Goal: Task Accomplishment & Management: Use online tool/utility

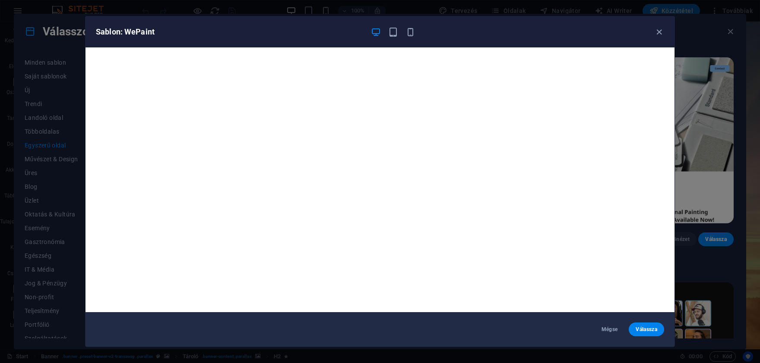
click at [657, 29] on icon "button" at bounding box center [659, 32] width 10 height 10
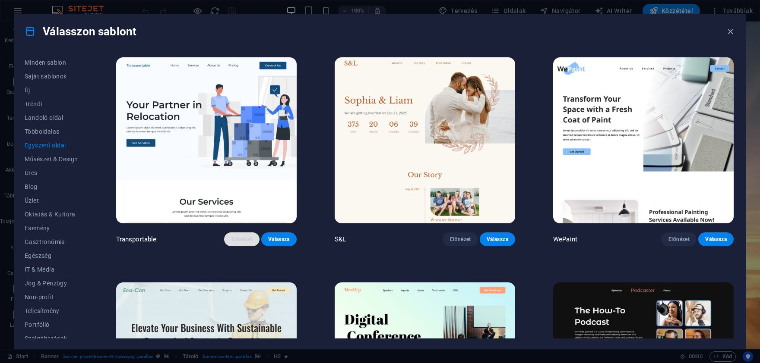
click at [237, 240] on span "Előnézet" at bounding box center [242, 239] width 22 height 7
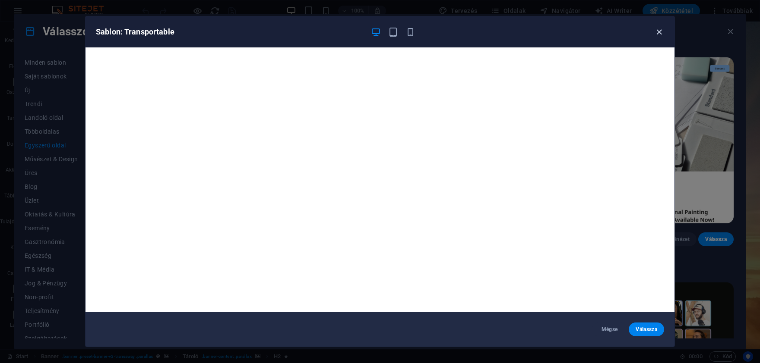
click at [660, 31] on icon "button" at bounding box center [659, 32] width 10 height 10
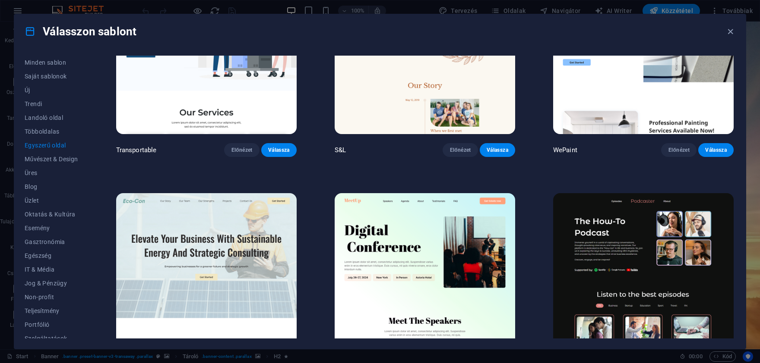
scroll to position [161, 0]
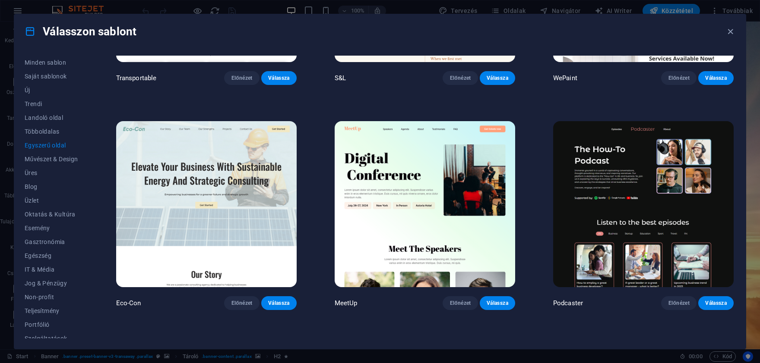
click at [233, 179] on img at bounding box center [206, 204] width 180 height 166
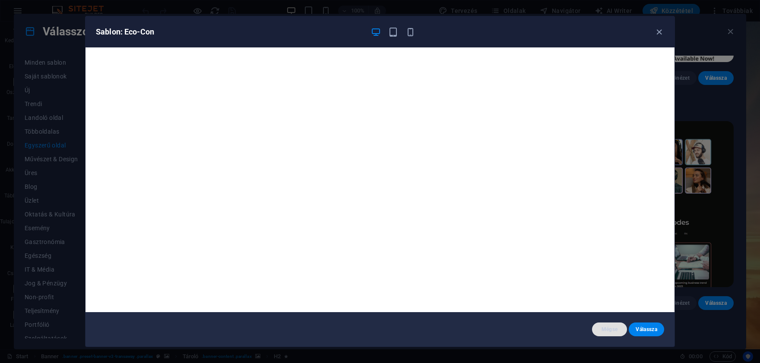
click at [615, 332] on span "Mégse" at bounding box center [610, 329] width 22 height 7
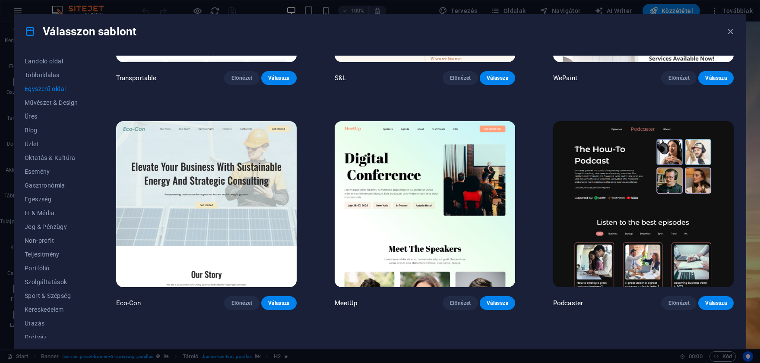
scroll to position [62, 0]
click at [50, 329] on button "Drótváz" at bounding box center [52, 332] width 54 height 14
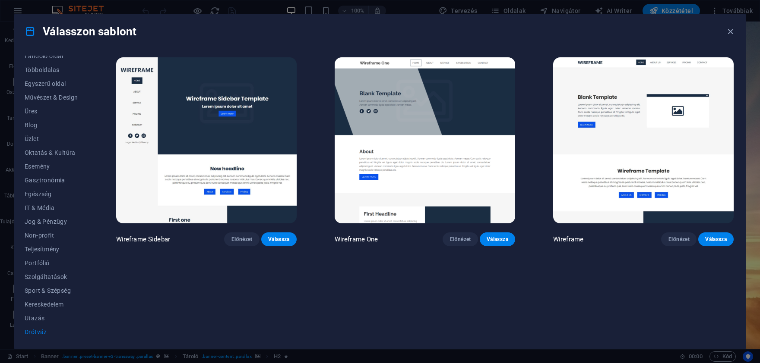
scroll to position [0, 0]
click at [468, 240] on span "Előnézet" at bounding box center [460, 239] width 22 height 7
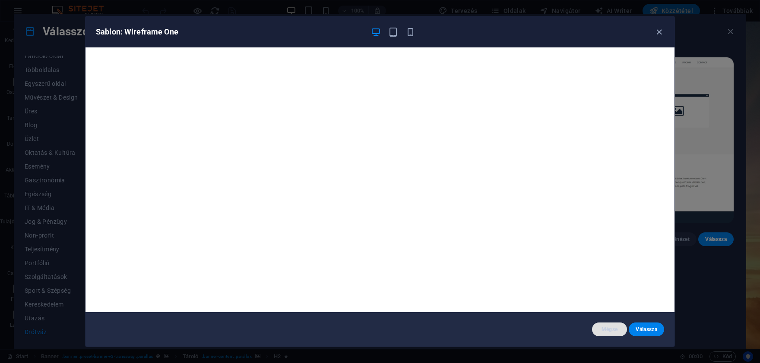
click at [601, 330] on span "Mégse" at bounding box center [610, 329] width 22 height 7
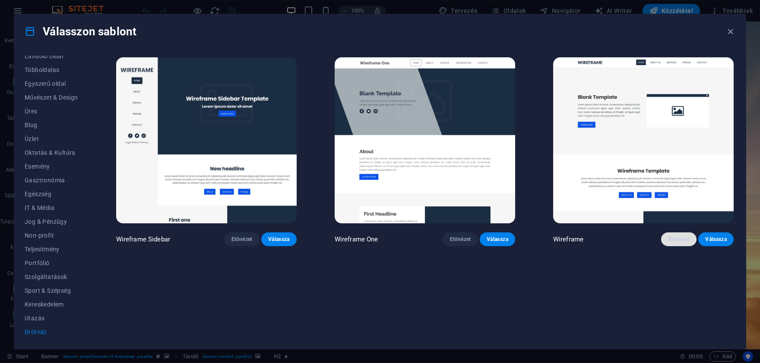
click at [684, 237] on span "Előnézet" at bounding box center [679, 239] width 22 height 7
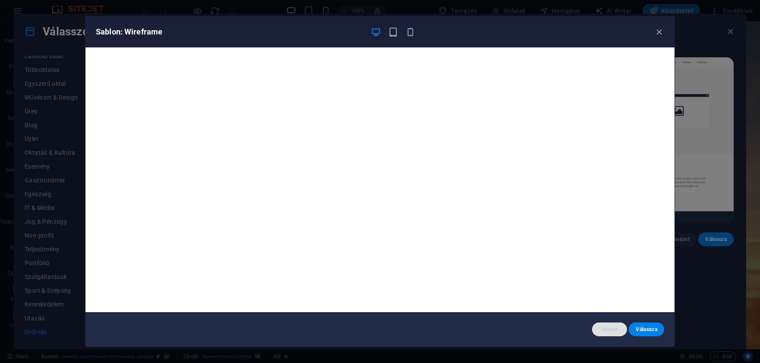
click at [600, 327] on span "Mégse" at bounding box center [610, 329] width 22 height 7
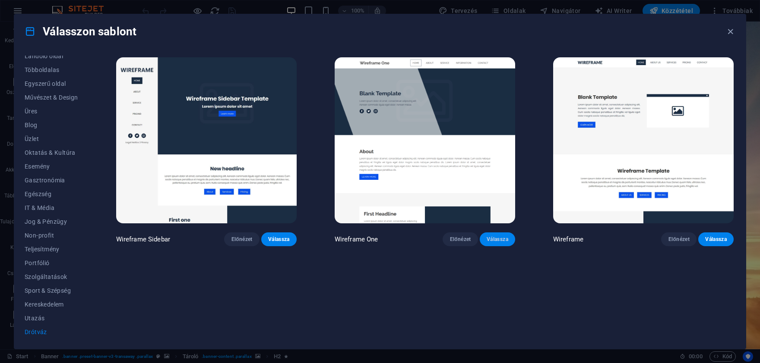
click at [486, 237] on button "Válassza" at bounding box center [497, 240] width 35 height 14
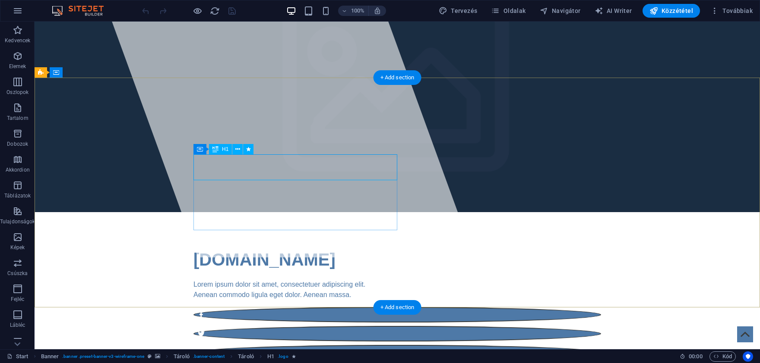
scroll to position [95, 0]
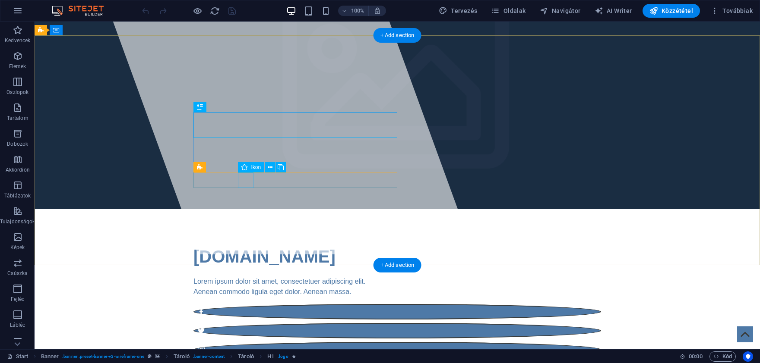
click at [252, 342] on figure at bounding box center [396, 350] width 407 height 16
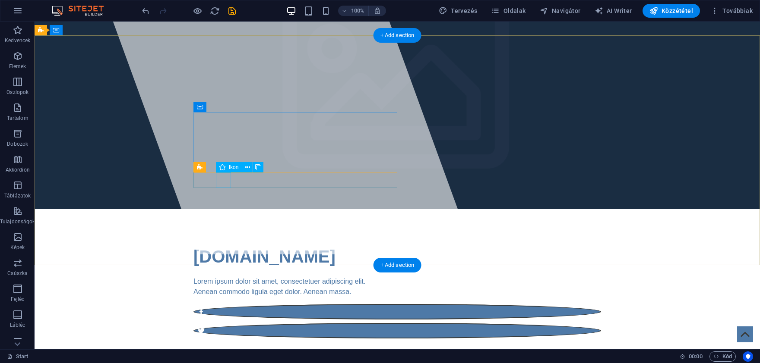
click at [224, 323] on figure at bounding box center [396, 331] width 407 height 16
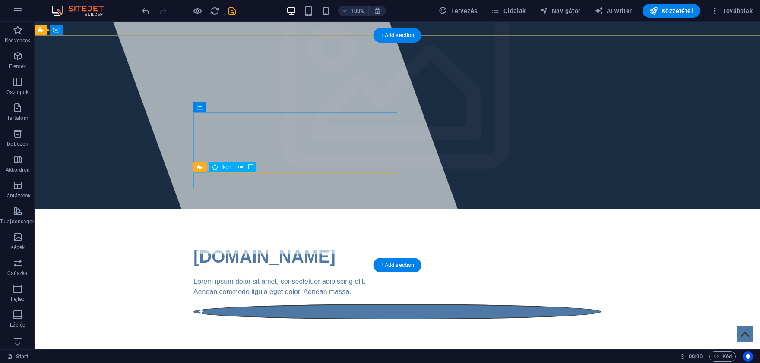
click at [203, 304] on figure at bounding box center [396, 312] width 407 height 16
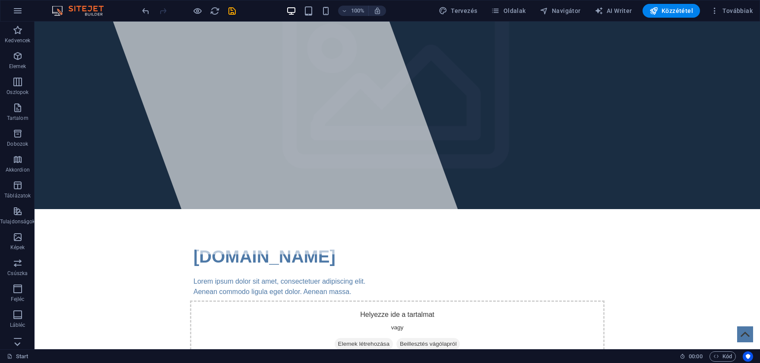
click at [17, 342] on icon at bounding box center [17, 344] width 12 height 12
click at [20, 328] on button "Gyűjtemények" at bounding box center [17, 337] width 35 height 26
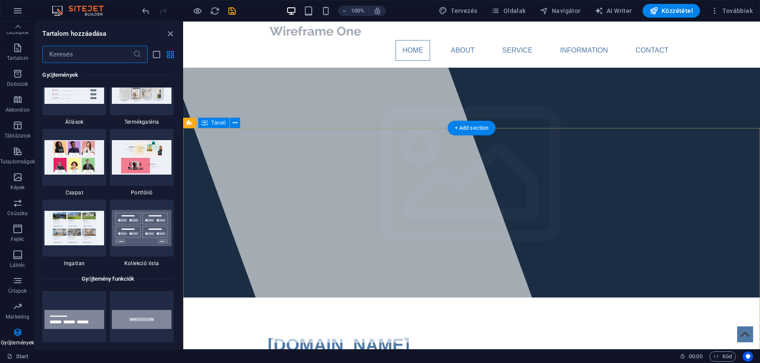
scroll to position [0, 0]
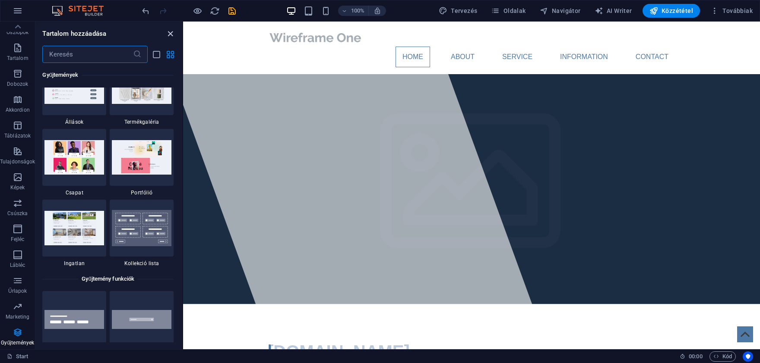
click at [166, 32] on icon "close panel" at bounding box center [170, 34] width 10 height 10
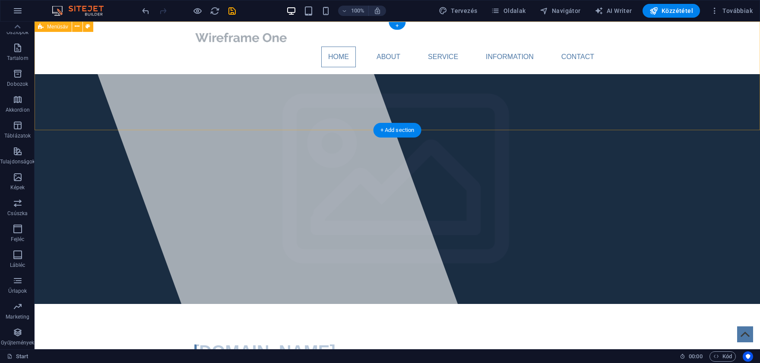
scroll to position [60, 0]
click at [74, 27] on button at bounding box center [77, 27] width 10 height 10
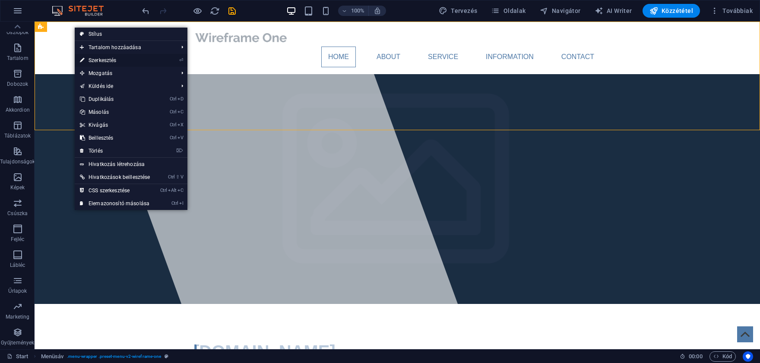
click at [107, 63] on link "⏎ Szerkesztés" at bounding box center [115, 60] width 80 height 13
select select "header"
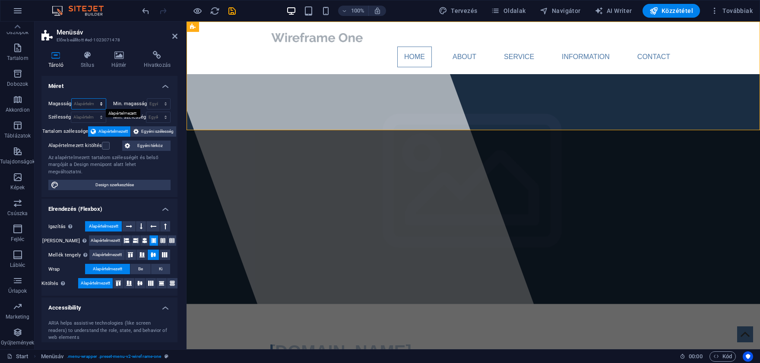
select select "px"
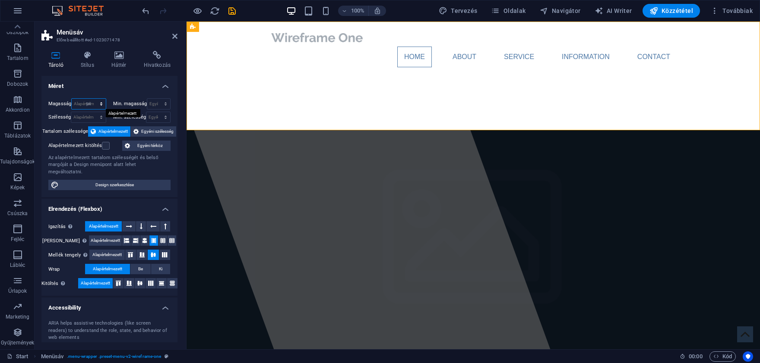
click option "px" at bounding box center [0, 0] width 0 height 0
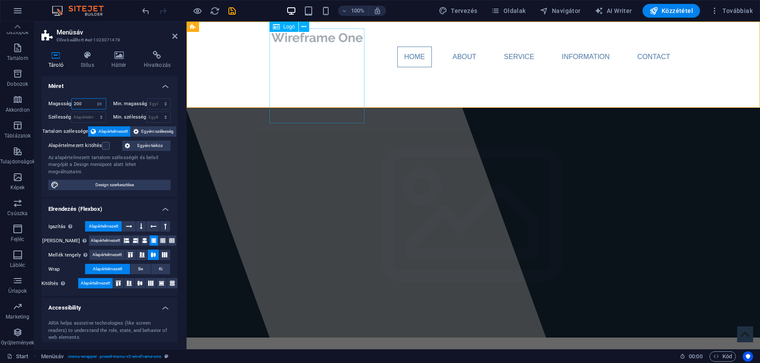
type input "200"
click at [309, 47] on div at bounding box center [472, 37] width 407 height 18
click at [94, 99] on select "Alapértelmezett px rem % vh vw" at bounding box center [100, 104] width 12 height 10
select select "default"
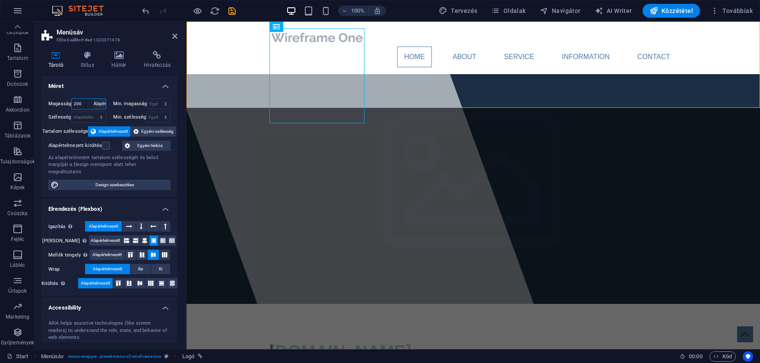
click option "Alapértelmezett" at bounding box center [0, 0] width 0 height 0
select select "DISABLED_OPTION_VALUE"
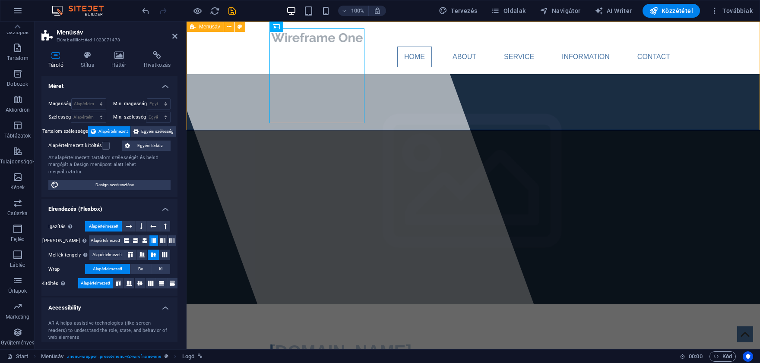
click at [394, 74] on div "Home About Service Information Contact Menu" at bounding box center [472, 48] width 573 height 53
click at [171, 36] on h2 "Menüsáv" at bounding box center [117, 32] width 121 height 8
click at [172, 36] on header "[PERSON_NAME] beállított #ed-1023071478" at bounding box center [109, 33] width 136 height 22
click at [174, 36] on icon at bounding box center [174, 36] width 5 height 7
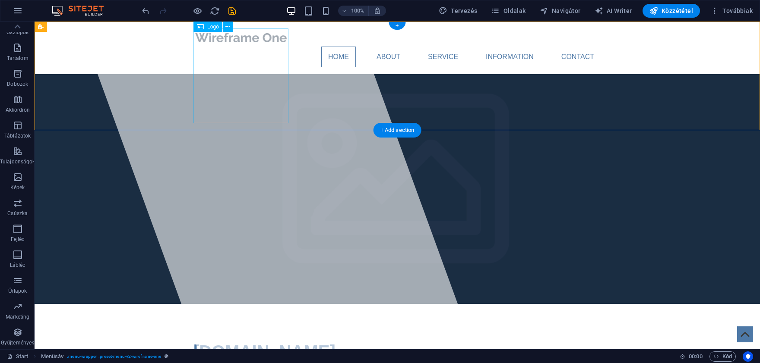
click at [243, 47] on div at bounding box center [396, 37] width 407 height 18
click at [230, 29] on icon at bounding box center [227, 26] width 5 height 9
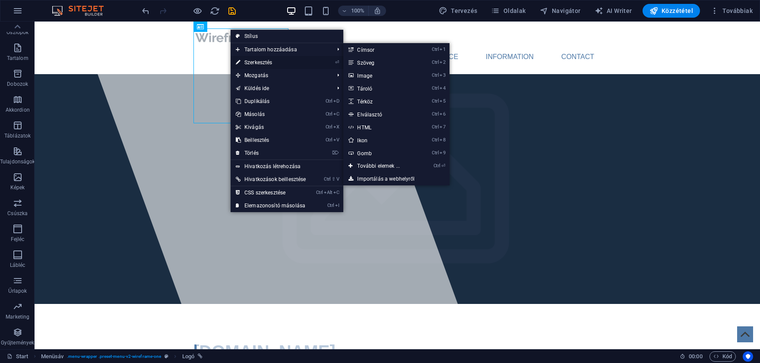
click at [246, 62] on link "⏎ Szerkesztés" at bounding box center [270, 62] width 80 height 13
select select "px"
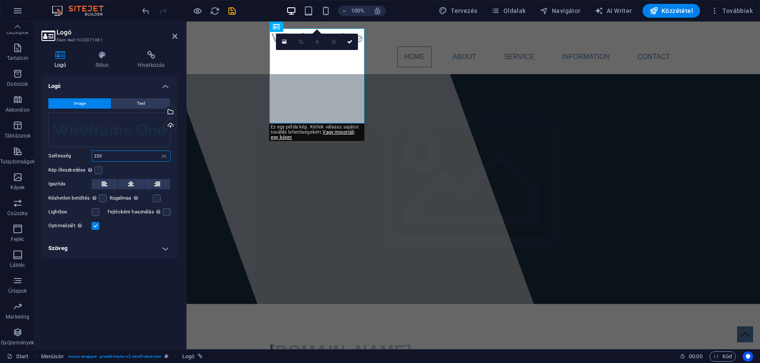
click at [115, 161] on input "220" at bounding box center [131, 156] width 78 height 10
type input "2"
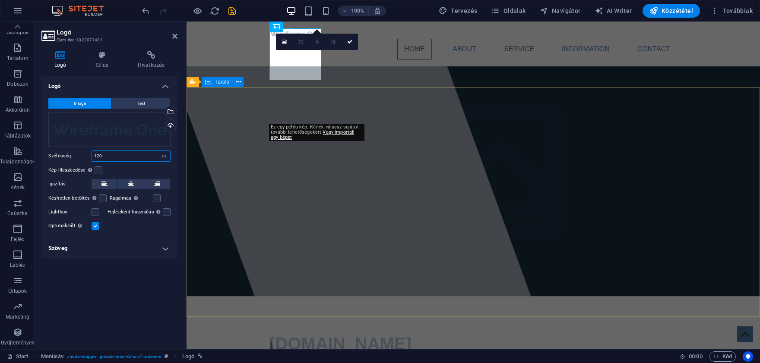
type input "120"
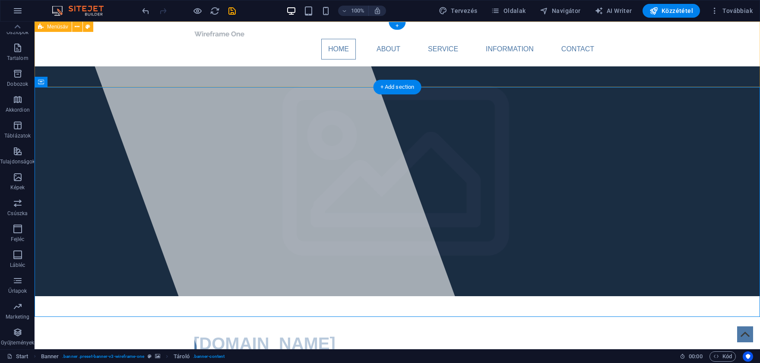
click at [129, 53] on div "Home About Service Information Contact Menu" at bounding box center [397, 44] width 725 height 45
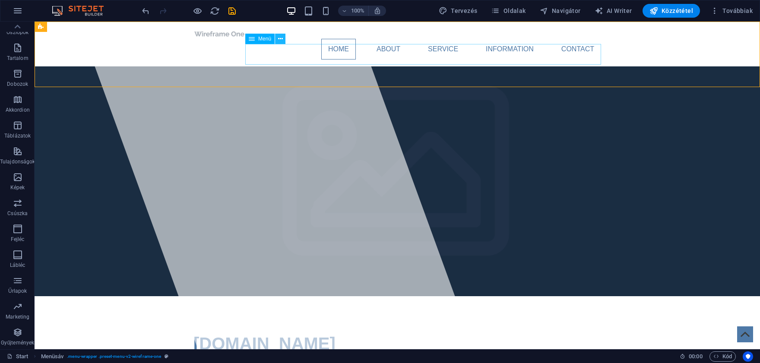
click at [279, 39] on icon at bounding box center [280, 39] width 5 height 9
click at [512, 55] on nav "Home About Service Information Contact" at bounding box center [396, 49] width 407 height 21
click at [505, 53] on nav "Home About Service Information Contact" at bounding box center [396, 49] width 407 height 21
click at [384, 58] on nav "Home About Service Information Contact" at bounding box center [396, 49] width 407 height 21
click at [470, 55] on nav "Home About Service Information Contact" at bounding box center [396, 49] width 407 height 21
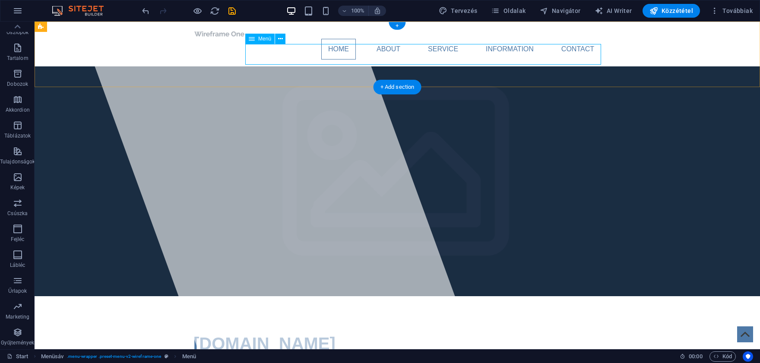
click at [470, 55] on nav "Home About Service Information Contact" at bounding box center [396, 49] width 407 height 21
click at [318, 55] on nav "Home About Service Information Contact" at bounding box center [396, 49] width 407 height 21
select select
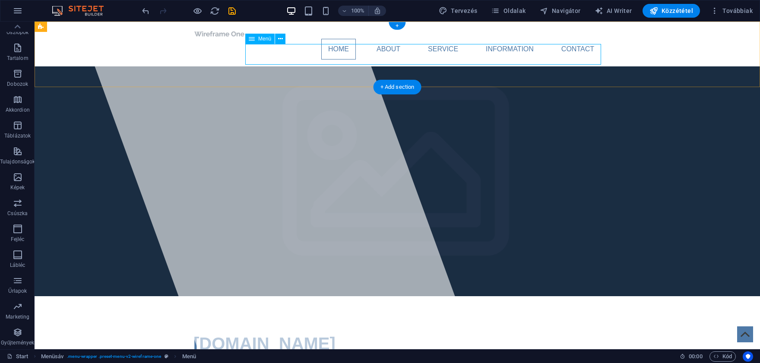
select select
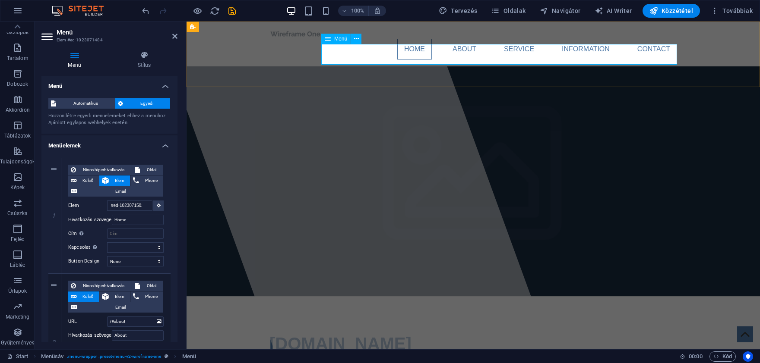
click at [596, 51] on nav "Home About Service Information Contact" at bounding box center [472, 49] width 407 height 21
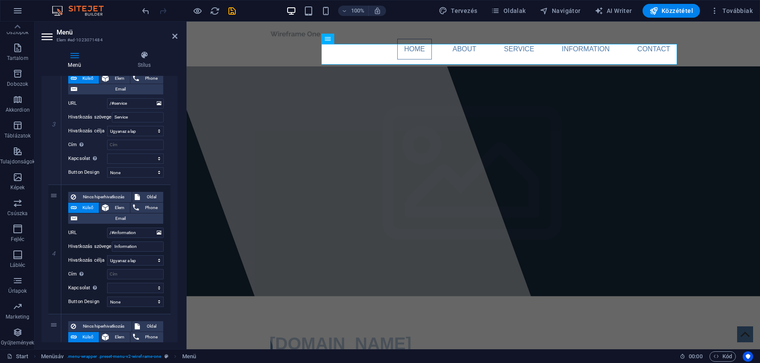
scroll to position [363, 0]
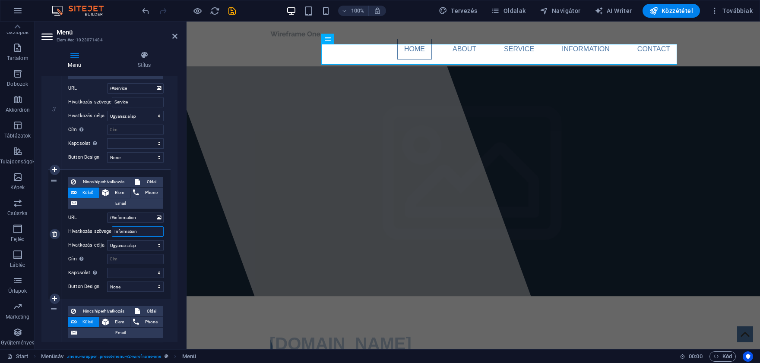
click at [151, 232] on input "Information" at bounding box center [138, 232] width 52 height 10
type input "In"
select select
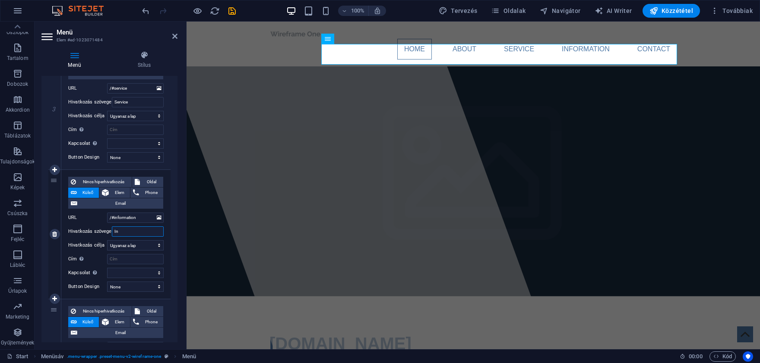
select select
type input "I"
select select
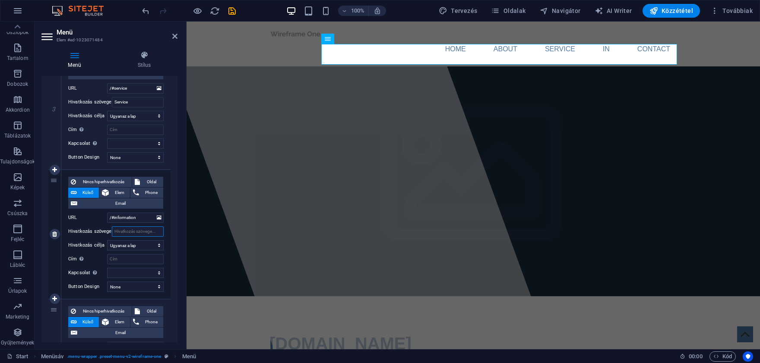
select select
type input "N"
select select
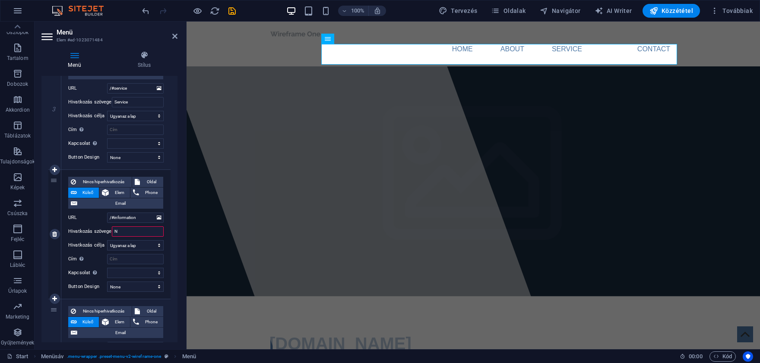
select select
type input "New"
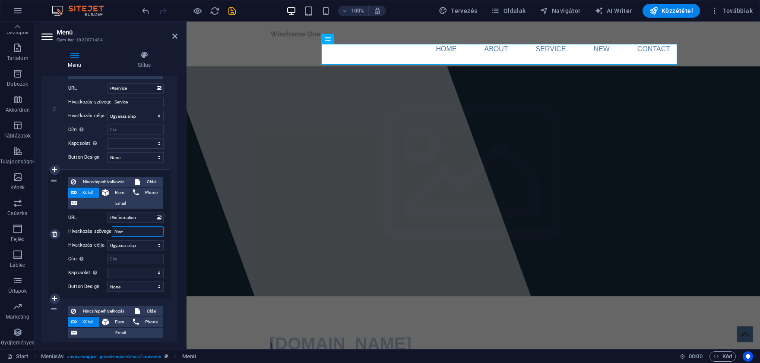
select select
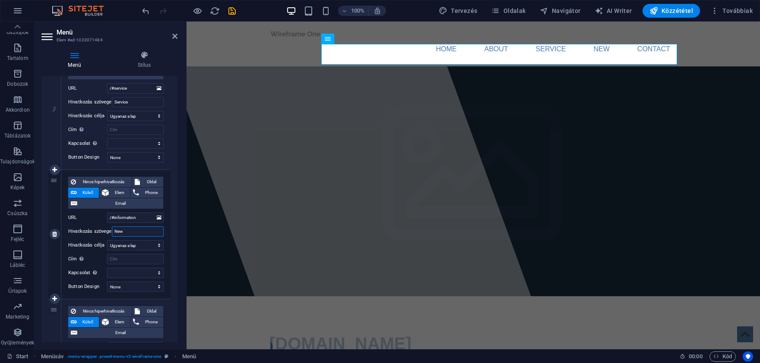
type input "News"
select select
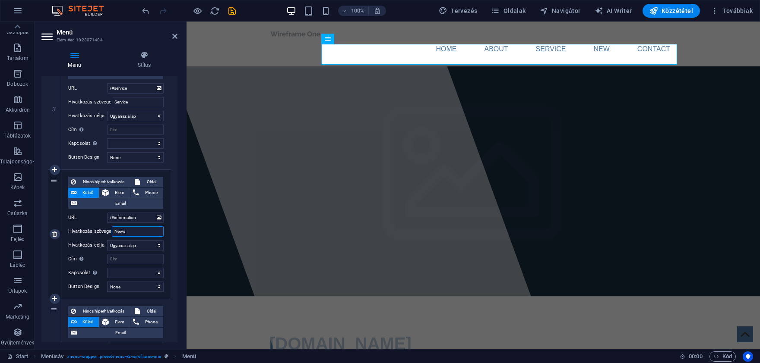
select select
type input "News"
click at [107, 240] on select "Új lap Ugyanaz a lap Átfedés" at bounding box center [135, 245] width 57 height 10
click at [153, 245] on select "Új lap Ugyanaz a lap Átfedés" at bounding box center [135, 245] width 57 height 10
click at [227, 210] on div at bounding box center [353, 186] width 396 height 328
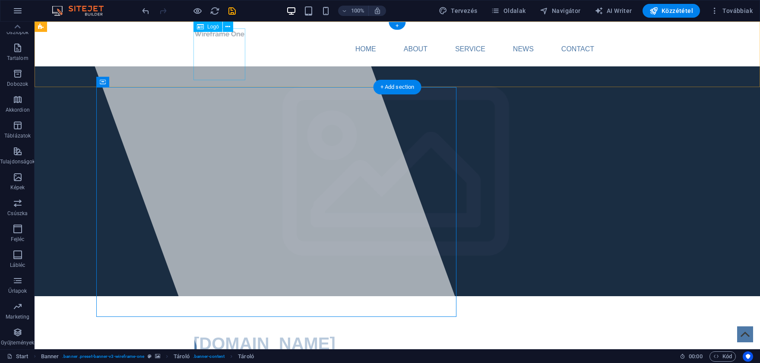
click at [222, 39] on div at bounding box center [396, 33] width 407 height 10
click at [225, 26] on button at bounding box center [228, 27] width 10 height 10
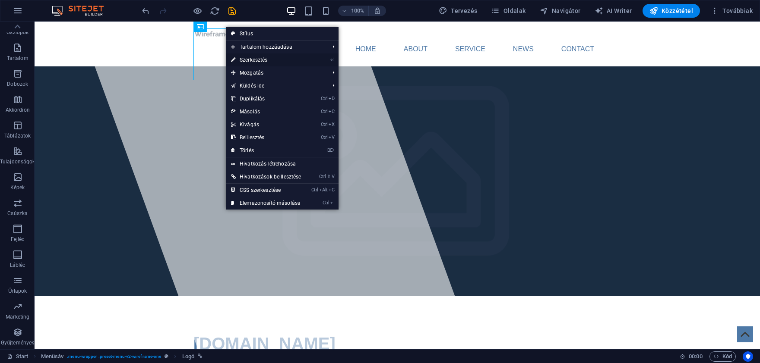
click at [249, 62] on link "⏎ Szerkesztés" at bounding box center [266, 60] width 80 height 13
select select "px"
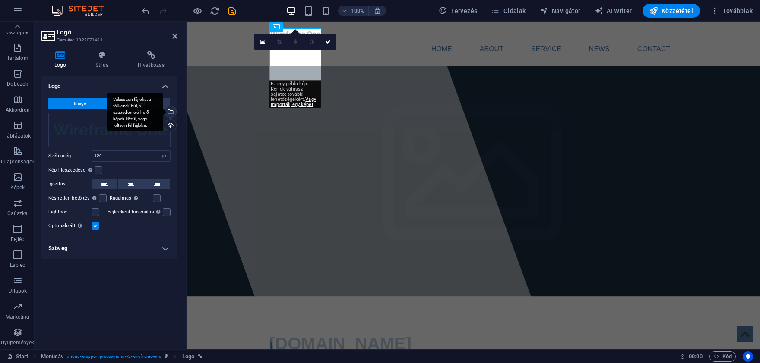
click at [170, 115] on div "Válasszon fájlokat a fájlkezelőből, a szabadon elérhető képek közül, vagy tölts…" at bounding box center [169, 112] width 13 height 13
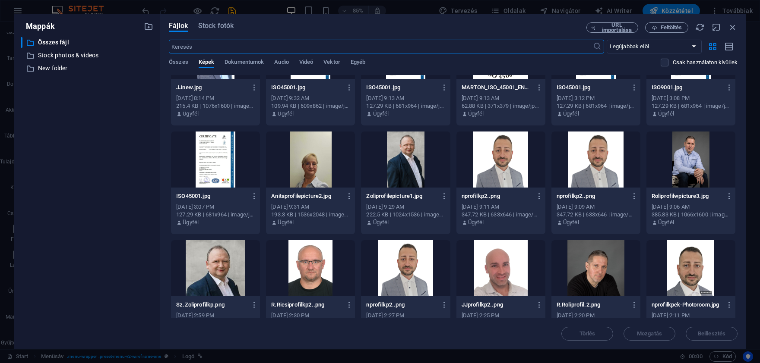
scroll to position [323, 0]
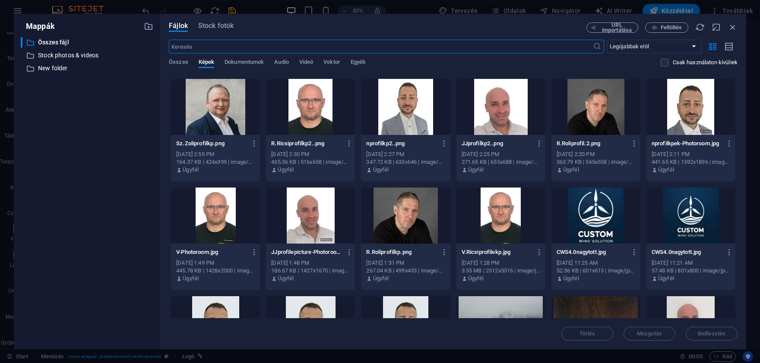
click at [602, 218] on div at bounding box center [595, 216] width 89 height 56
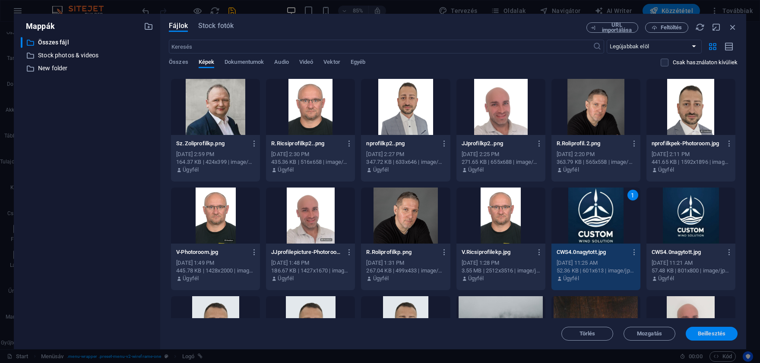
click at [697, 336] on span "Beillesztés" at bounding box center [711, 333] width 45 height 5
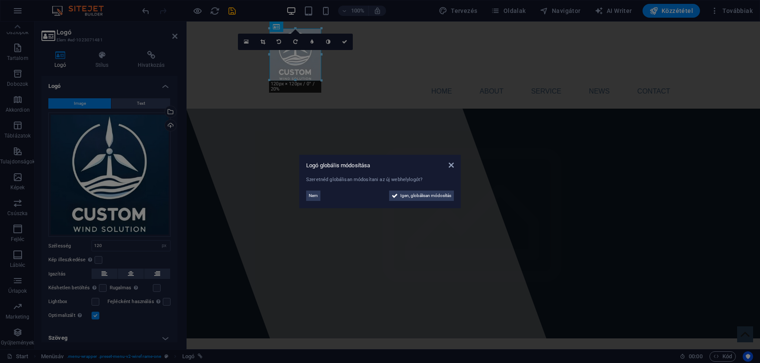
click at [392, 80] on aside "Logó globális módosítása Szeretnéd globálisan módosítani az új webhelylogót? Ne…" at bounding box center [380, 181] width 760 height 363
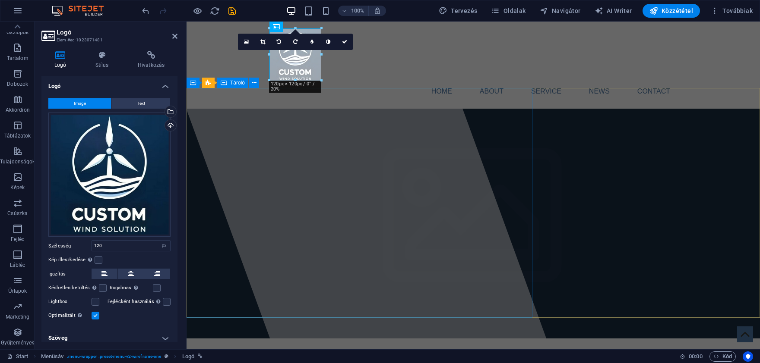
click at [392, 138] on div at bounding box center [353, 186] width 396 height 328
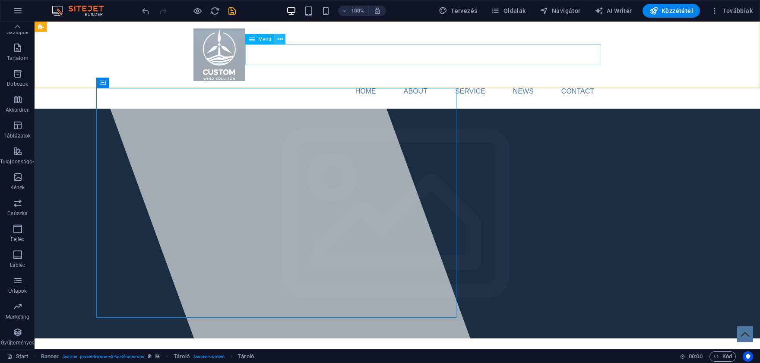
click at [278, 40] on icon at bounding box center [280, 39] width 5 height 9
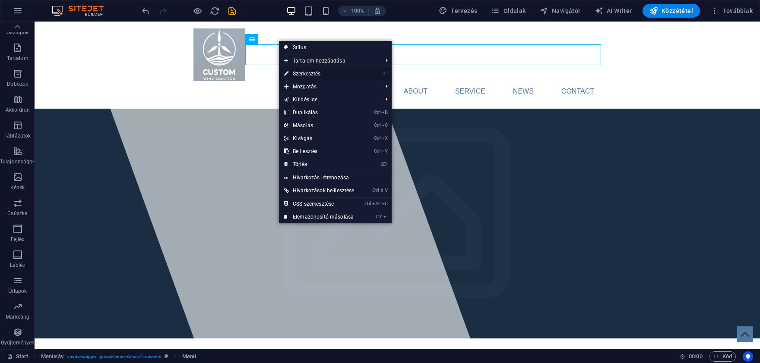
click at [342, 70] on link "⏎ Szerkesztés" at bounding box center [319, 73] width 80 height 13
select select
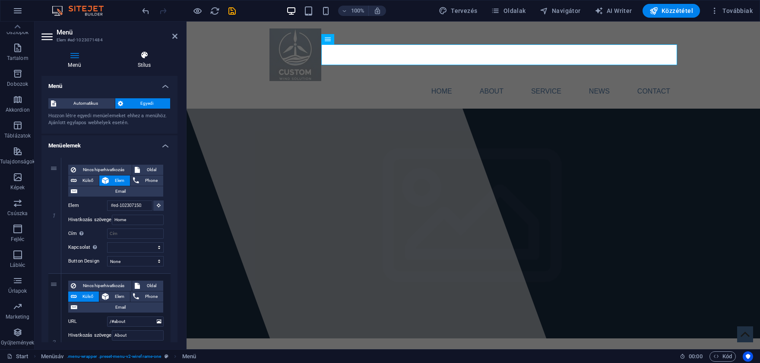
click at [146, 55] on icon at bounding box center [144, 55] width 66 height 9
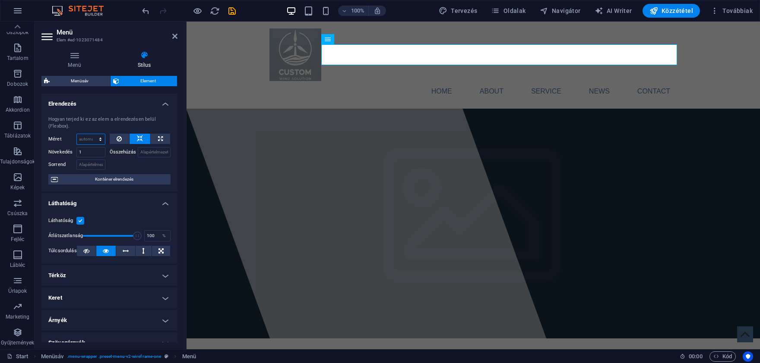
click at [77, 134] on select "Alapértelmezett automatikus px % 1/1 1/2 1/3 1/4 1/5 1/6 1/7 1/8 1/9 1/10" at bounding box center [91, 139] width 28 height 10
select select "1/2"
click option "1/2" at bounding box center [0, 0] width 0 height 0
type input "50"
click at [118, 164] on div at bounding box center [140, 164] width 61 height 13
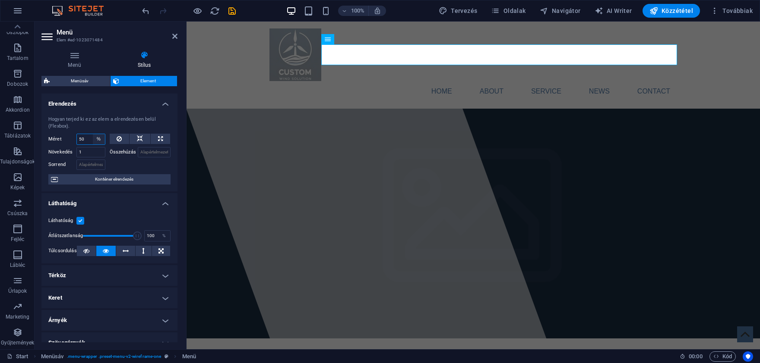
select select "1/5"
click option "1/5" at bounding box center [0, 0] width 0 height 0
type input "20"
click at [93, 134] on select "Alapértelmezett automatikus px % 1/1 1/2 1/3 1/4 1/5 1/6 1/7 1/8 1/9 1/10" at bounding box center [99, 139] width 12 height 10
select select "auto"
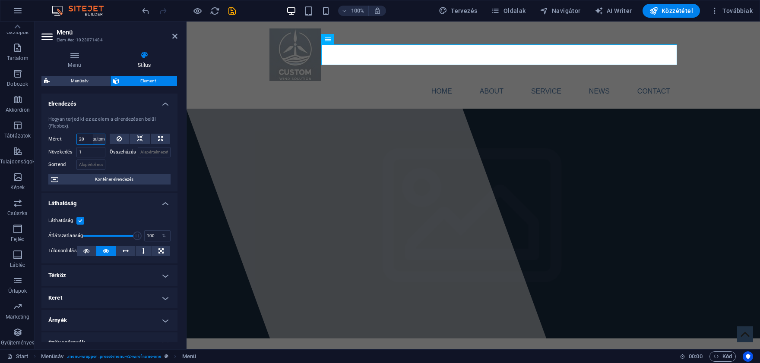
click option "automatikus" at bounding box center [0, 0] width 0 height 0
select select "DISABLED_OPTION_VALUE"
click at [173, 36] on icon at bounding box center [174, 36] width 5 height 7
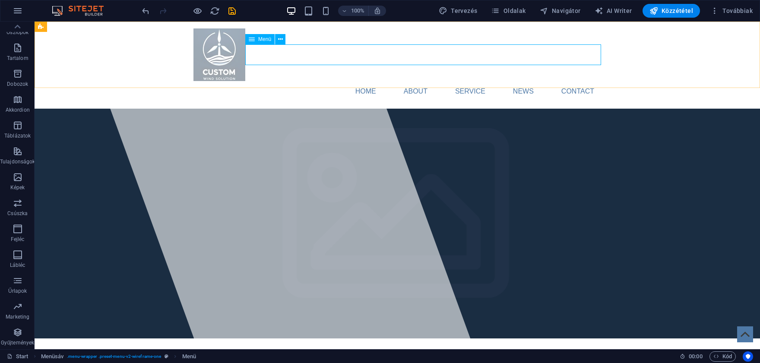
click at [254, 37] on div "Menü" at bounding box center [259, 39] width 29 height 10
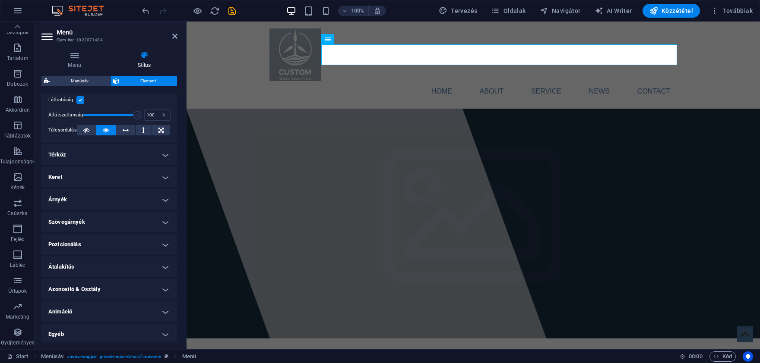
scroll to position [122, 0]
click at [126, 240] on h4 "Pozícionálás" at bounding box center [109, 243] width 136 height 21
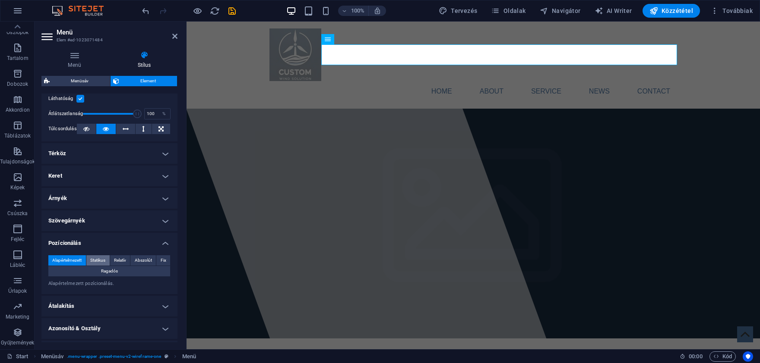
click at [104, 262] on span "Statikus" at bounding box center [97, 261] width 15 height 10
click at [121, 259] on span "Relatív" at bounding box center [120, 261] width 12 height 10
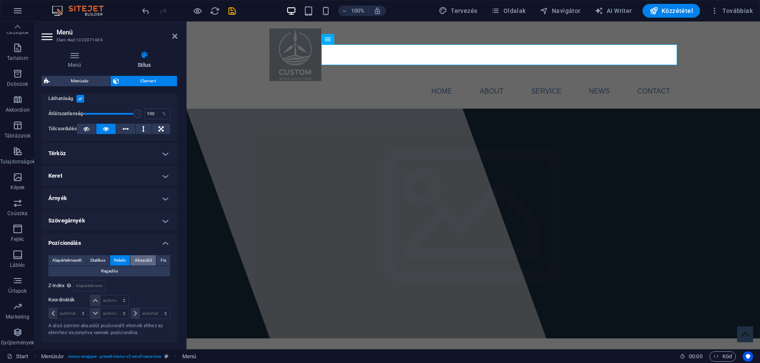
click at [135, 260] on button "Abszolút" at bounding box center [142, 261] width 25 height 10
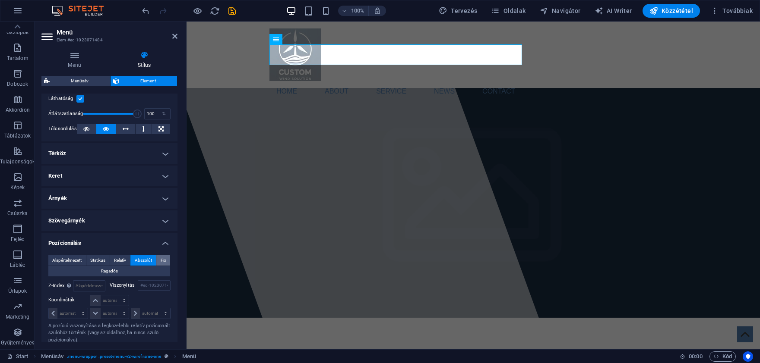
click at [164, 261] on span "Fix" at bounding box center [164, 261] width 6 height 10
click at [114, 271] on span "Ragadós" at bounding box center [109, 271] width 17 height 10
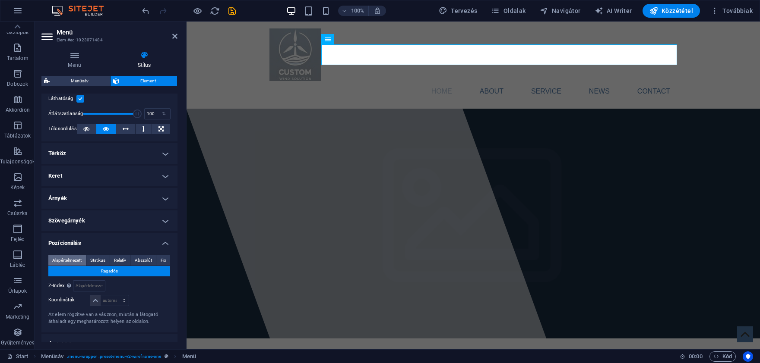
click at [57, 259] on span "Alapértelmezett" at bounding box center [66, 261] width 29 height 10
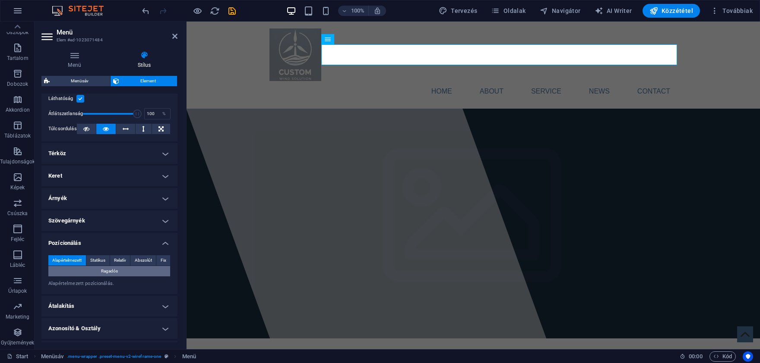
click at [86, 270] on button "Ragadós" at bounding box center [109, 271] width 122 height 10
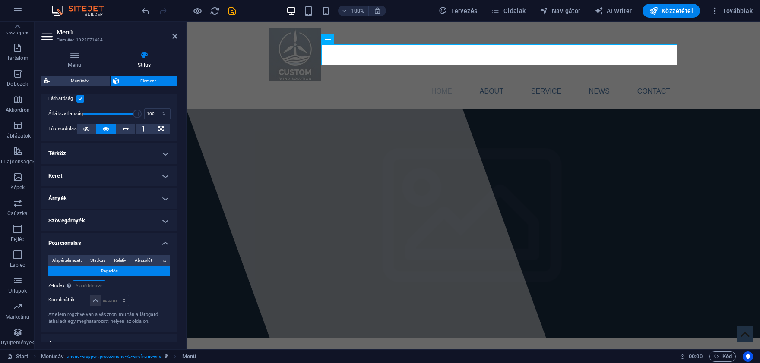
click at [88, 288] on input "number" at bounding box center [88, 286] width 31 height 10
click at [79, 264] on span "Alapértelmezett" at bounding box center [66, 261] width 29 height 10
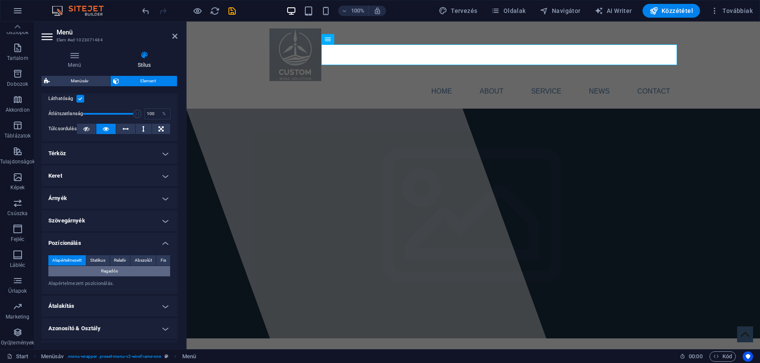
click at [126, 275] on button "Ragadós" at bounding box center [109, 271] width 122 height 10
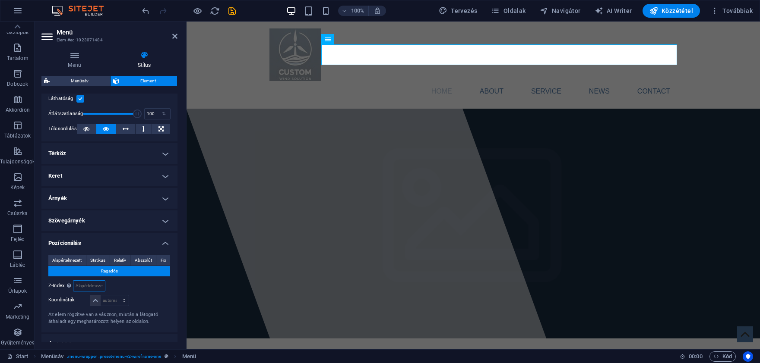
click at [95, 283] on input "number" at bounding box center [88, 286] width 31 height 10
type input "100"
click at [72, 256] on span "Alapértelmezett" at bounding box center [66, 261] width 29 height 10
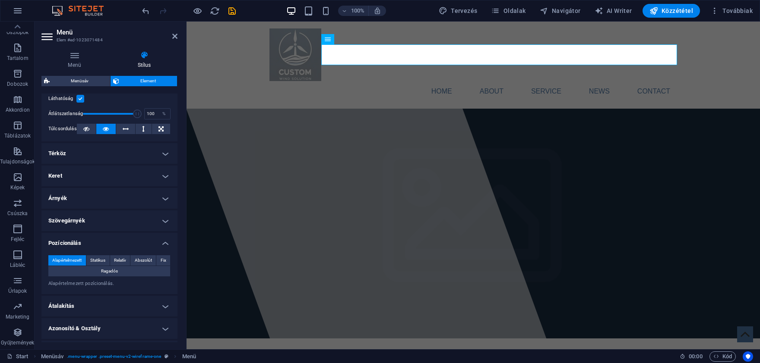
drag, startPoint x: 123, startPoint y: 224, endPoint x: 126, endPoint y: 219, distance: 5.5
click at [123, 223] on h4 "Szövegárnyék" at bounding box center [109, 221] width 136 height 21
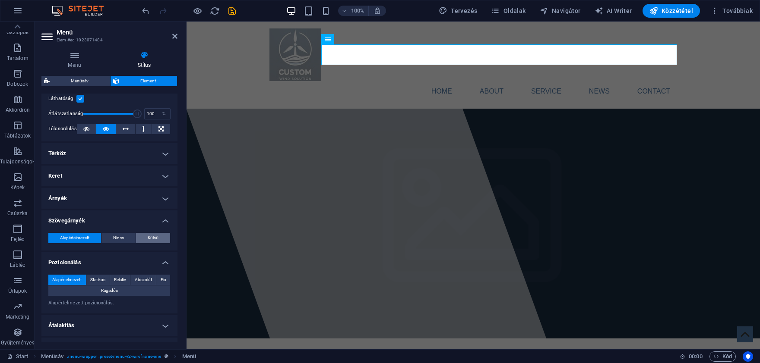
click at [149, 237] on span "Külső" at bounding box center [153, 238] width 11 height 10
type input "2"
type input "4"
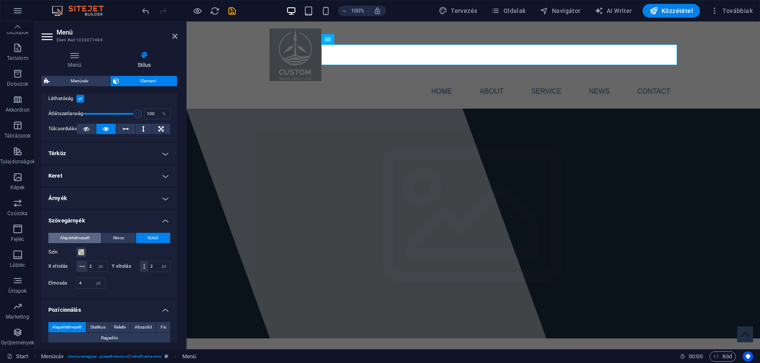
click at [69, 236] on span "Alapértelmezett" at bounding box center [74, 238] width 29 height 10
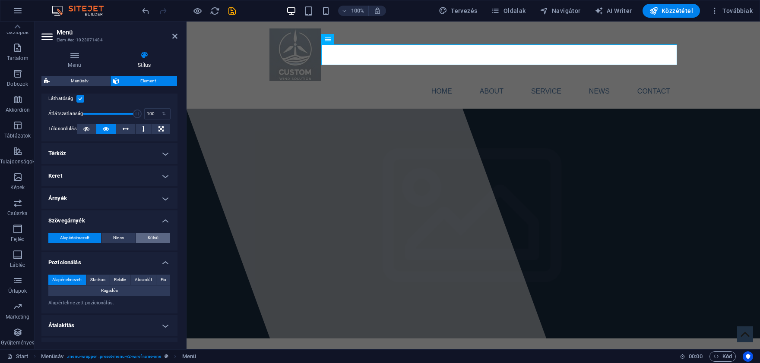
click at [153, 237] on span "Külső" at bounding box center [153, 238] width 11 height 10
type input "2"
type input "4"
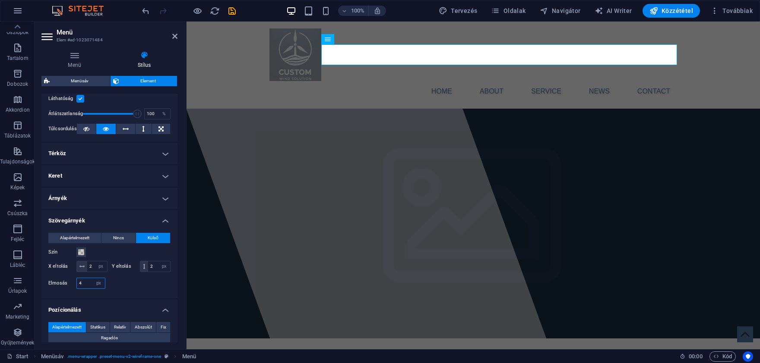
click at [87, 284] on input "4" at bounding box center [91, 283] width 28 height 10
type input "8"
type input "4"
click at [102, 252] on div "Szín" at bounding box center [109, 252] width 122 height 10
click at [95, 268] on input "2" at bounding box center [97, 267] width 20 height 10
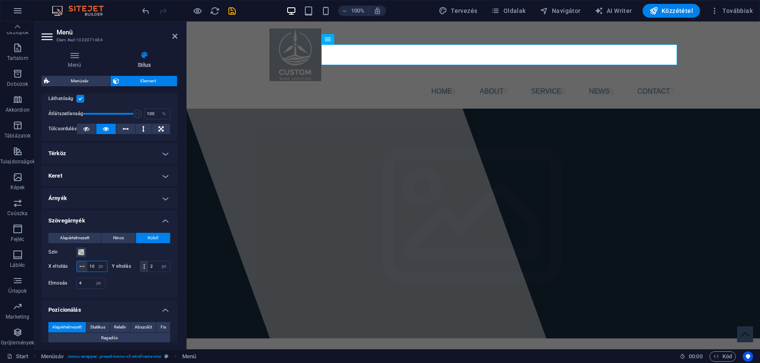
type input "1"
type input "2"
click at [121, 285] on div at bounding box center [140, 283] width 61 height 11
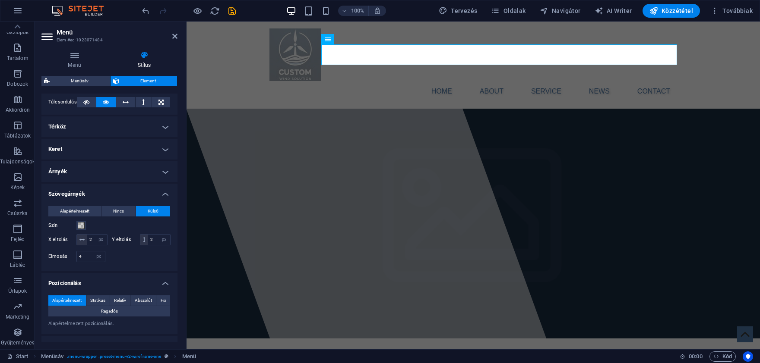
scroll to position [162, 0]
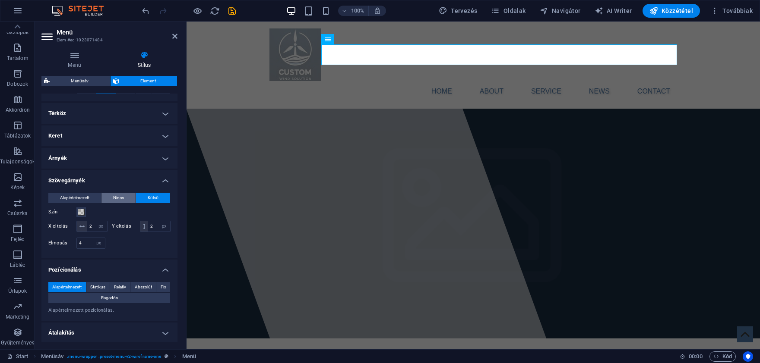
click at [126, 196] on button "Nincs" at bounding box center [118, 198] width 34 height 10
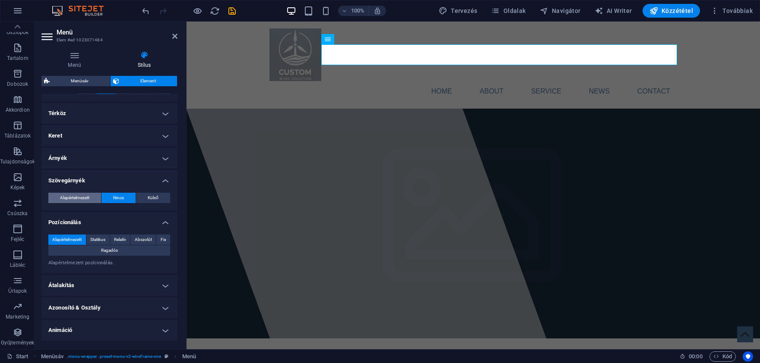
click at [81, 196] on span "Alapértelmezett" at bounding box center [74, 198] width 29 height 10
click at [119, 183] on h4 "Szövegárnyék" at bounding box center [109, 178] width 136 height 16
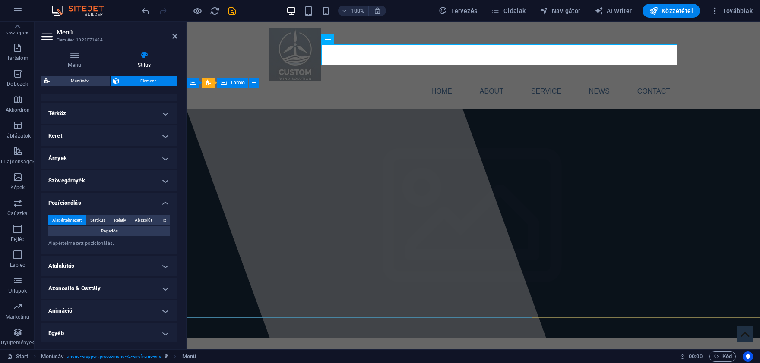
click at [349, 122] on div at bounding box center [353, 186] width 396 height 328
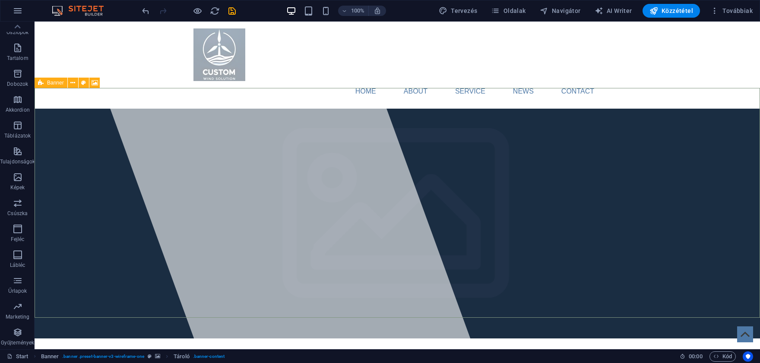
click at [58, 83] on span "Banner" at bounding box center [55, 82] width 17 height 5
select select "vh"
select select "banner"
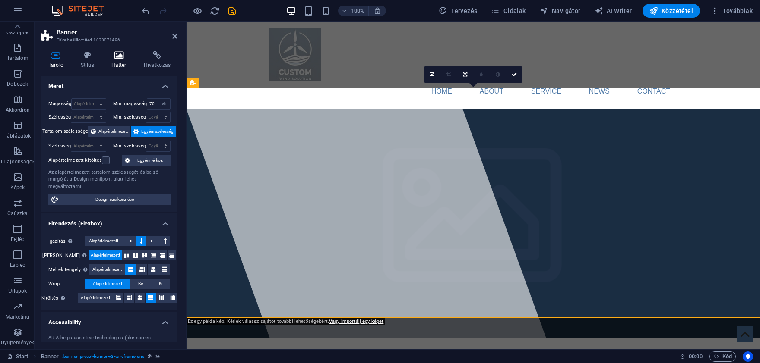
click at [119, 55] on icon at bounding box center [118, 55] width 29 height 9
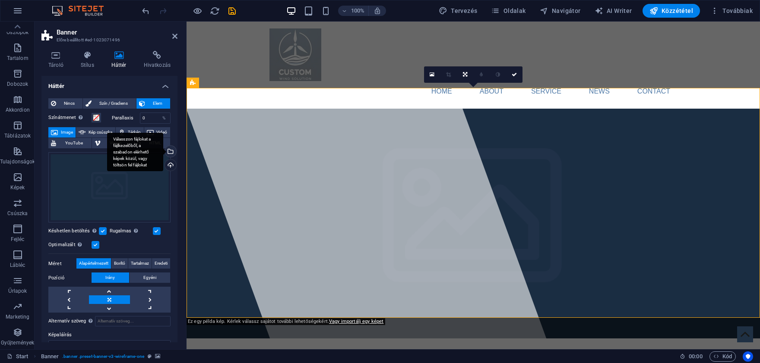
click at [163, 152] on div "Válasszon fájlokat a fájlkezelőből, a szabadon elérhető képek közül, vagy tölts…" at bounding box center [135, 152] width 56 height 39
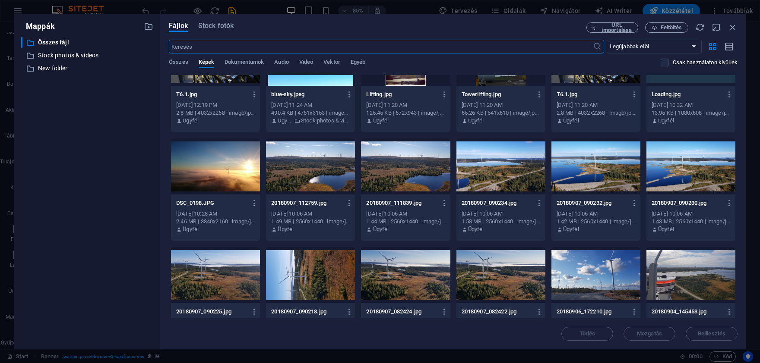
scroll to position [928, 0]
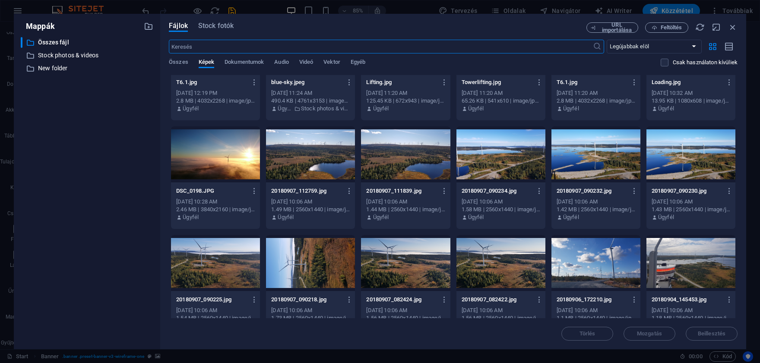
click at [208, 159] on div at bounding box center [215, 154] width 89 height 56
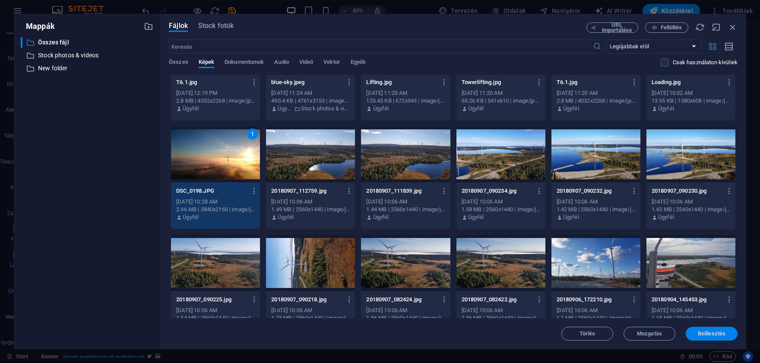
drag, startPoint x: 720, startPoint y: 331, endPoint x: 490, endPoint y: 312, distance: 230.9
click at [720, 331] on span "Beillesztés" at bounding box center [711, 333] width 28 height 5
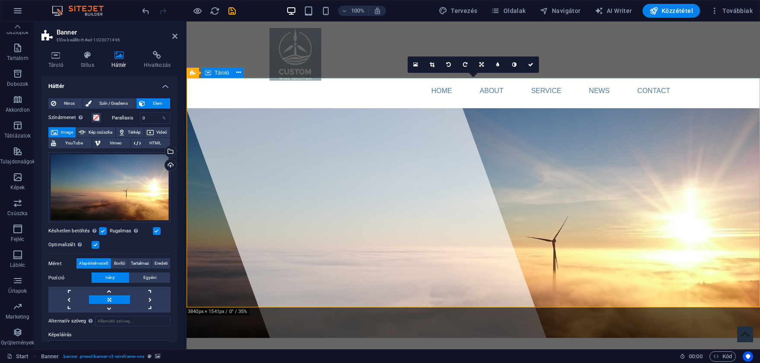
scroll to position [0, 0]
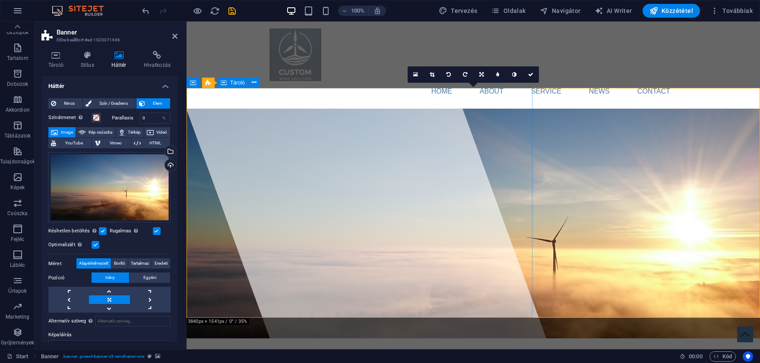
click at [246, 126] on div at bounding box center [353, 186] width 396 height 328
click at [220, 82] on div "Tároló" at bounding box center [232, 83] width 31 height 10
click at [230, 81] on div "Tároló" at bounding box center [232, 83] width 31 height 10
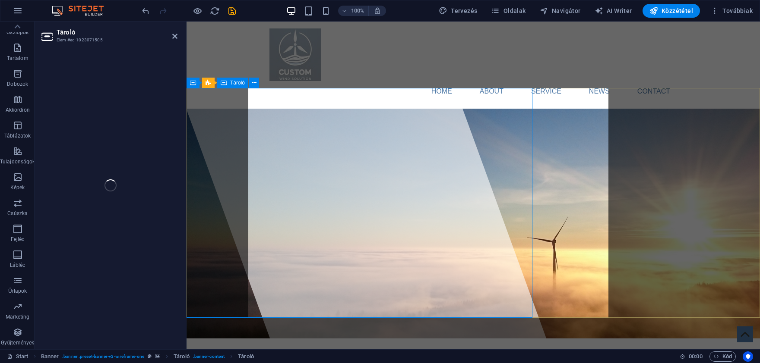
select select "%"
select select "px"
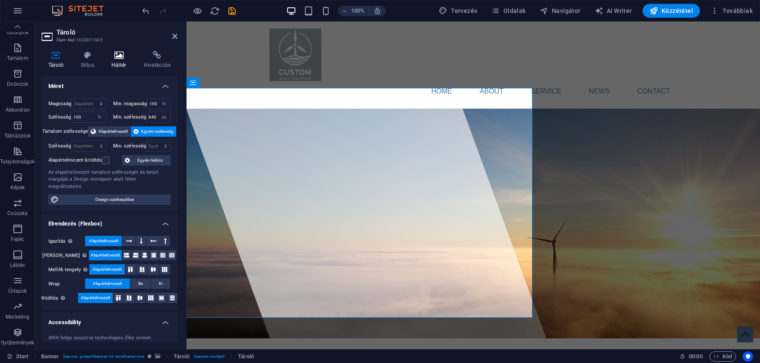
click at [113, 55] on icon at bounding box center [118, 55] width 29 height 9
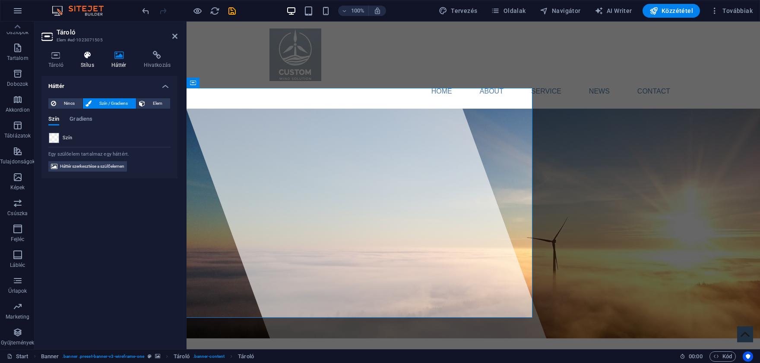
click at [86, 54] on icon at bounding box center [87, 55] width 27 height 9
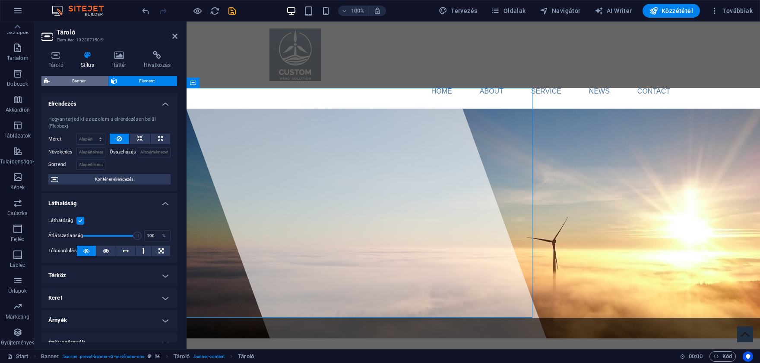
click at [87, 80] on span "Banner" at bounding box center [78, 81] width 53 height 10
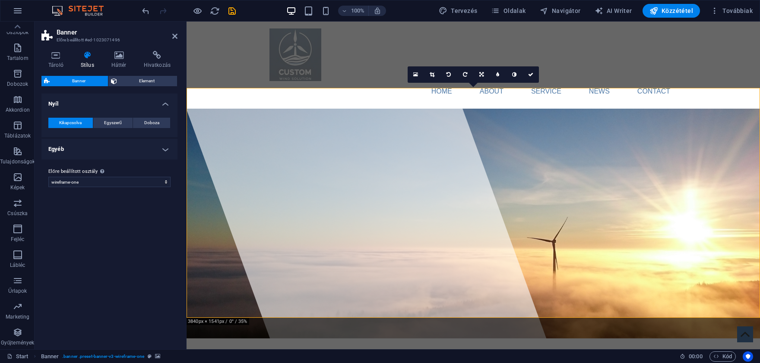
click at [140, 151] on h4 "Egyéb" at bounding box center [109, 149] width 136 height 21
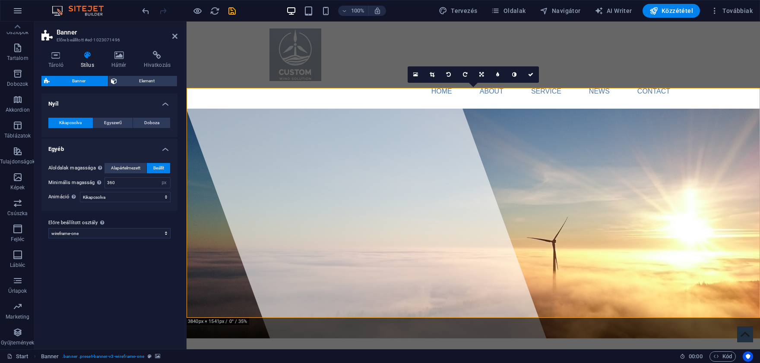
click at [140, 151] on h4 "Egyéb" at bounding box center [109, 147] width 136 height 16
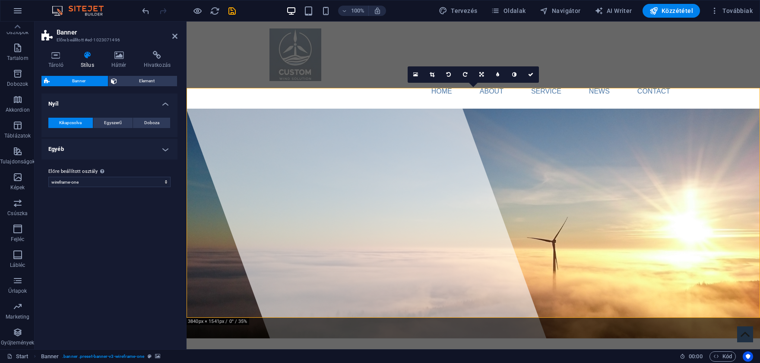
click at [115, 117] on div "Kikapcsolva Egyszerű Doboza Szín Lebegés (hover) effekt Egyik sem Háttér Kitölt…" at bounding box center [109, 123] width 139 height 28
click at [118, 120] on span "Egyszerű" at bounding box center [113, 123] width 18 height 10
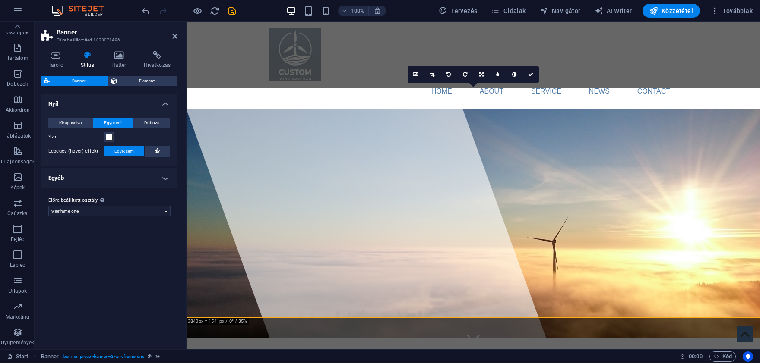
click at [153, 117] on div "Kikapcsolva Egyszerű Doboza Szín Lebegés (hover) effekt Egyik sem Háttér Kitölt…" at bounding box center [109, 137] width 139 height 57
click at [154, 120] on span "Doboza" at bounding box center [151, 123] width 15 height 10
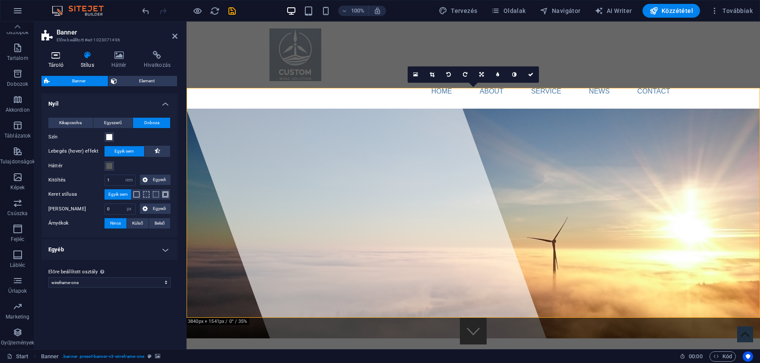
click at [58, 55] on icon at bounding box center [55, 55] width 29 height 9
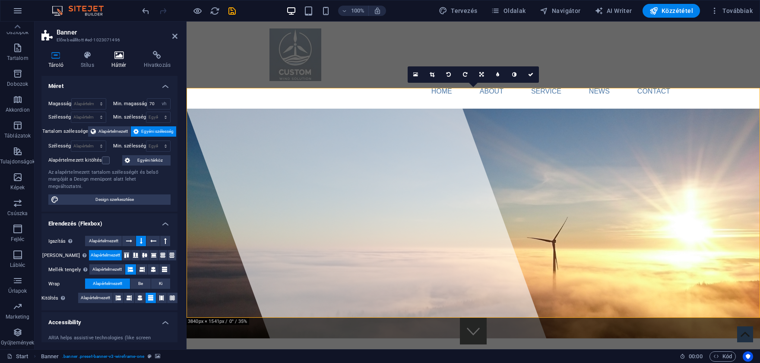
click at [125, 60] on h4 "Háttér" at bounding box center [120, 60] width 32 height 18
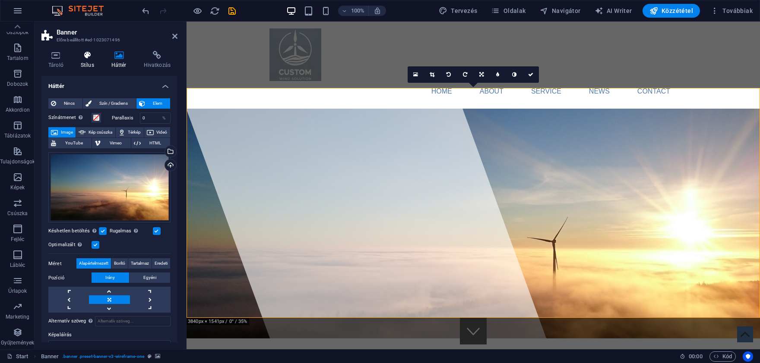
click at [84, 57] on icon at bounding box center [87, 55] width 27 height 9
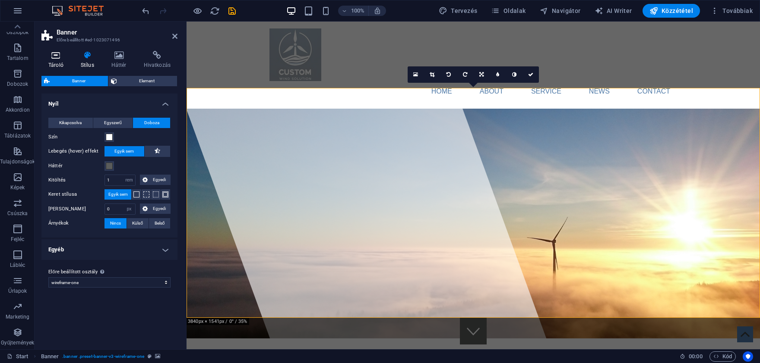
click at [59, 64] on h4 "Tároló" at bounding box center [57, 60] width 32 height 18
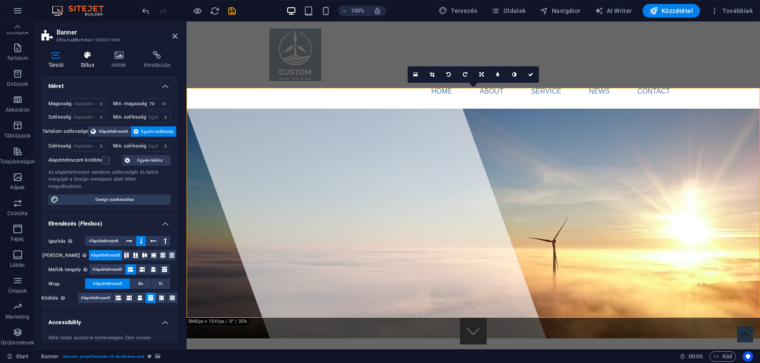
click at [87, 63] on h4 "Stílus" at bounding box center [89, 60] width 31 height 18
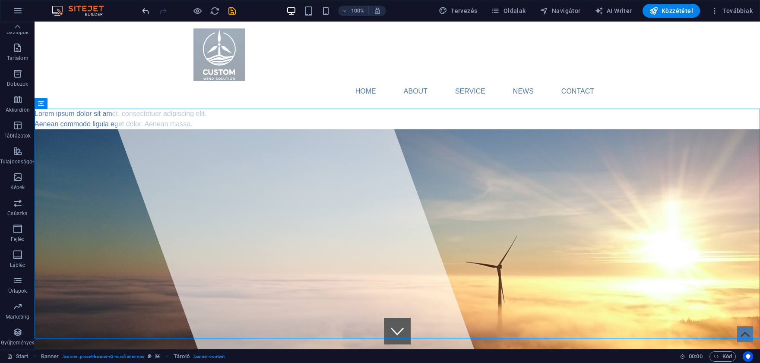
click at [142, 9] on icon "undo" at bounding box center [146, 11] width 10 height 10
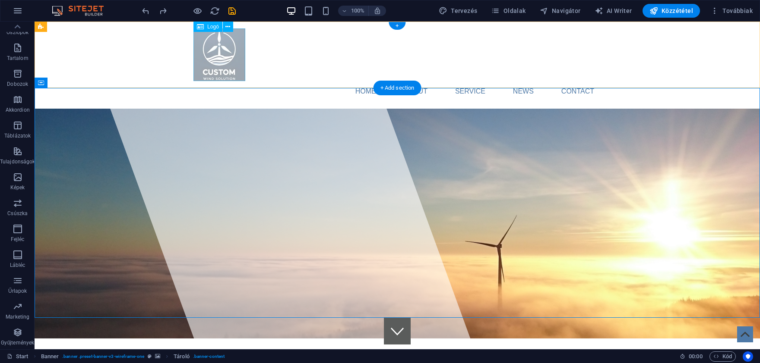
click at [228, 58] on div at bounding box center [396, 54] width 407 height 53
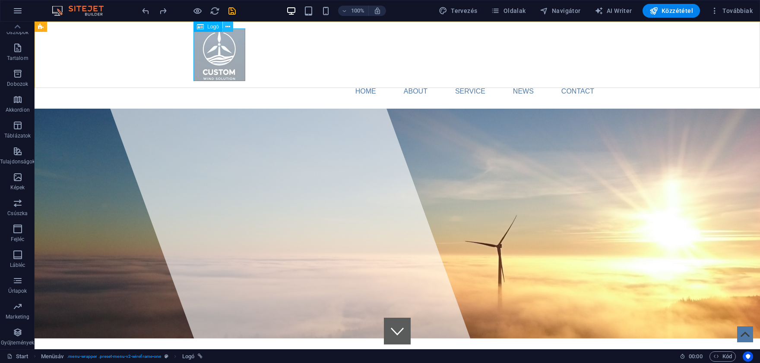
click at [229, 26] on icon at bounding box center [227, 26] width 5 height 9
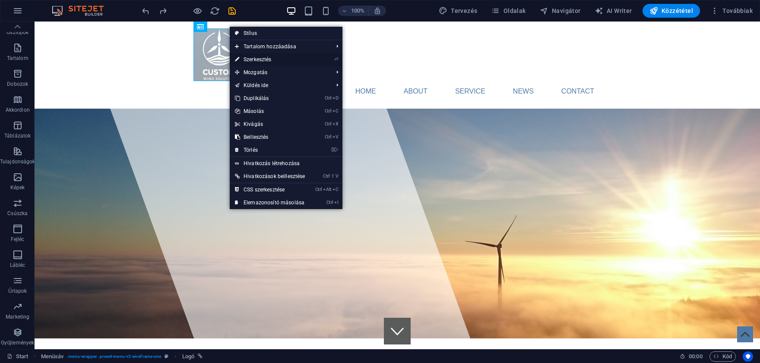
click at [259, 57] on link "⏎ Szerkesztés" at bounding box center [270, 59] width 80 height 13
select select "px"
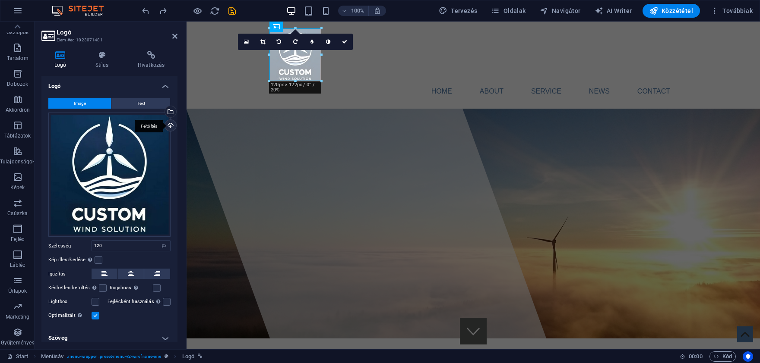
click at [170, 126] on div "Feltöltés" at bounding box center [169, 126] width 13 height 13
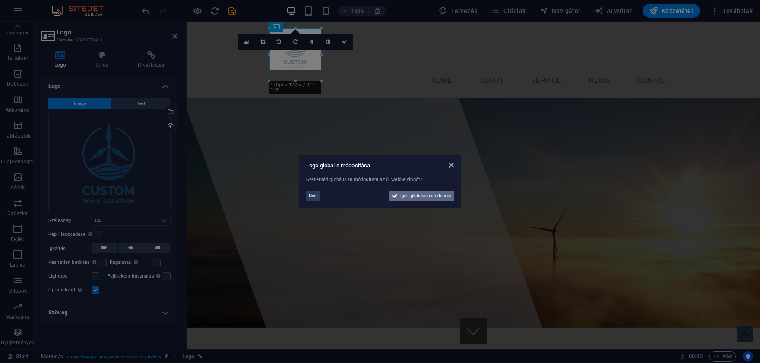
click at [405, 198] on span "Igen, globálisan módosítás" at bounding box center [425, 196] width 51 height 10
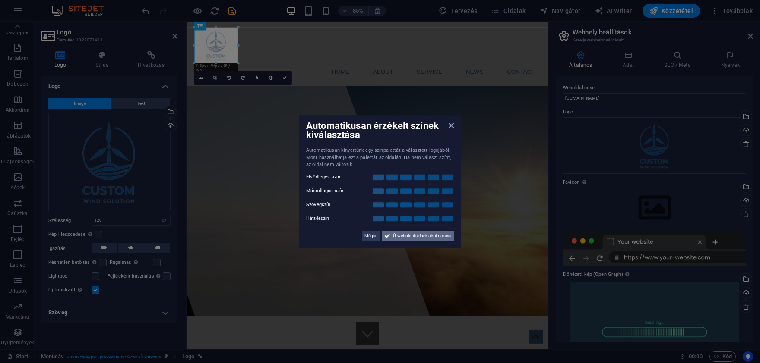
click at [397, 237] on span "Új weboldal színek alkalmazása" at bounding box center [422, 236] width 58 height 10
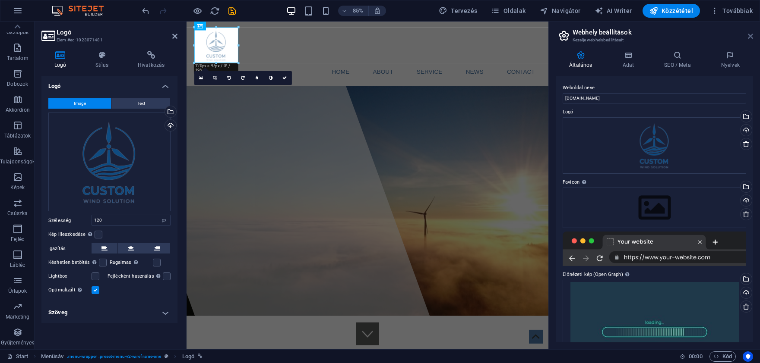
click at [749, 38] on icon at bounding box center [750, 36] width 5 height 7
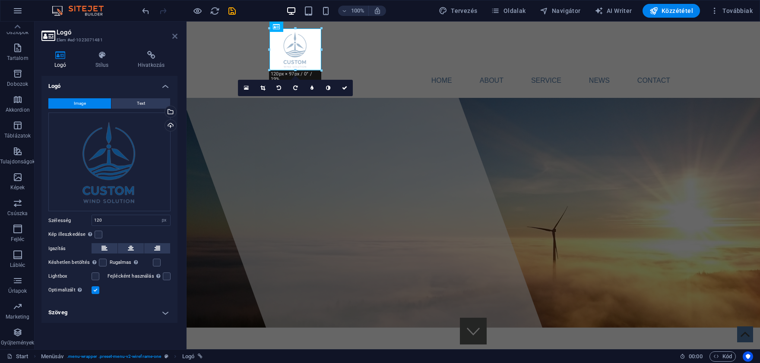
click at [173, 34] on icon at bounding box center [174, 36] width 5 height 7
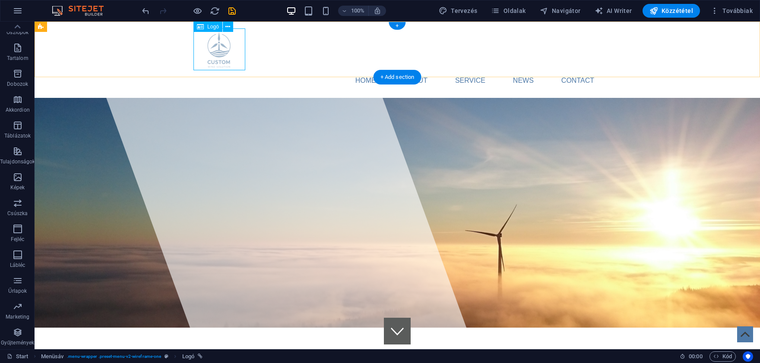
click at [225, 46] on div at bounding box center [396, 49] width 407 height 42
click at [232, 25] on button at bounding box center [228, 27] width 10 height 10
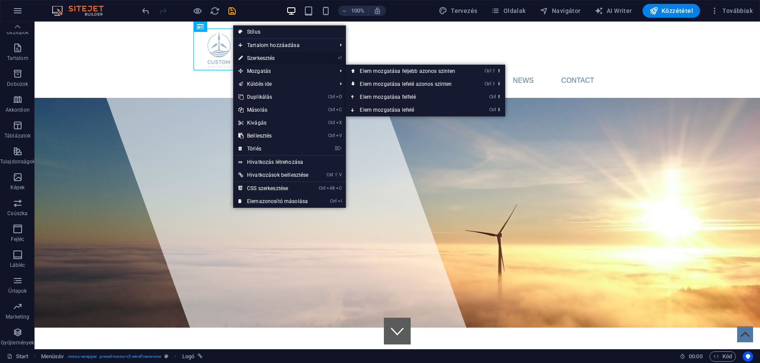
click at [267, 55] on link "⏎ Szerkesztés" at bounding box center [273, 58] width 80 height 13
select select "px"
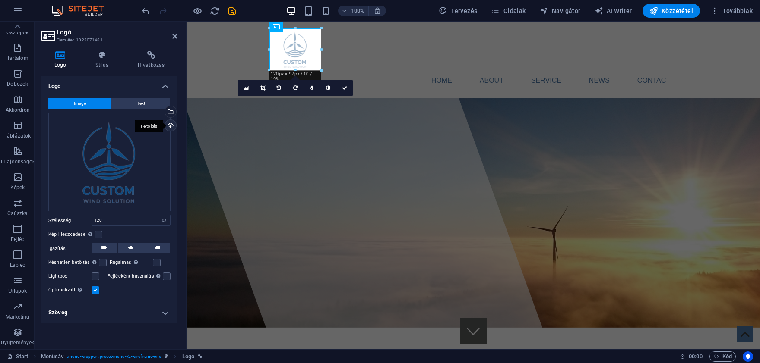
click at [172, 126] on div "Feltöltés" at bounding box center [169, 126] width 13 height 13
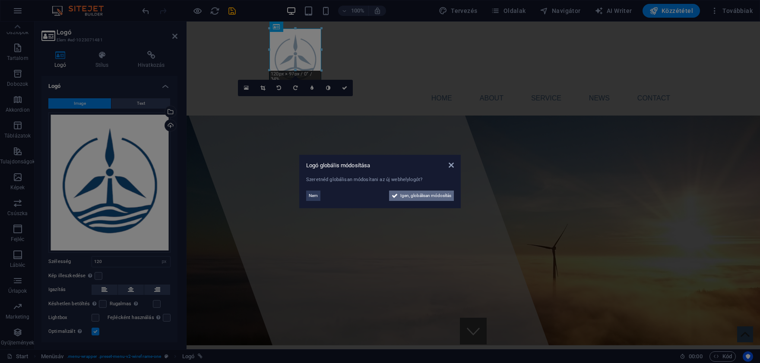
click at [421, 198] on span "Igen, globálisan módosítás" at bounding box center [425, 196] width 51 height 10
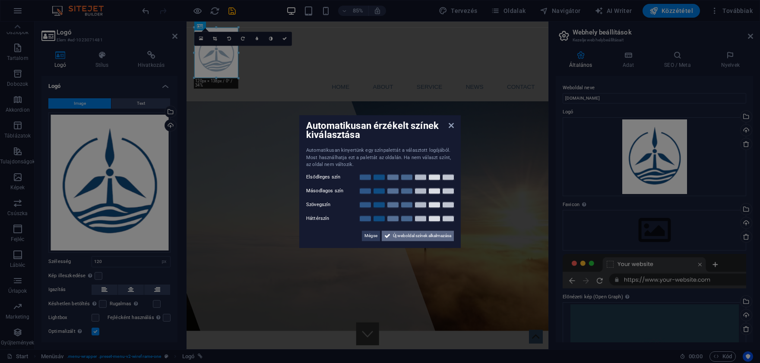
click at [411, 235] on span "Új weboldal színek alkalmazása" at bounding box center [422, 236] width 58 height 10
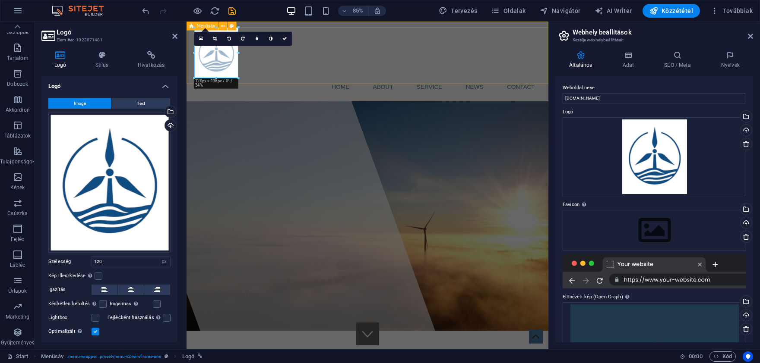
click at [315, 79] on div "Home About Service News Contact Menu" at bounding box center [399, 69] width 426 height 94
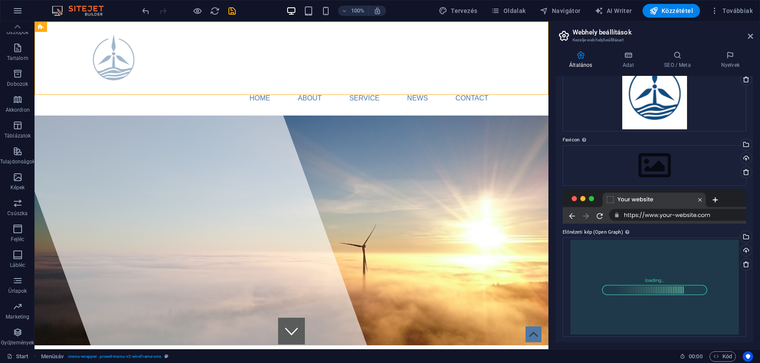
scroll to position [66, 0]
click at [751, 38] on icon at bounding box center [750, 36] width 5 height 7
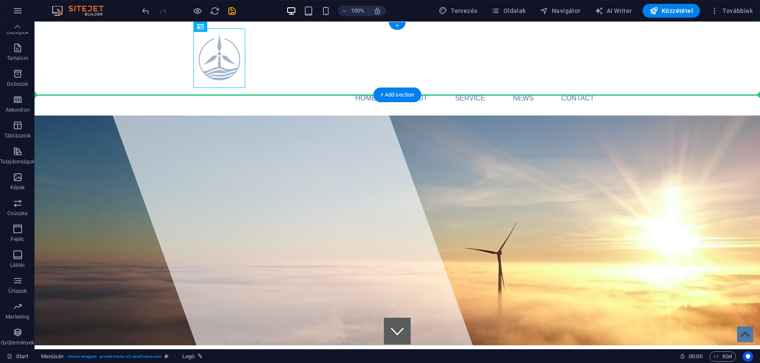
drag, startPoint x: 213, startPoint y: 62, endPoint x: 132, endPoint y: 62, distance: 81.6
click at [132, 62] on div "Home About Service News Contact Menu" at bounding box center [397, 69] width 725 height 94
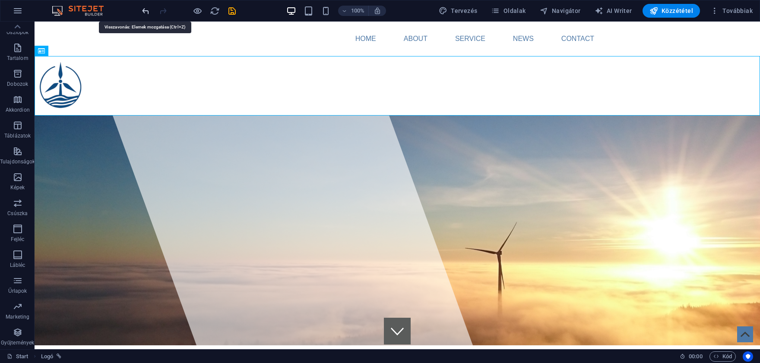
click at [143, 12] on icon "undo" at bounding box center [146, 11] width 10 height 10
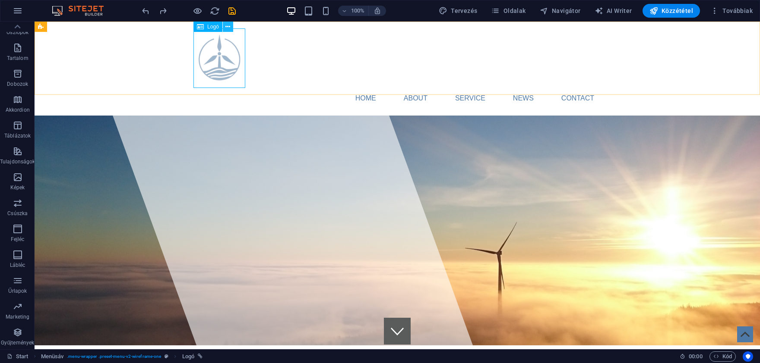
click at [224, 27] on button at bounding box center [228, 27] width 10 height 10
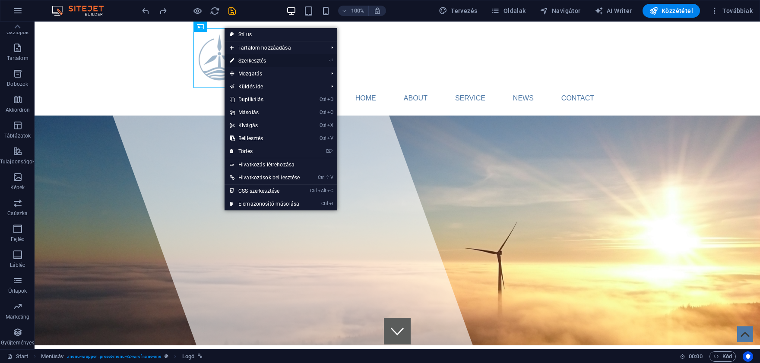
click at [267, 63] on link "⏎ Szerkesztés" at bounding box center [264, 60] width 80 height 13
select select "px"
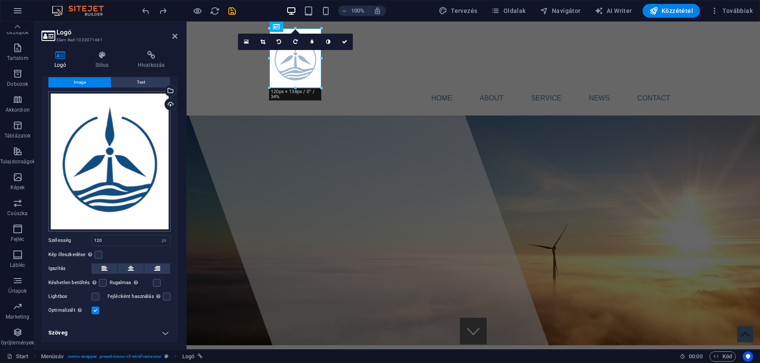
scroll to position [0, 0]
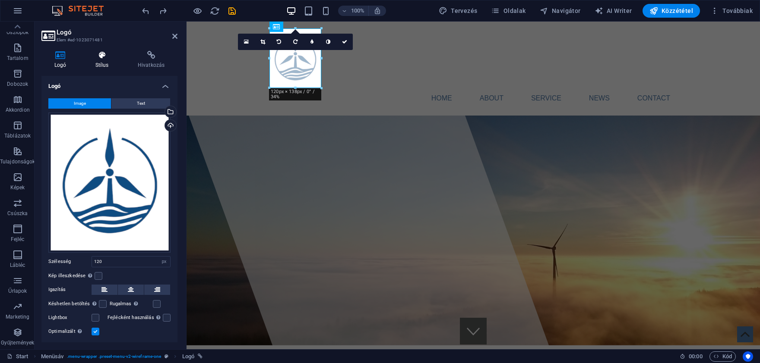
click at [100, 61] on h4 "Stílus" at bounding box center [103, 60] width 42 height 18
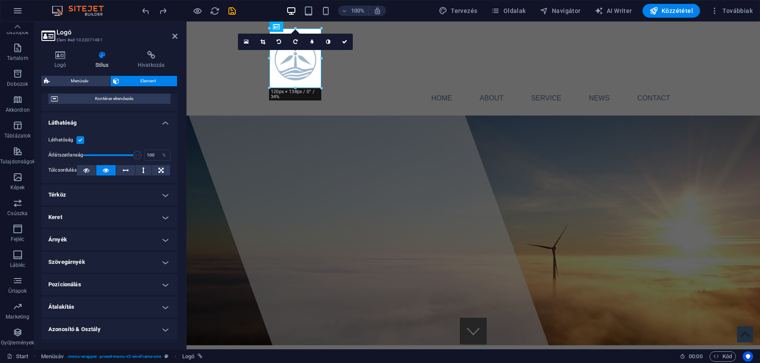
scroll to position [121, 0]
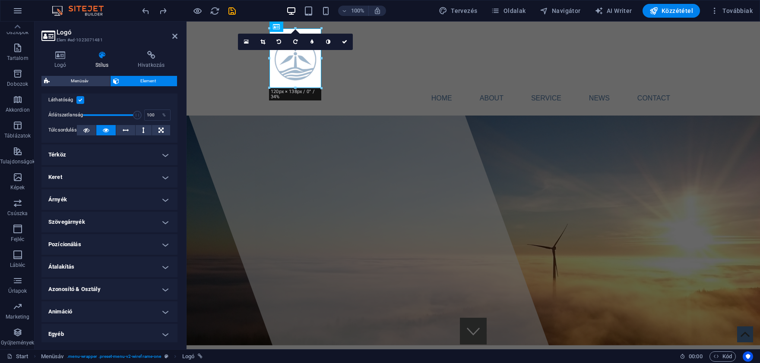
click at [131, 246] on h4 "Pozícionálás" at bounding box center [109, 244] width 136 height 21
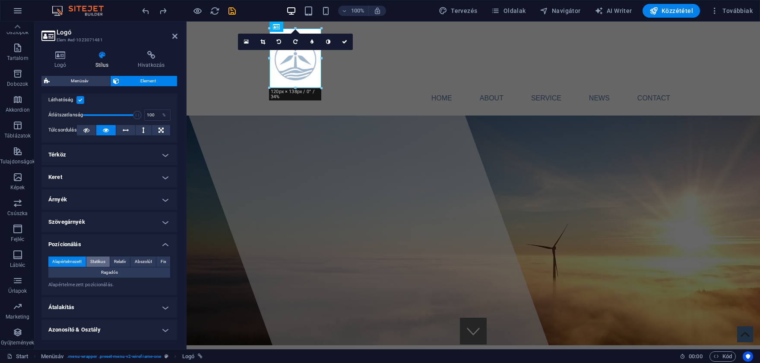
click at [102, 259] on span "Statikus" at bounding box center [97, 262] width 15 height 10
click at [114, 262] on button "Relatív" at bounding box center [120, 262] width 20 height 10
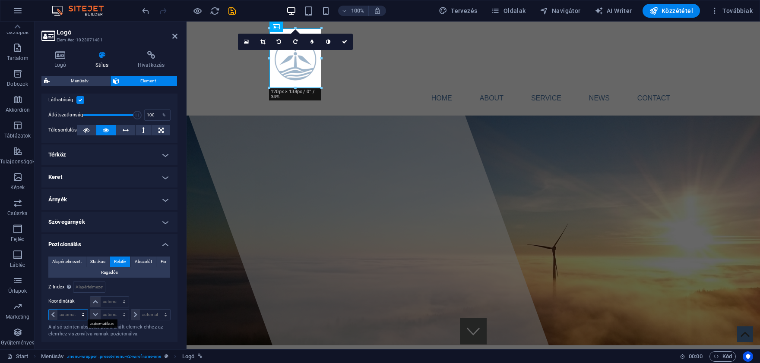
click at [49, 310] on select "automatikus px rem % em" at bounding box center [68, 315] width 39 height 10
select select "px"
click option "px" at bounding box center [0, 0] width 0 height 0
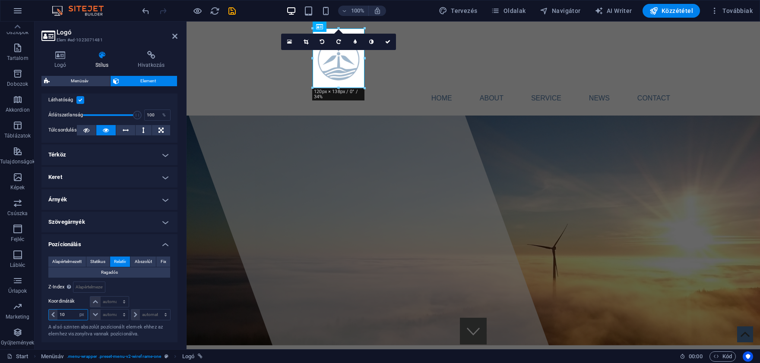
type input "1"
click at [131, 310] on select "automatikus px rem % em" at bounding box center [150, 315] width 39 height 10
select select "px"
click option "px" at bounding box center [0, 0] width 0 height 0
type input "1"
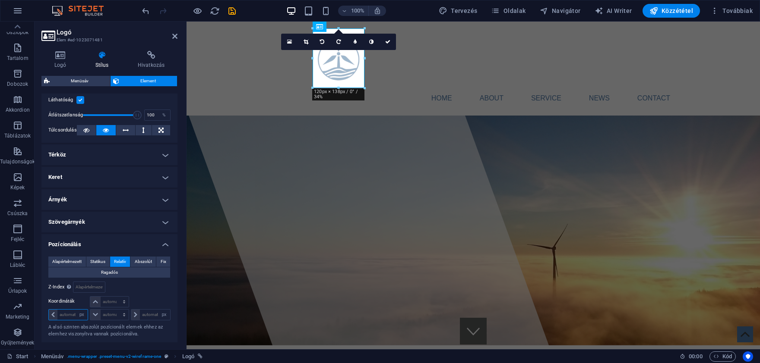
click at [69, 316] on input "number" at bounding box center [72, 315] width 30 height 10
click at [137, 287] on div "Viszonyítás #ed-1023071478" at bounding box center [140, 287] width 61 height 11
click at [71, 316] on input "100" at bounding box center [72, 315] width 30 height 10
type input "1"
click at [159, 290] on div "Viszonyítás #ed-1023071478" at bounding box center [140, 287] width 61 height 11
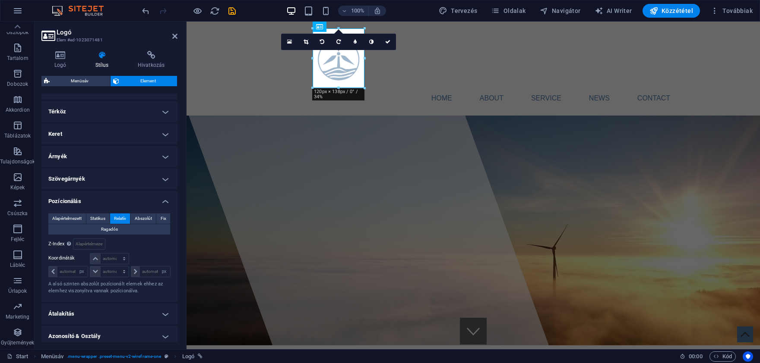
scroll to position [202, 0]
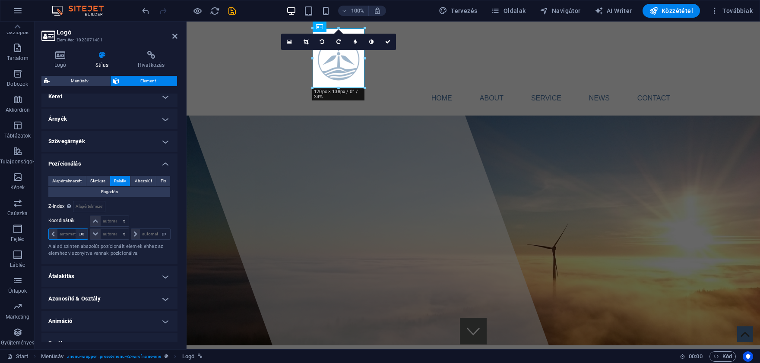
click at [76, 229] on select "automatikus px rem % em" at bounding box center [82, 234] width 12 height 10
select select "%"
click option "%" at bounding box center [0, 0] width 0 height 0
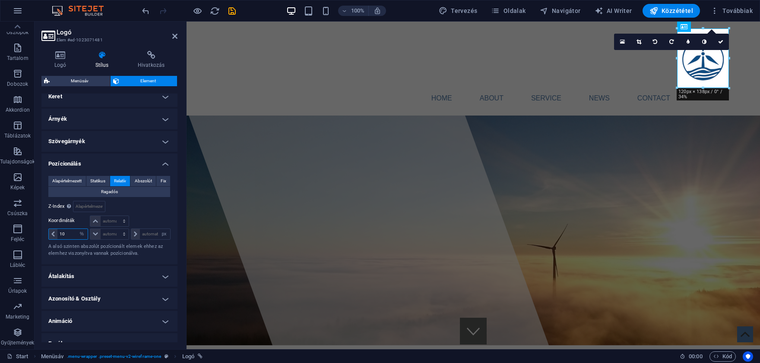
type input "1"
type input "2"
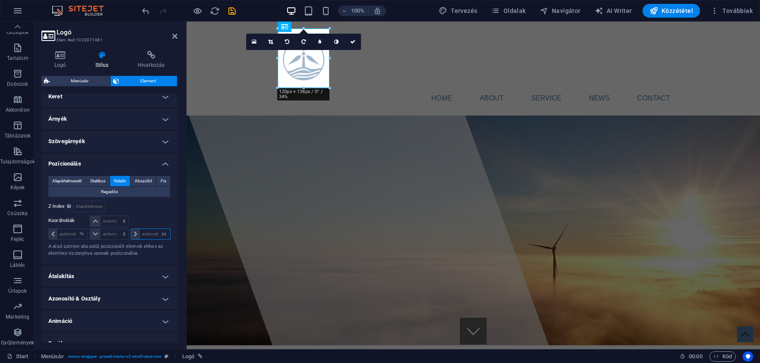
click at [147, 231] on input "number" at bounding box center [155, 234] width 30 height 10
click at [158, 229] on select "automatikus px rem % em" at bounding box center [164, 234] width 12 height 10
select select "%"
click option "%" at bounding box center [0, 0] width 0 height 0
type input "1"
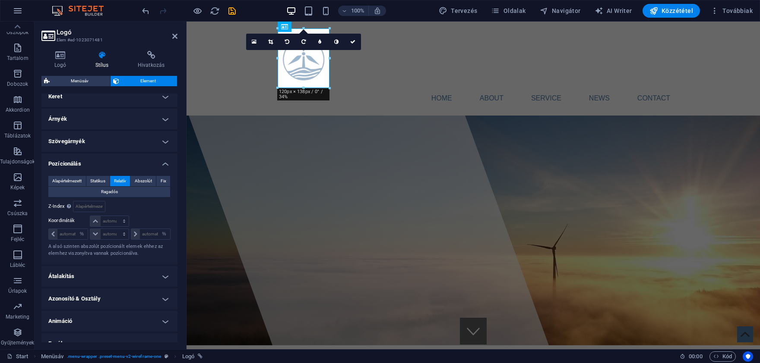
click at [149, 213] on div "Alapértelmezett Statikus Relatív Abszolút Fix Ragadós Z-Index Beállítja az elem…" at bounding box center [109, 217] width 122 height 82
drag, startPoint x: 174, startPoint y: 36, endPoint x: 144, endPoint y: 17, distance: 35.7
click at [174, 36] on icon at bounding box center [174, 36] width 5 height 7
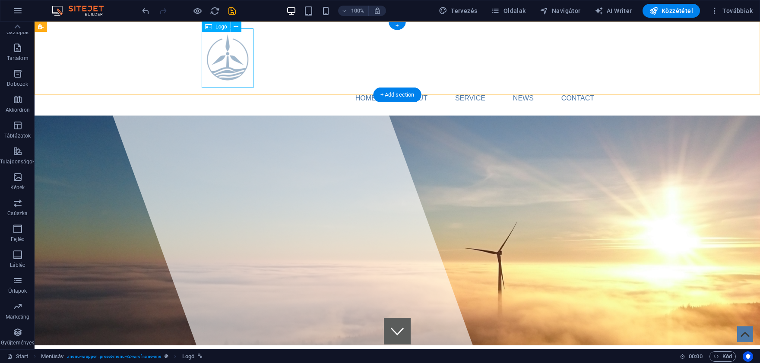
click at [225, 70] on div at bounding box center [405, 58] width 407 height 60
click at [236, 23] on icon at bounding box center [236, 26] width 5 height 9
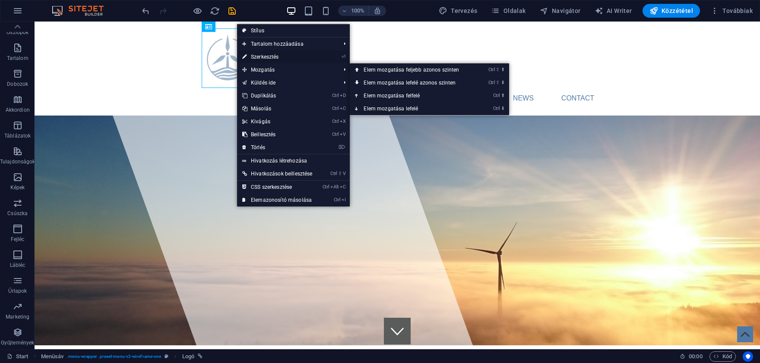
click at [278, 52] on link "⏎ Szerkesztés" at bounding box center [277, 56] width 80 height 13
select select "%"
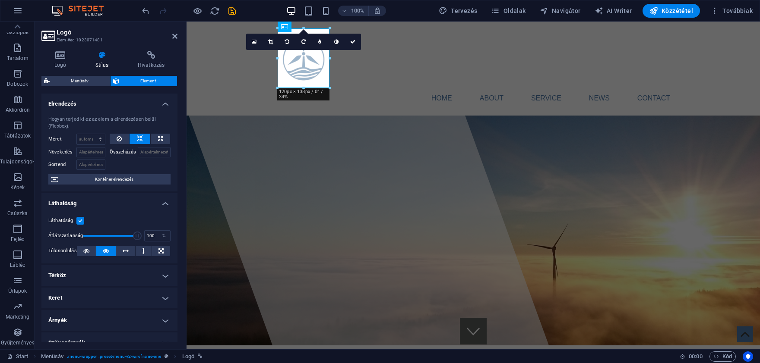
type input "2"
type input "100"
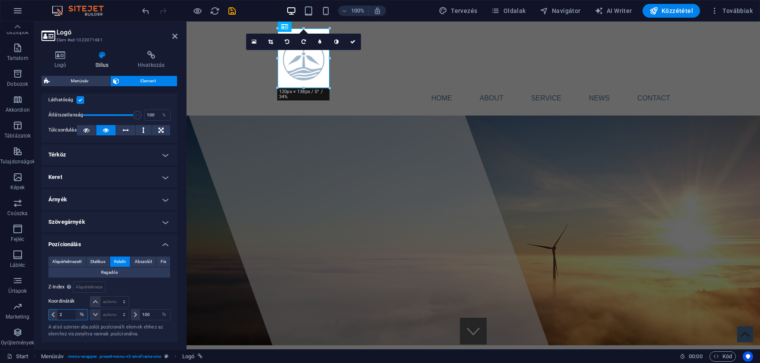
click at [76, 310] on select "automatikus px rem % em" at bounding box center [82, 315] width 12 height 10
select select "auto"
click option "automatikus" at bounding box center [0, 0] width 0 height 0
select select "DISABLED_OPTION_VALUE"
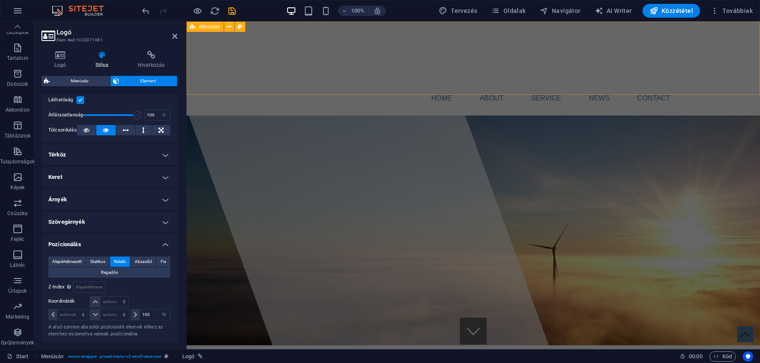
click at [289, 75] on div "Home About Service News Contact Menu" at bounding box center [472, 69] width 573 height 94
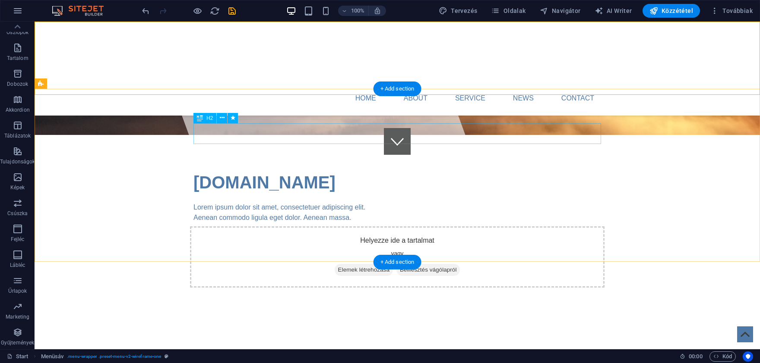
scroll to position [0, 0]
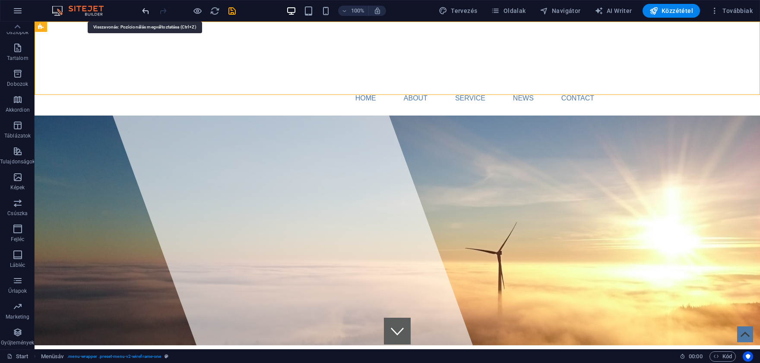
click at [142, 9] on icon "undo" at bounding box center [146, 11] width 10 height 10
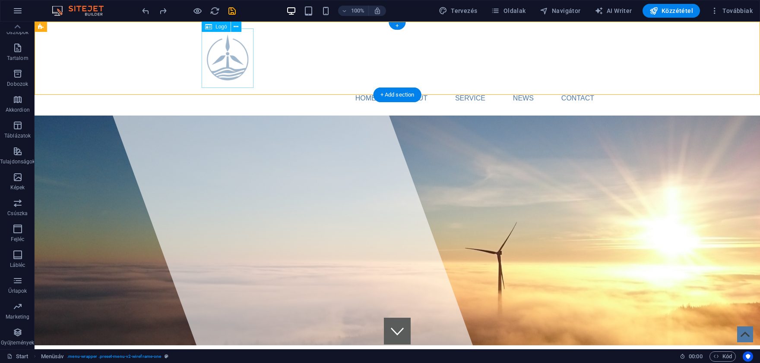
click at [228, 50] on div at bounding box center [405, 58] width 407 height 60
click at [275, 88] on nav "Home About Service News Contact" at bounding box center [396, 98] width 407 height 21
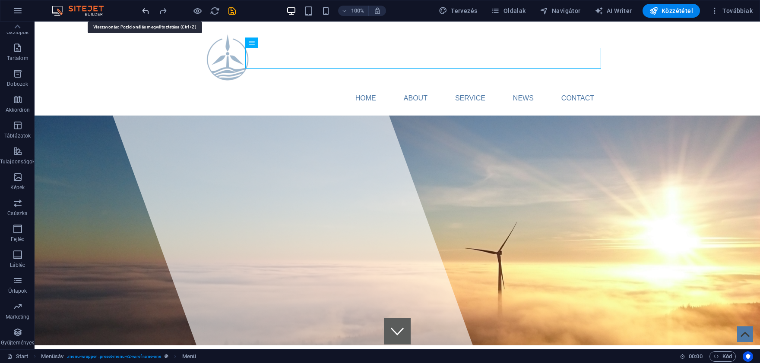
click at [145, 11] on icon "undo" at bounding box center [146, 11] width 10 height 10
click at [143, 13] on icon "undo" at bounding box center [146, 11] width 10 height 10
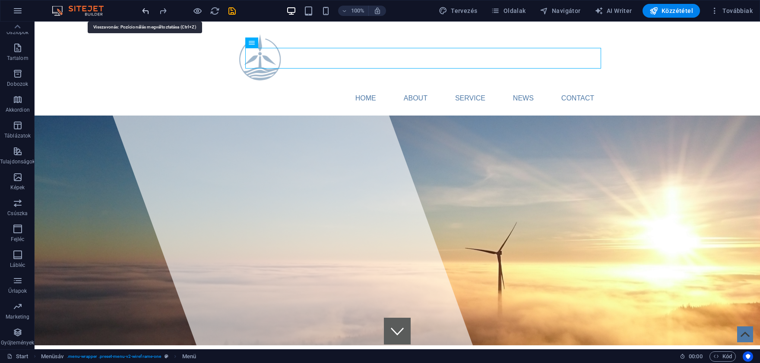
click at [143, 13] on icon "undo" at bounding box center [146, 11] width 10 height 10
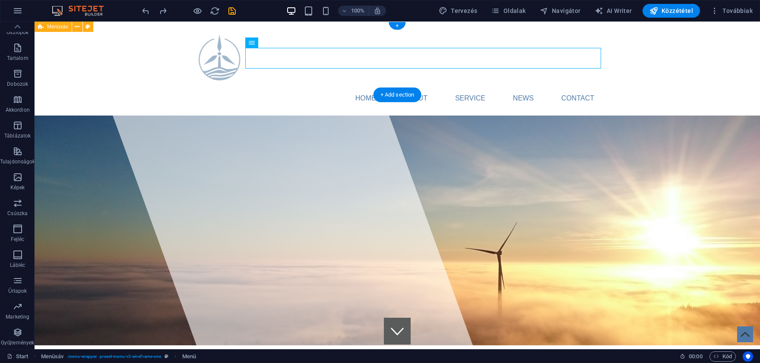
click at [273, 80] on div "Home About Service News Contact Menu" at bounding box center [397, 69] width 725 height 94
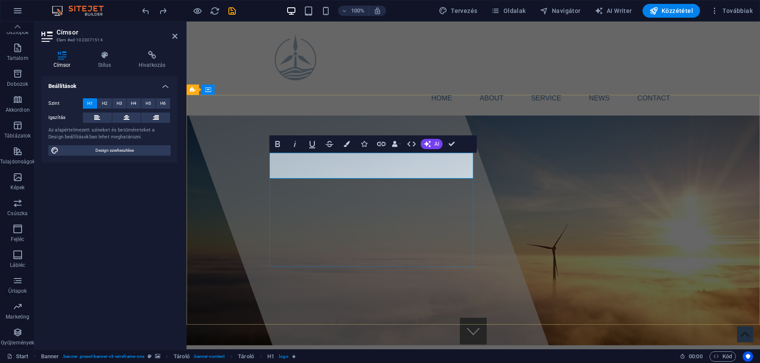
click at [108, 62] on h4 "Stílus" at bounding box center [106, 60] width 41 height 18
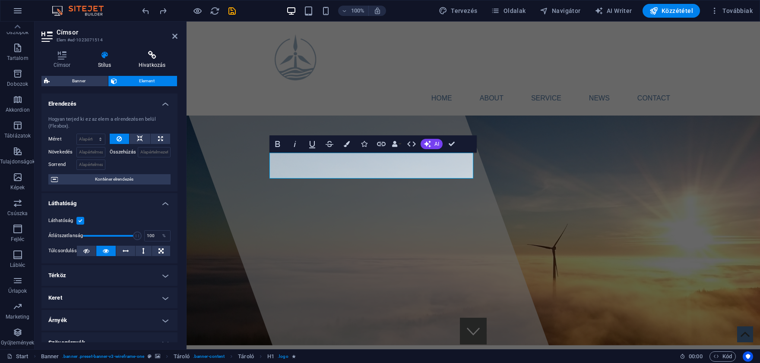
click at [150, 56] on icon at bounding box center [151, 55] width 51 height 9
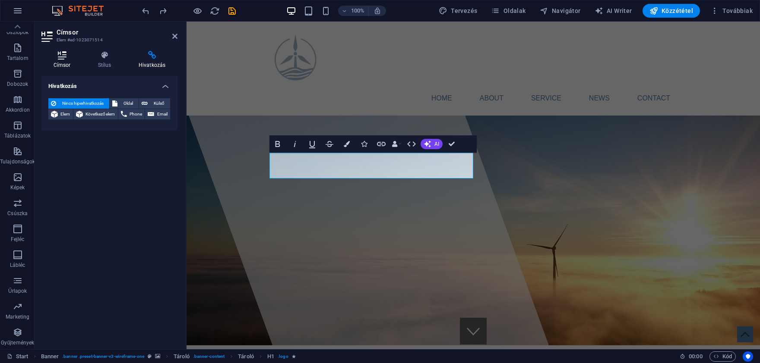
click at [60, 60] on h4 "Címsor" at bounding box center [63, 60] width 44 height 18
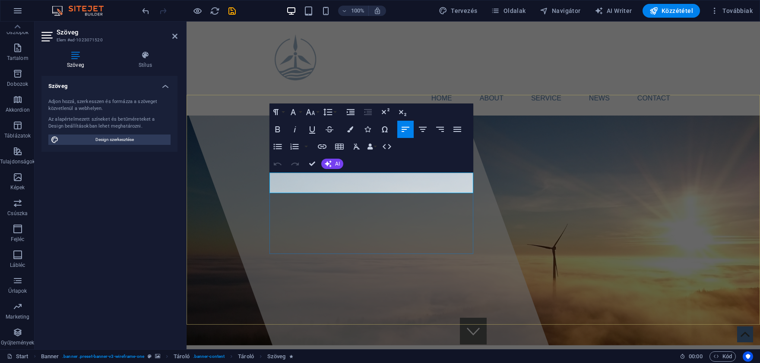
drag, startPoint x: 443, startPoint y: 189, endPoint x: 260, endPoint y: 177, distance: 183.4
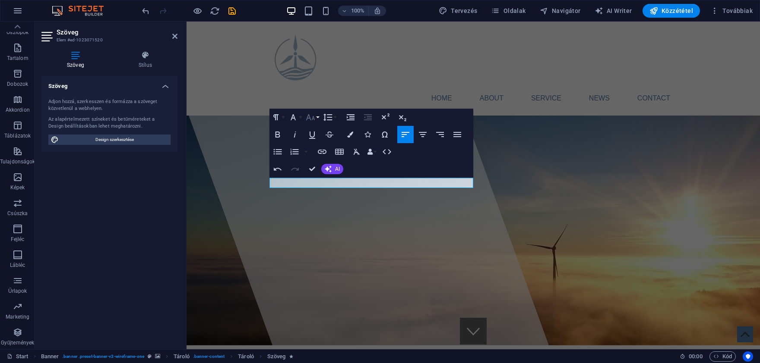
click at [307, 116] on icon "button" at bounding box center [310, 117] width 10 height 10
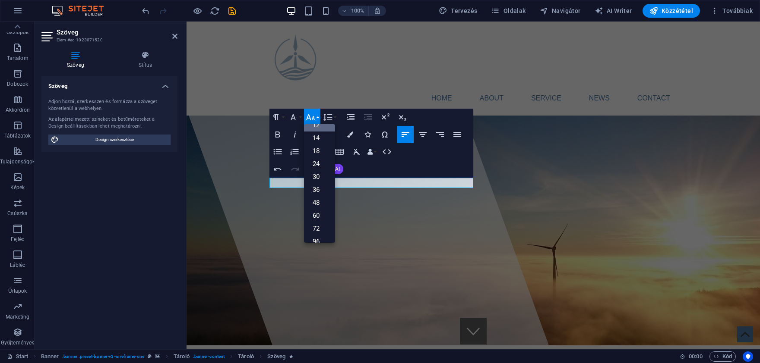
scroll to position [69, 0]
click at [321, 184] on link "36" at bounding box center [319, 181] width 31 height 13
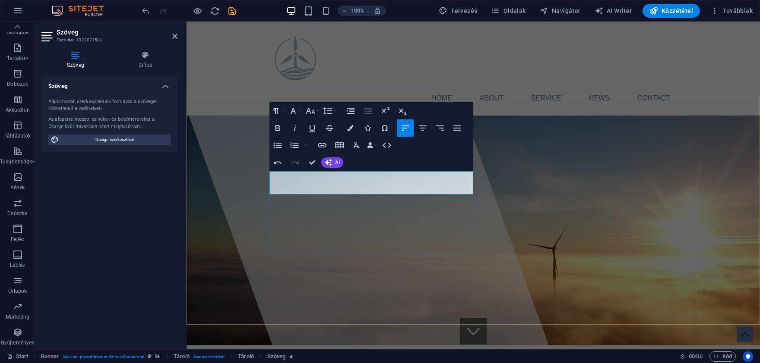
drag, startPoint x: 338, startPoint y: 188, endPoint x: 213, endPoint y: 148, distance: 130.8
drag, startPoint x: 341, startPoint y: 178, endPoint x: 271, endPoint y: 185, distance: 71.1
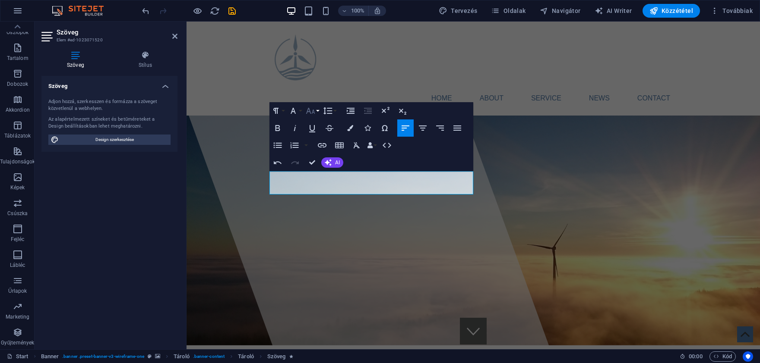
click at [313, 108] on icon "button" at bounding box center [310, 111] width 10 height 10
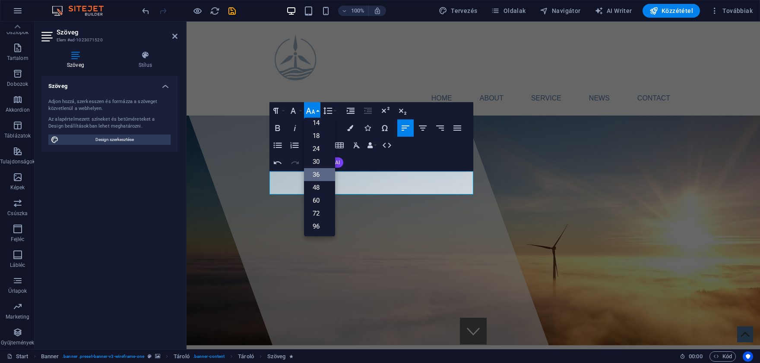
click at [324, 174] on link "36" at bounding box center [319, 174] width 31 height 13
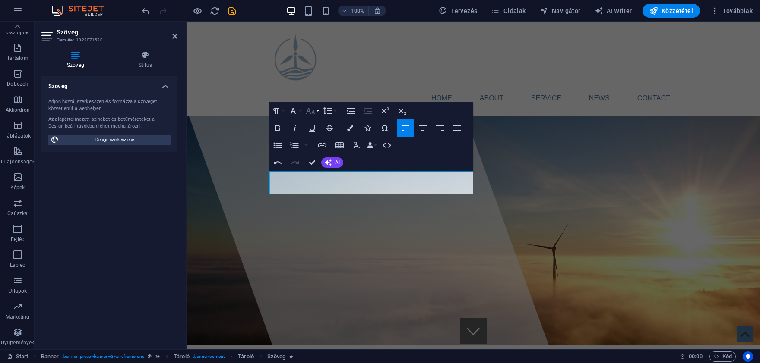
click at [311, 108] on icon "button" at bounding box center [310, 111] width 10 height 10
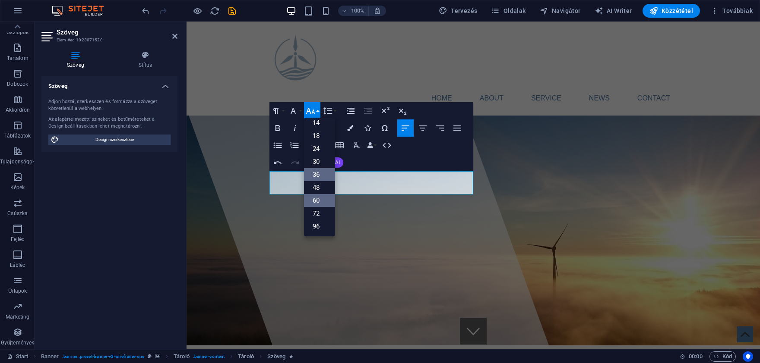
click at [309, 202] on link "60" at bounding box center [319, 200] width 31 height 13
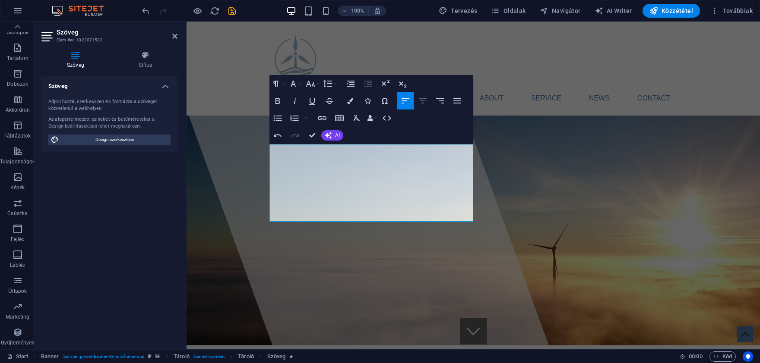
click at [419, 101] on icon "button" at bounding box center [422, 101] width 10 height 10
click at [443, 95] on button "Align Right" at bounding box center [440, 100] width 16 height 17
click at [403, 98] on icon "button" at bounding box center [405, 101] width 10 height 10
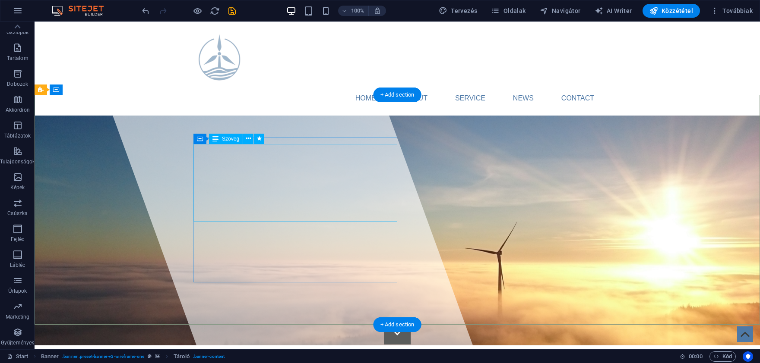
click at [96, 185] on div at bounding box center [277, 186] width 396 height 328
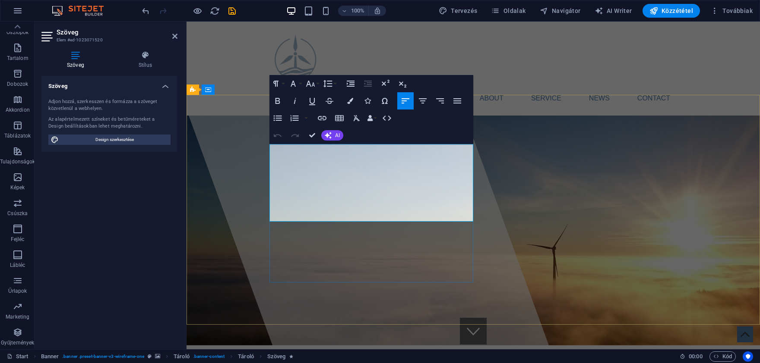
click at [281, 98] on icon "button" at bounding box center [277, 101] width 10 height 10
click at [281, 82] on button "Paragraph Format" at bounding box center [277, 83] width 16 height 17
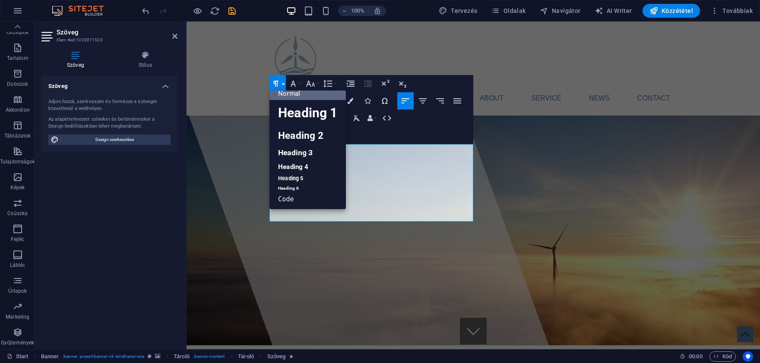
scroll to position [7, 0]
click at [281, 82] on button "Paragraph Format" at bounding box center [277, 83] width 16 height 17
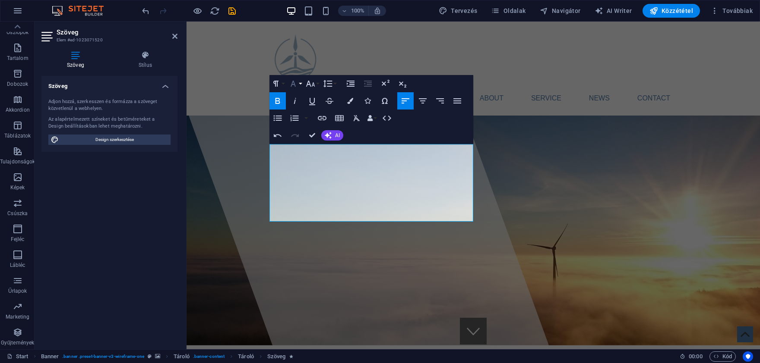
click at [300, 85] on button "Font Family" at bounding box center [295, 83] width 16 height 17
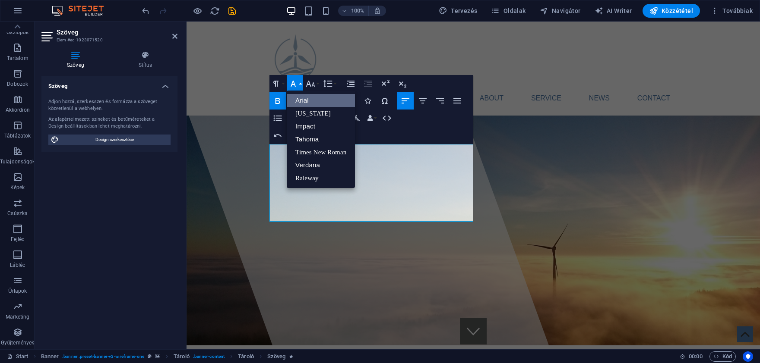
scroll to position [0, 0]
click at [325, 112] on link "[US_STATE]" at bounding box center [321, 113] width 68 height 13
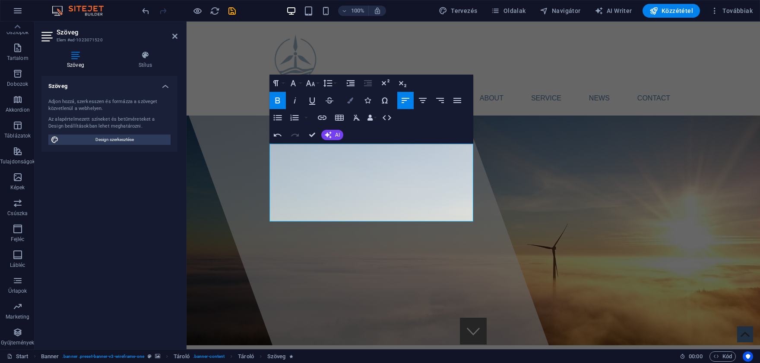
click at [347, 102] on button "Colors" at bounding box center [350, 100] width 16 height 17
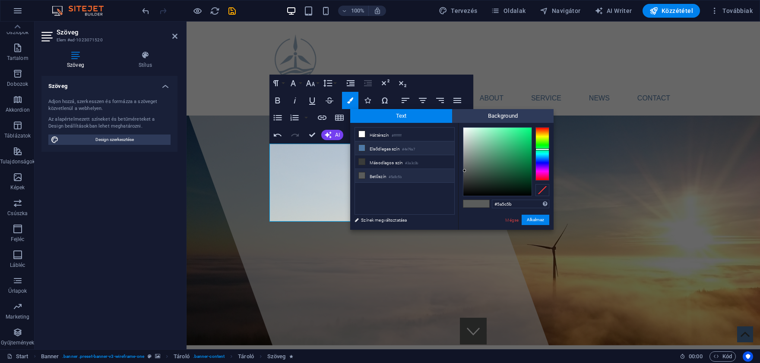
click at [362, 150] on icon at bounding box center [362, 148] width 6 height 6
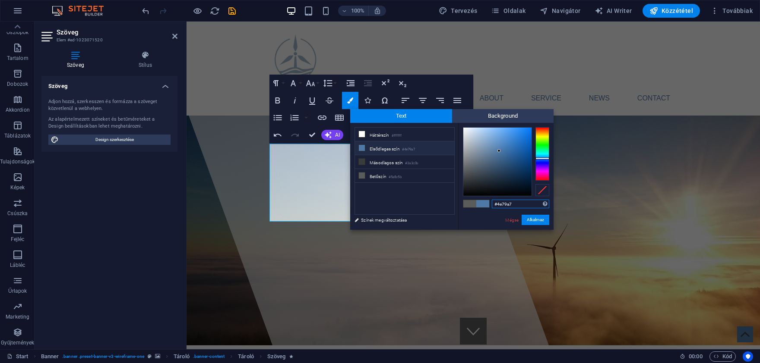
click at [517, 204] on input "#4e79a7" at bounding box center [520, 204] width 57 height 9
type input "#0f2b48"
click at [534, 217] on button "Alkalmaz" at bounding box center [535, 220] width 28 height 10
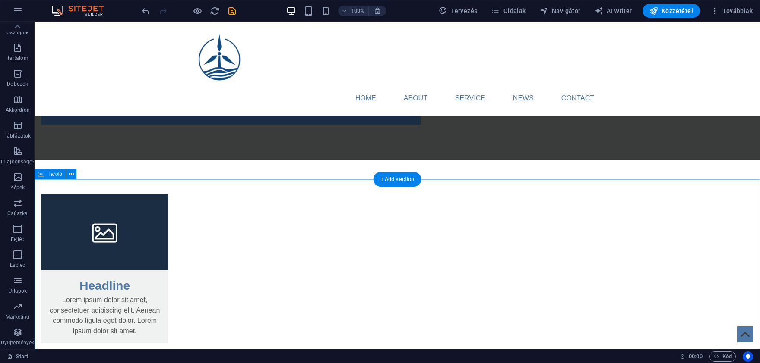
scroll to position [950, 0]
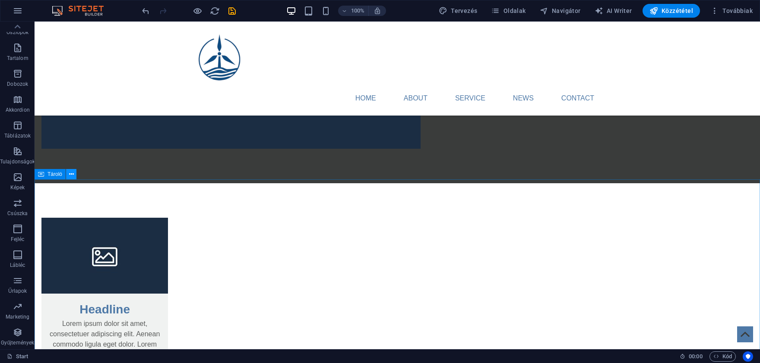
click at [68, 177] on button at bounding box center [71, 174] width 10 height 10
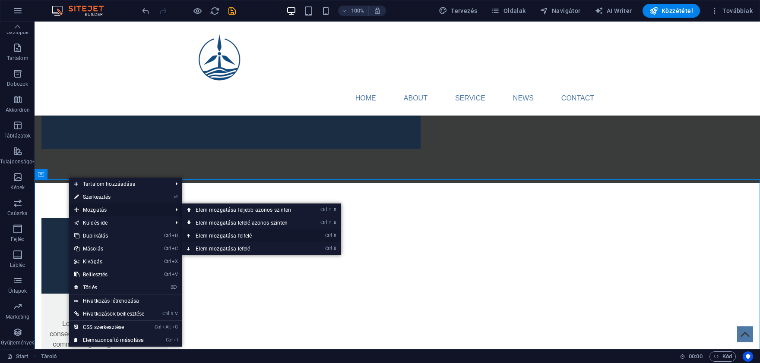
click at [226, 234] on link "Ctrl ⬆ Elem mozgatása felfelé" at bounding box center [245, 236] width 126 height 13
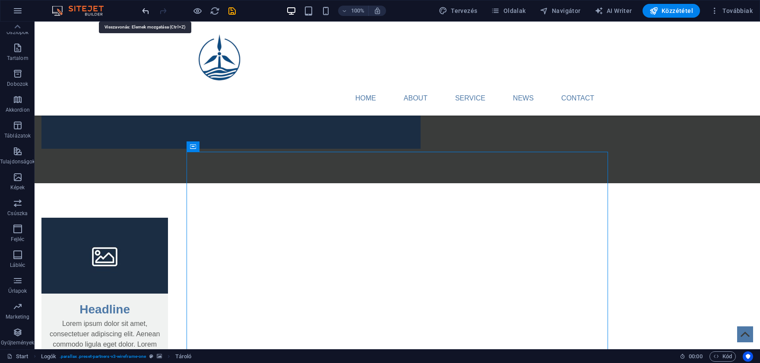
click at [144, 13] on icon "undo" at bounding box center [146, 11] width 10 height 10
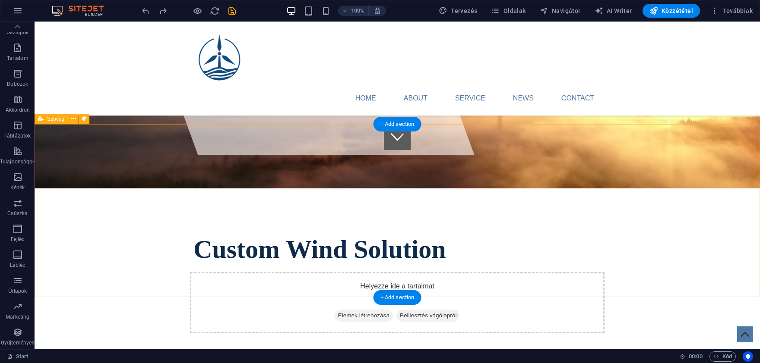
scroll to position [180, 0]
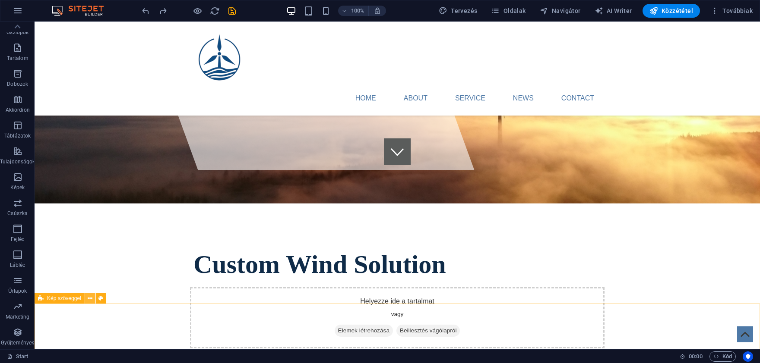
drag, startPoint x: 58, startPoint y: 177, endPoint x: 87, endPoint y: 303, distance: 130.2
click at [87, 303] on div "Drag here to replace the existing content. Press “Ctrl” if you want to create a…" at bounding box center [397, 96] width 725 height 508
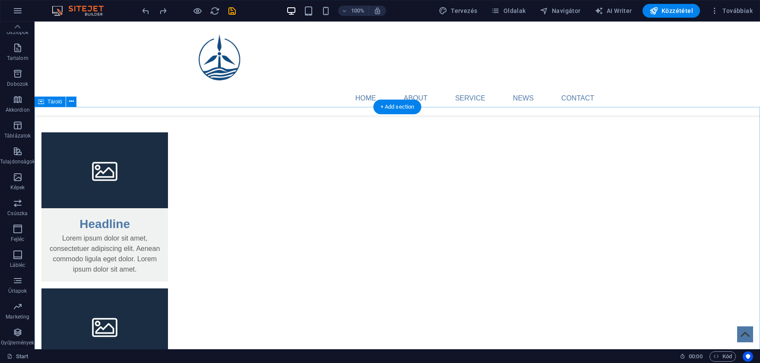
scroll to position [987, 0]
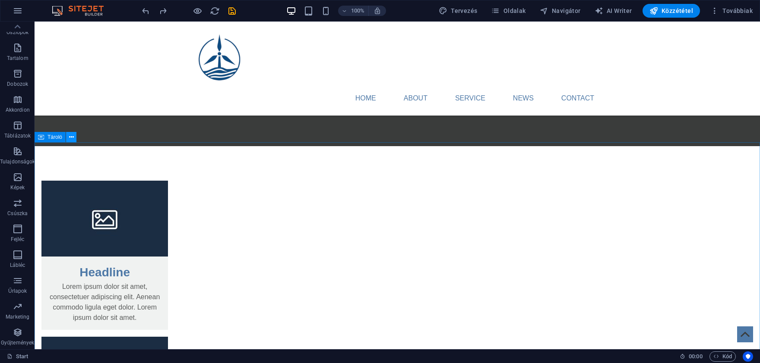
click at [69, 141] on icon at bounding box center [71, 137] width 5 height 9
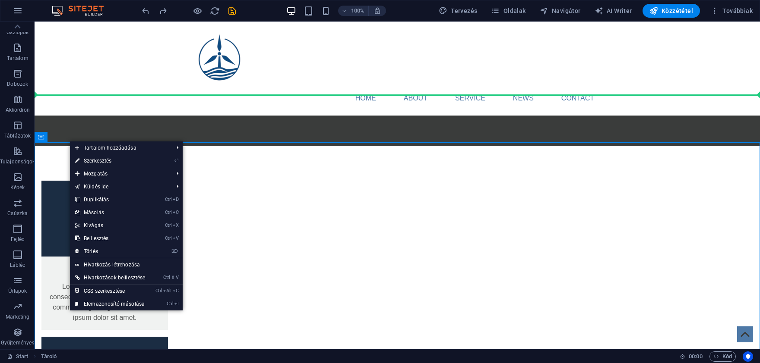
drag, startPoint x: 88, startPoint y: 163, endPoint x: 83, endPoint y: 90, distance: 73.1
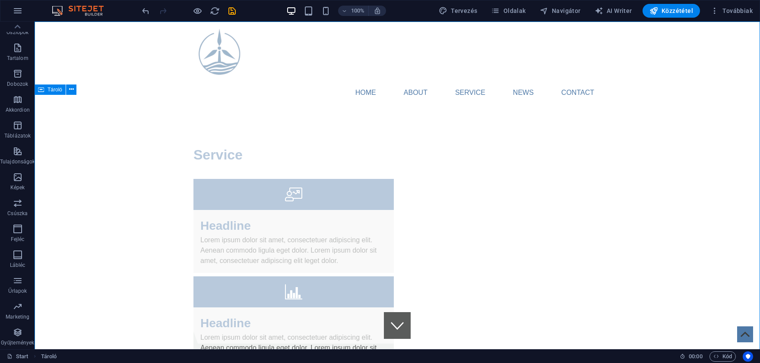
scroll to position [0, 0]
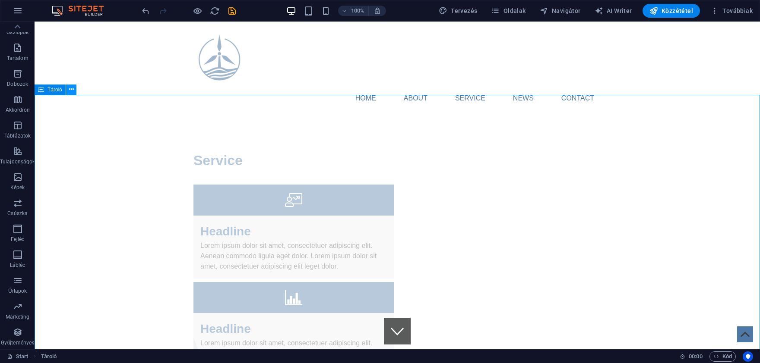
click at [72, 88] on icon at bounding box center [71, 89] width 5 height 9
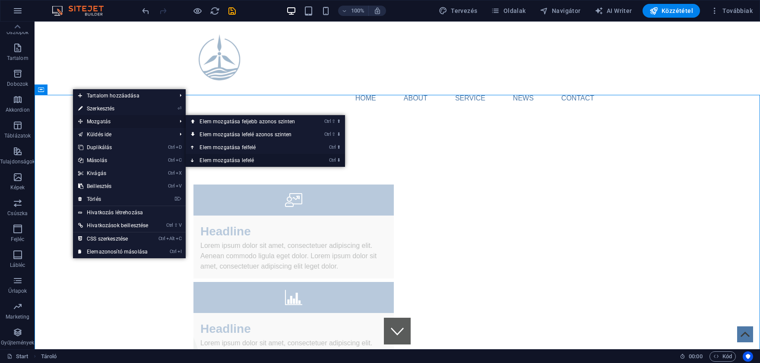
click at [214, 157] on link "Ctrl ⬇ Elem mozgatása lefelé" at bounding box center [249, 160] width 126 height 13
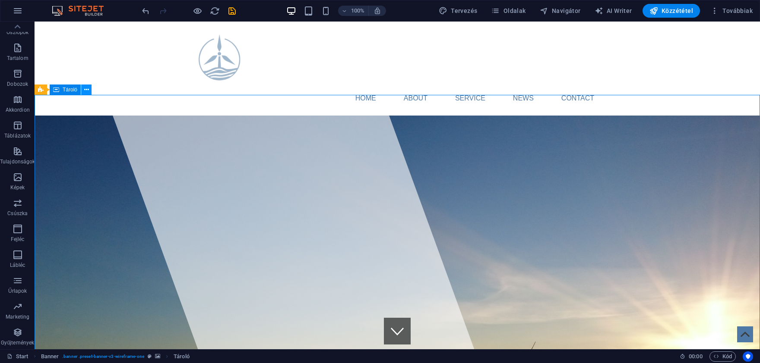
click at [84, 90] on button at bounding box center [86, 90] width 10 height 10
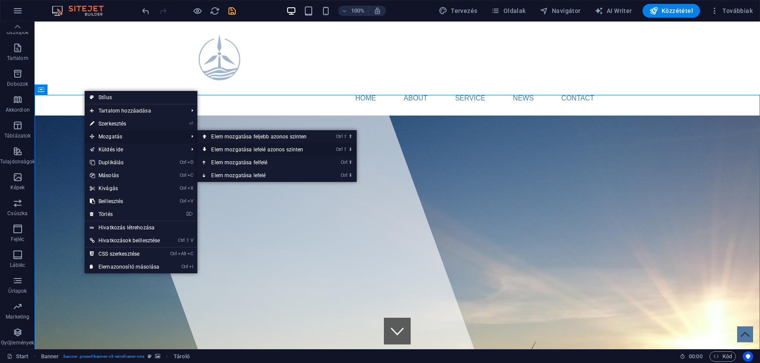
click at [249, 149] on link "Ctrl ⇧ ⬇ Elem mozgatása lefelé azonos szinten" at bounding box center [260, 149] width 126 height 13
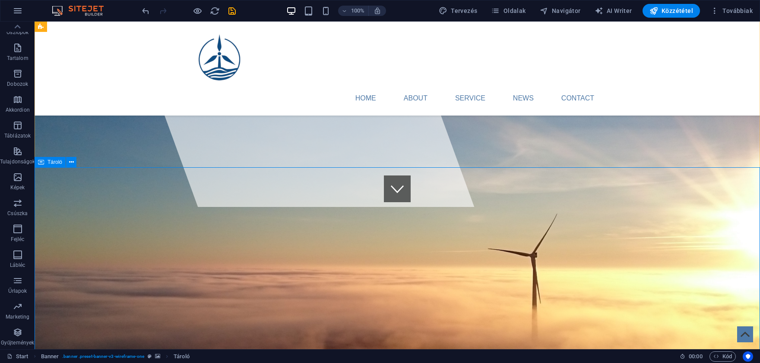
scroll to position [190, 0]
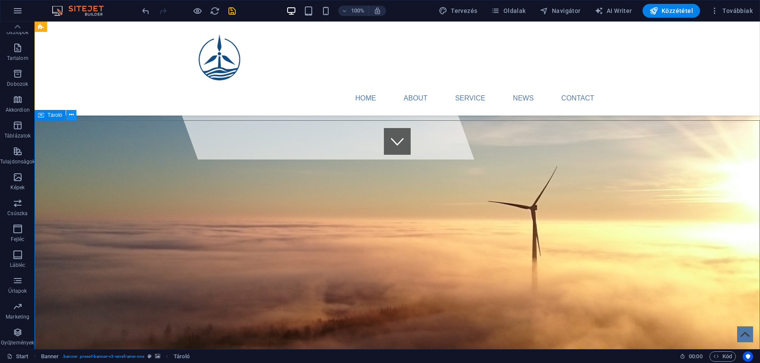
click at [68, 117] on button at bounding box center [71, 115] width 10 height 10
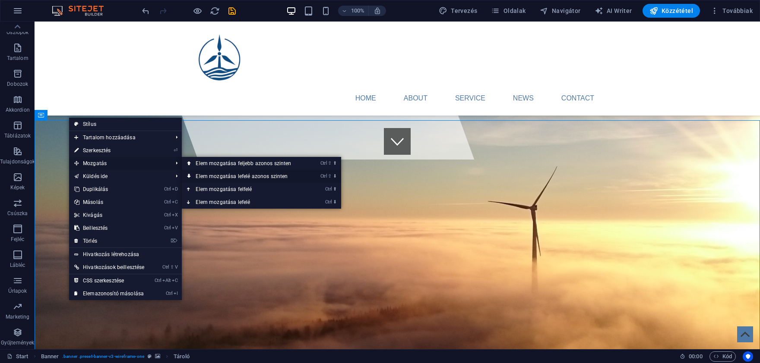
click at [218, 173] on link "Ctrl ⇧ ⬇ Elem mozgatása lefelé azonos szinten" at bounding box center [245, 176] width 126 height 13
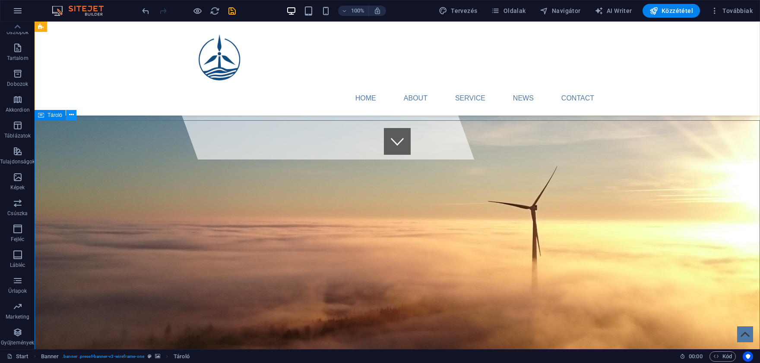
click at [70, 117] on icon at bounding box center [71, 114] width 5 height 9
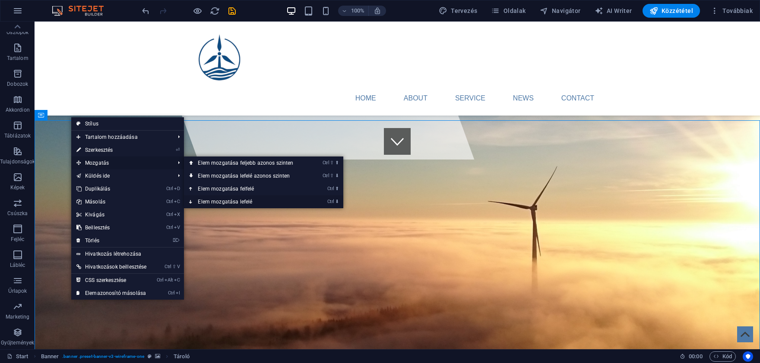
drag, startPoint x: 277, startPoint y: 201, endPoint x: 243, endPoint y: 181, distance: 39.3
click at [277, 201] on link "Ctrl ⬇ Elem mozgatása lefelé" at bounding box center [247, 202] width 126 height 13
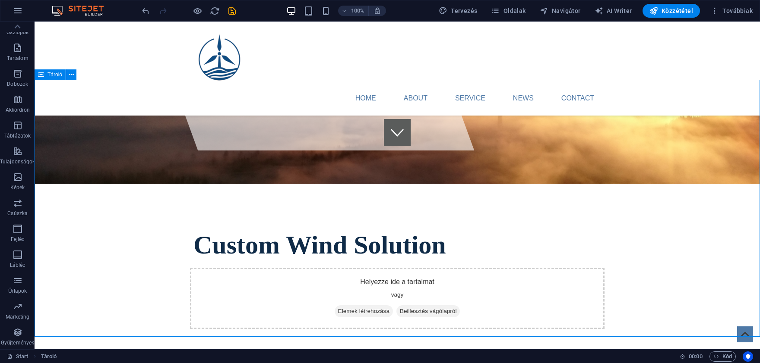
scroll to position [142, 0]
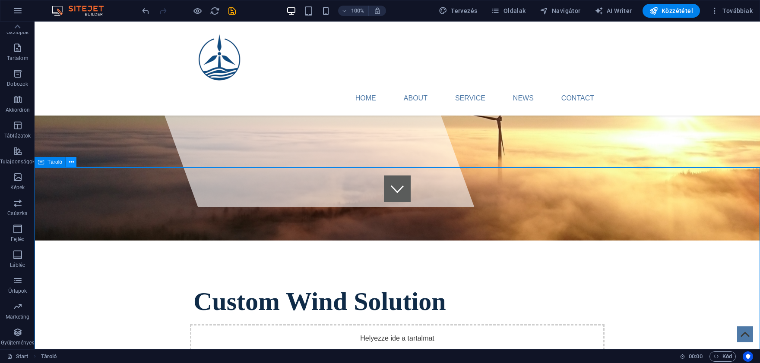
click at [74, 162] on button at bounding box center [71, 162] width 10 height 10
click at [70, 164] on icon at bounding box center [71, 162] width 5 height 9
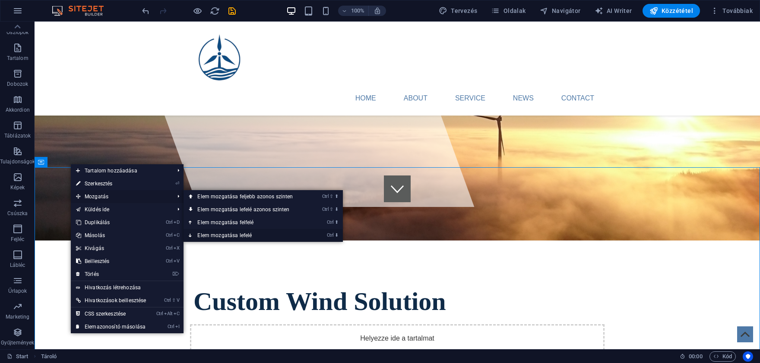
click at [241, 233] on link "Ctrl ⬇ Elem mozgatása lefelé" at bounding box center [246, 235] width 126 height 13
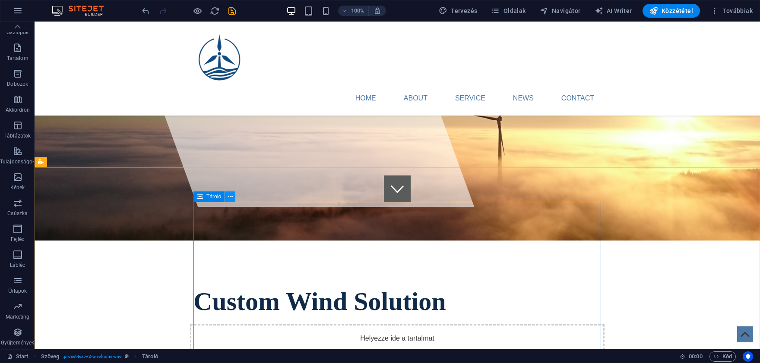
click at [228, 197] on icon at bounding box center [230, 196] width 5 height 9
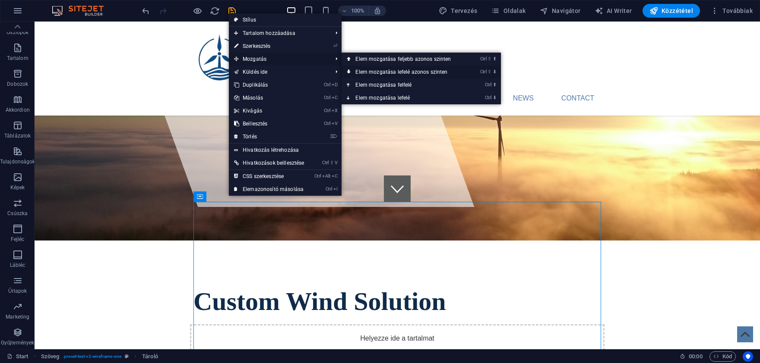
click at [372, 69] on link "Ctrl ⇧ ⬇ Elem mozgatása lefelé azonos szinten" at bounding box center [404, 72] width 126 height 13
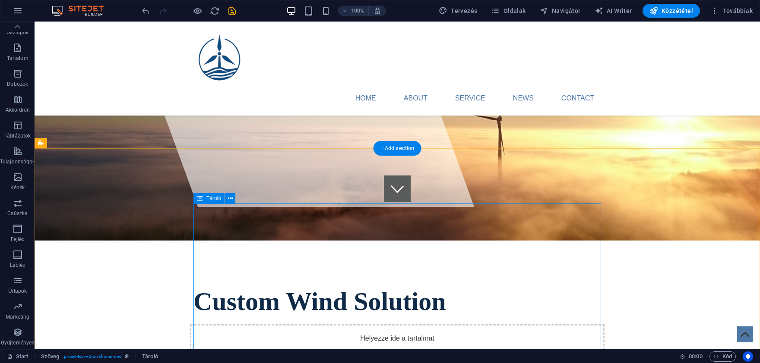
scroll to position [285, 0]
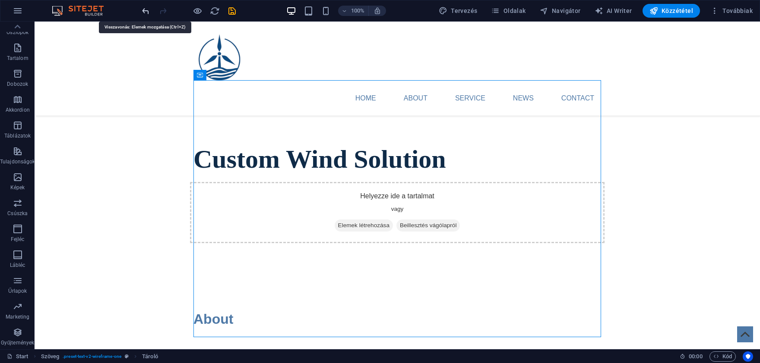
click at [145, 11] on icon "undo" at bounding box center [146, 11] width 10 height 10
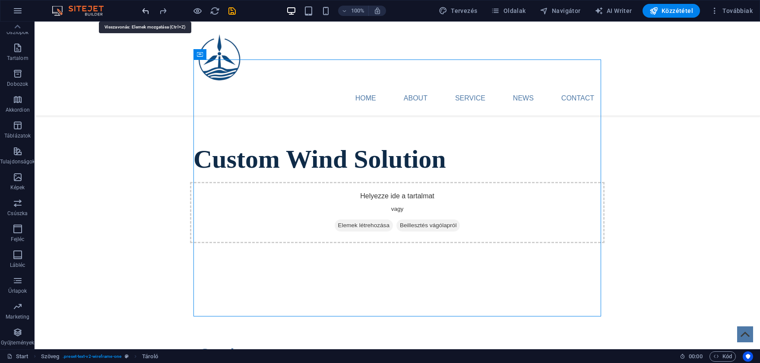
click at [145, 11] on icon "undo" at bounding box center [146, 11] width 10 height 10
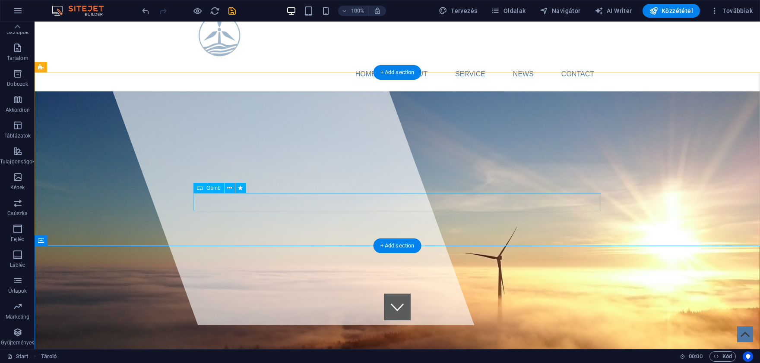
scroll to position [0, 0]
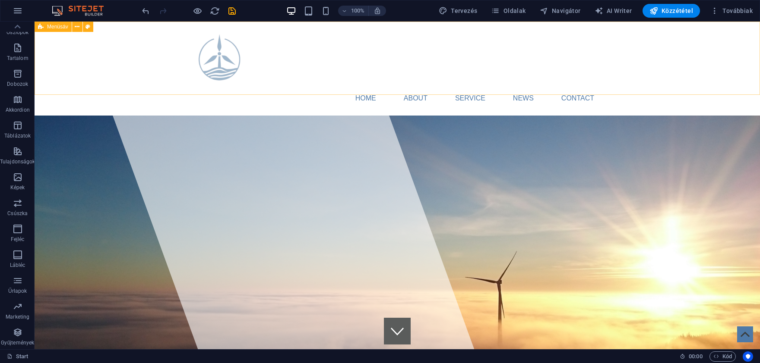
click at [50, 28] on span "Menüsáv" at bounding box center [57, 26] width 21 height 5
click at [86, 23] on icon at bounding box center [87, 26] width 5 height 9
select select "rem"
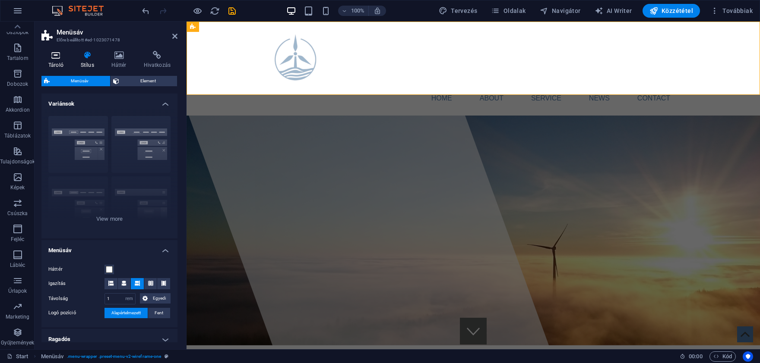
click at [51, 54] on icon at bounding box center [55, 55] width 29 height 9
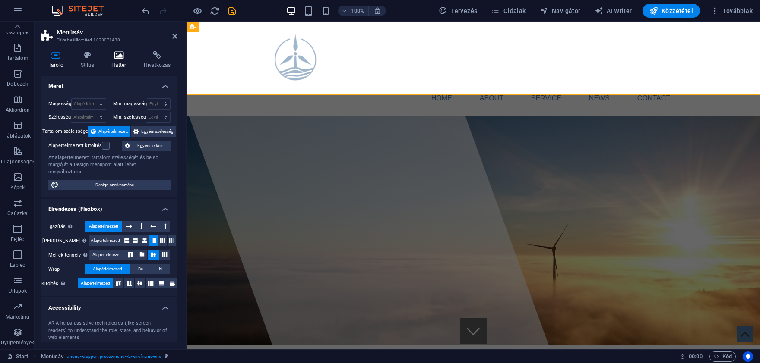
click at [119, 58] on icon at bounding box center [118, 55] width 29 height 9
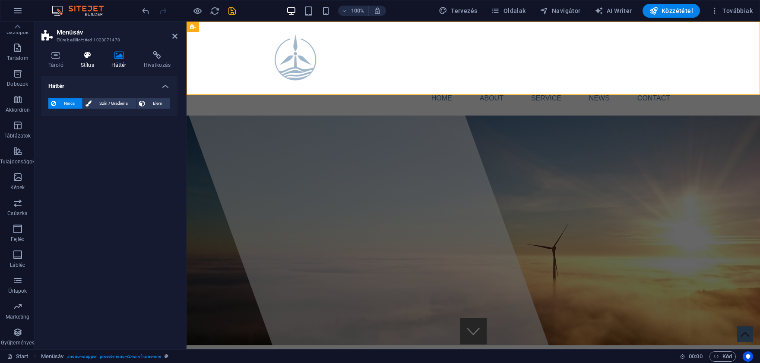
click at [88, 57] on icon at bounding box center [87, 55] width 27 height 9
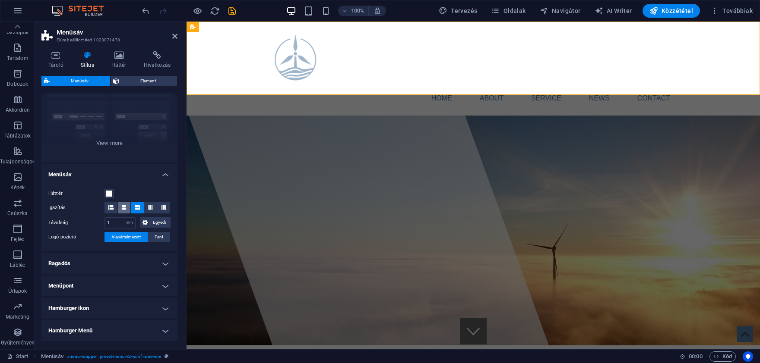
scroll to position [121, 0]
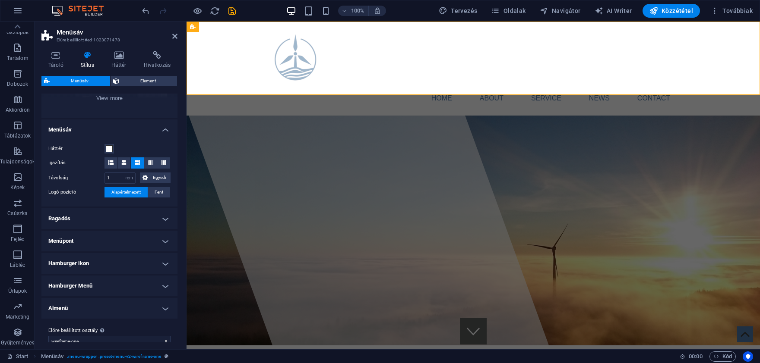
click at [152, 257] on h4 "Hamburger ikon" at bounding box center [109, 263] width 136 height 21
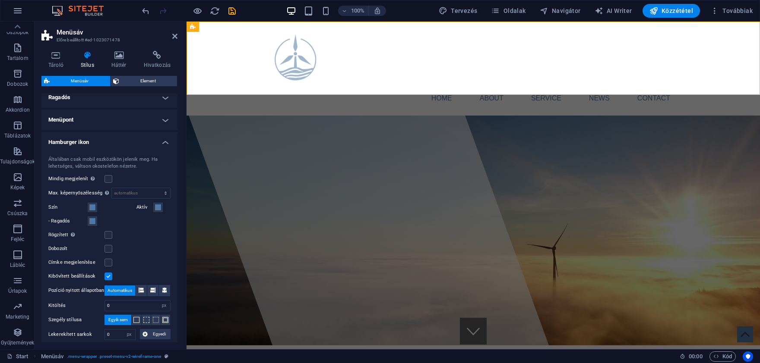
scroll to position [40, 0]
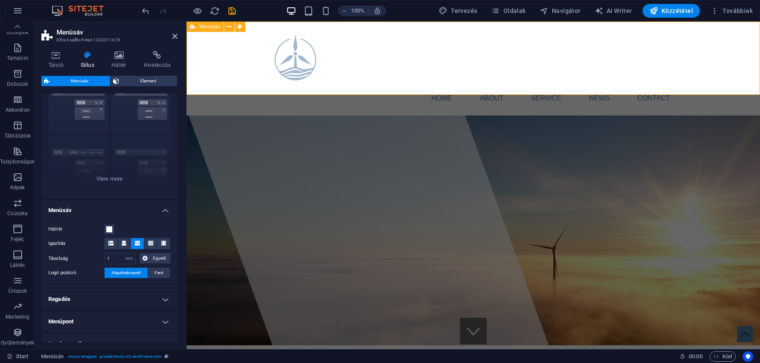
click at [226, 67] on div "Home About Service News Contact Menu" at bounding box center [472, 69] width 573 height 94
click at [201, 30] on div "Menüsáv" at bounding box center [204, 27] width 37 height 10
click at [226, 28] on button at bounding box center [229, 27] width 10 height 10
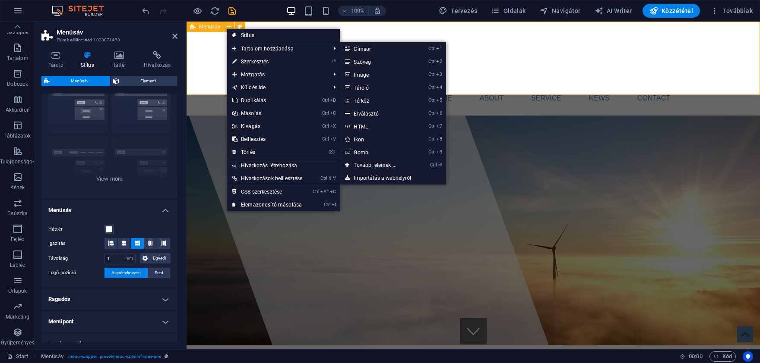
click at [373, 32] on div "Home About Service News Contact Menu" at bounding box center [472, 69] width 573 height 94
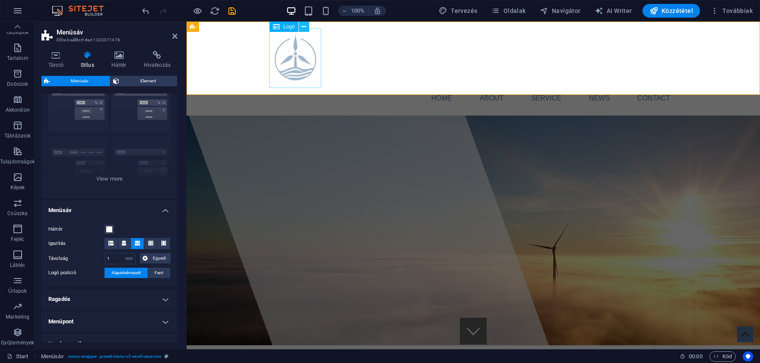
click at [305, 26] on icon at bounding box center [303, 26] width 5 height 9
click at [302, 27] on icon at bounding box center [303, 26] width 5 height 9
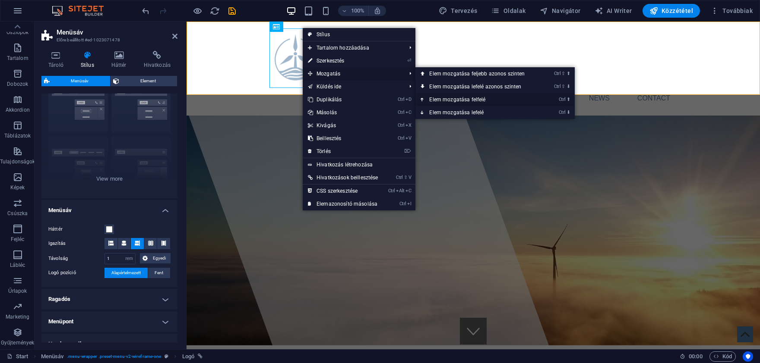
click at [472, 100] on link "Ctrl ⬆ Elem mozgatása felfelé" at bounding box center [478, 99] width 126 height 13
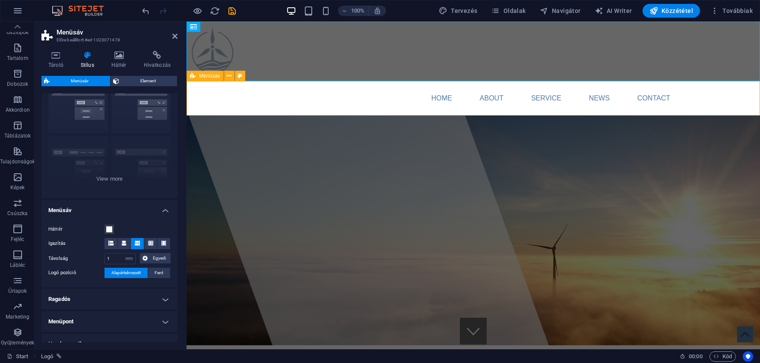
click at [241, 88] on div "Home About Service News Contact Menu" at bounding box center [472, 98] width 573 height 35
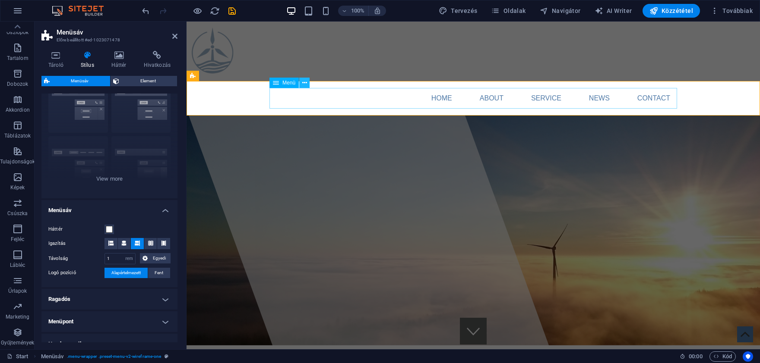
click at [308, 83] on button at bounding box center [304, 83] width 10 height 10
click at [303, 85] on icon at bounding box center [304, 83] width 5 height 9
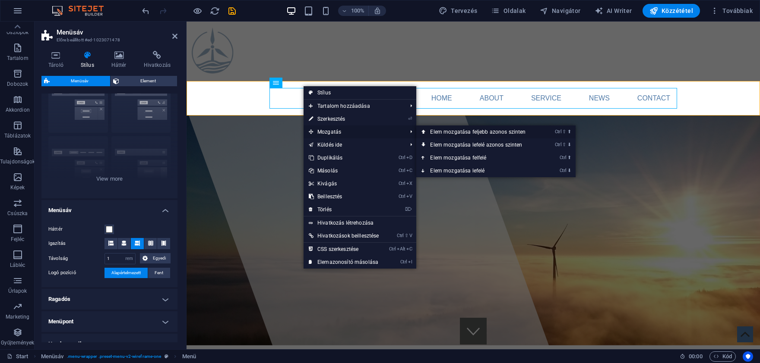
click at [433, 133] on link "Ctrl ⇧ ⬆ Elem mozgatása feljebb azonos szinten" at bounding box center [479, 132] width 126 height 13
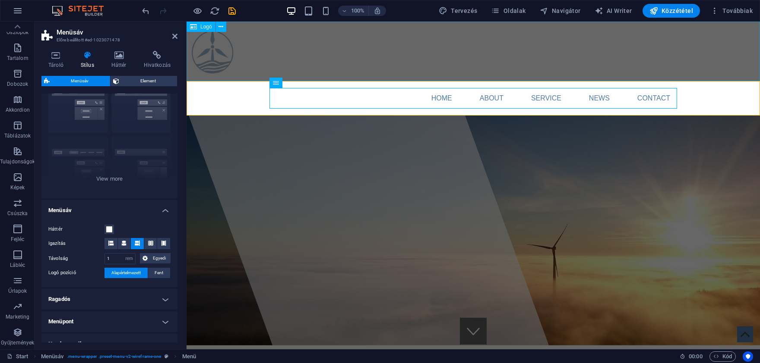
click at [204, 56] on div at bounding box center [472, 52] width 573 height 60
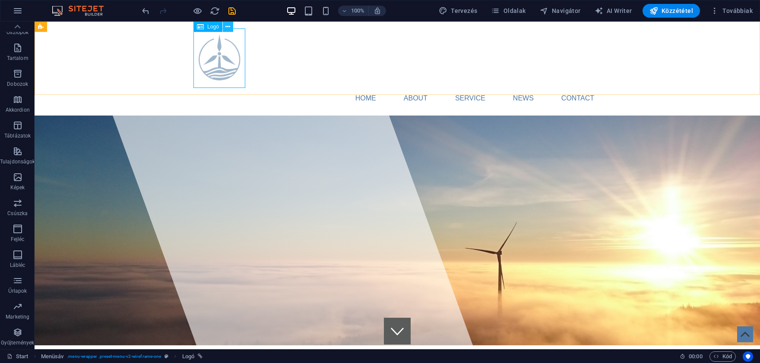
click at [227, 26] on icon at bounding box center [227, 26] width 5 height 9
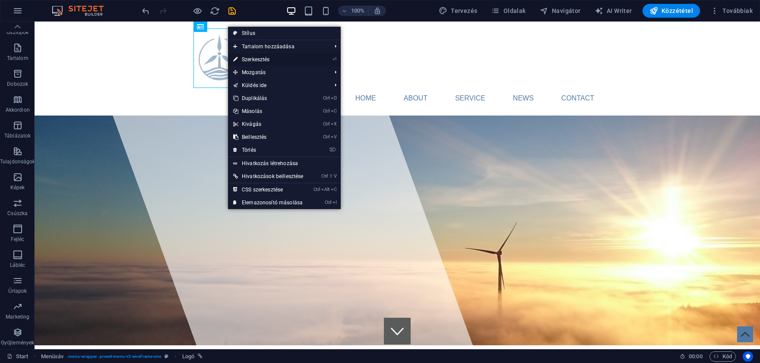
click at [259, 58] on link "⏎ Szerkesztés" at bounding box center [268, 59] width 80 height 13
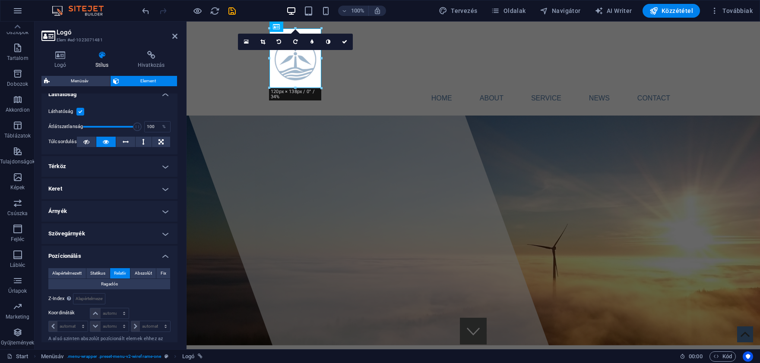
scroll to position [121, 0]
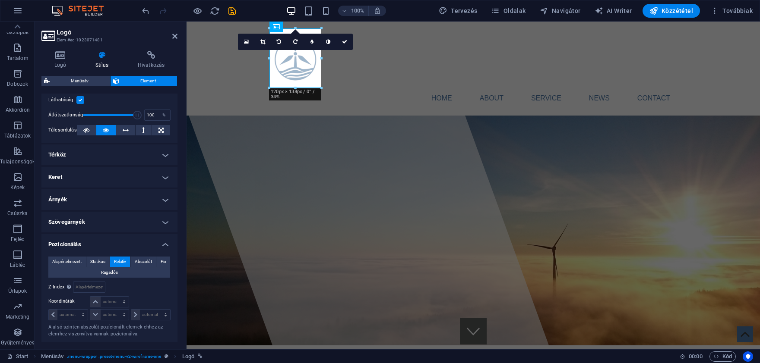
click at [139, 156] on h4 "Térköz" at bounding box center [109, 155] width 136 height 21
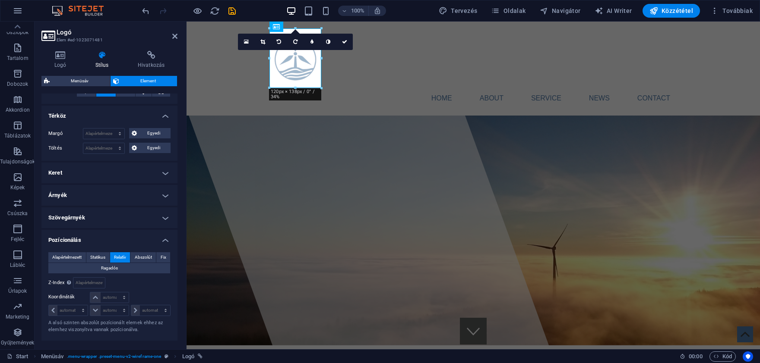
scroll to position [202, 0]
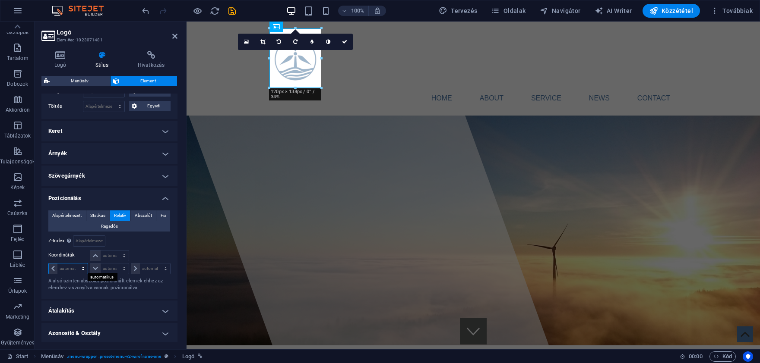
click at [64, 270] on select "automatikus px rem % em" at bounding box center [68, 269] width 39 height 10
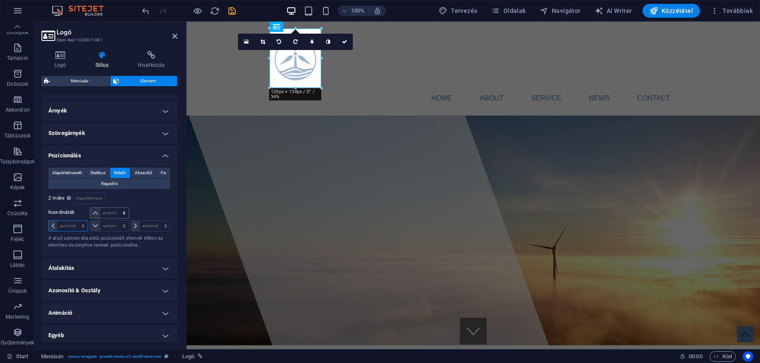
scroll to position [247, 0]
click at [120, 306] on h4 "Animáció" at bounding box center [109, 310] width 136 height 21
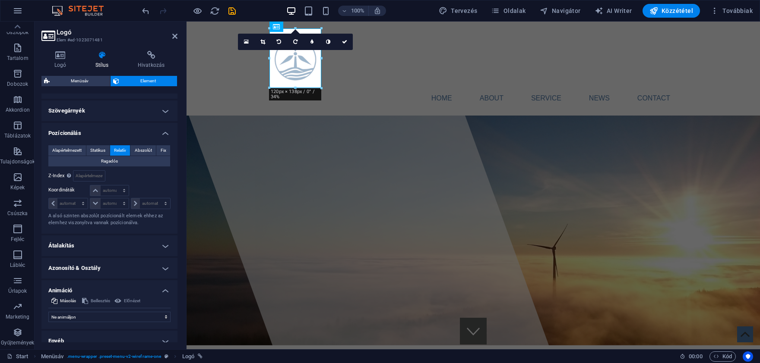
scroll to position [275, 0]
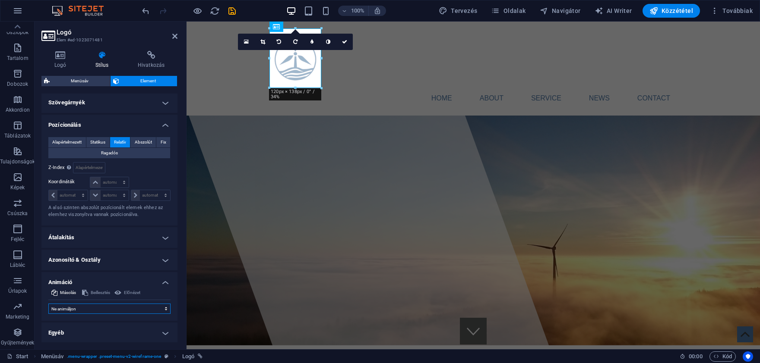
select select "move-left-to-right"
click option "Balról jobbra csúszás" at bounding box center [0, 0] width 0 height 0
type input "0.5"
select select "scroll"
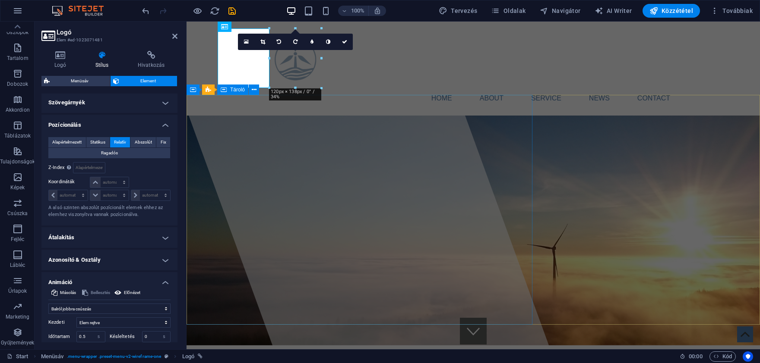
click at [229, 166] on div at bounding box center [353, 186] width 396 height 328
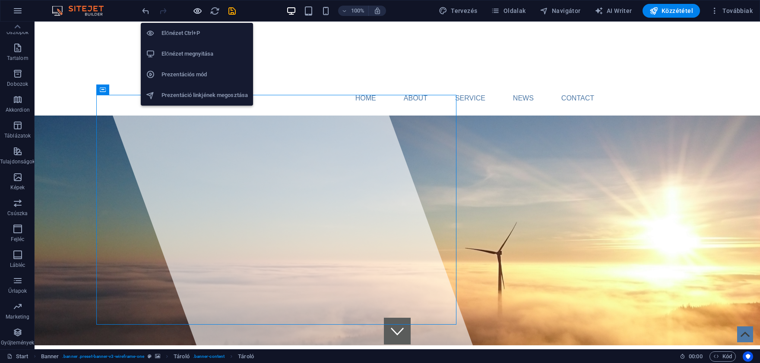
click at [199, 9] on icon "button" at bounding box center [197, 11] width 10 height 10
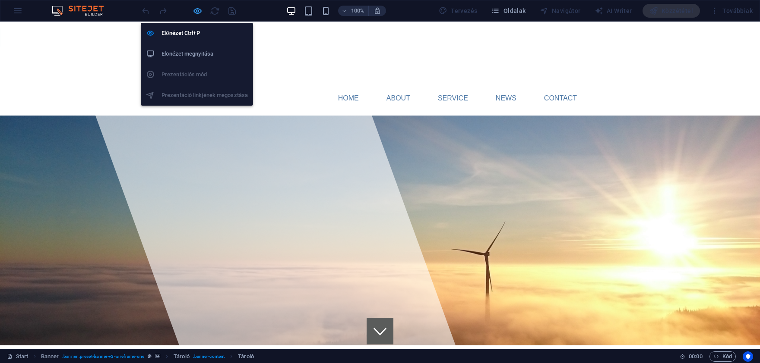
click at [193, 10] on icon "button" at bounding box center [197, 11] width 10 height 10
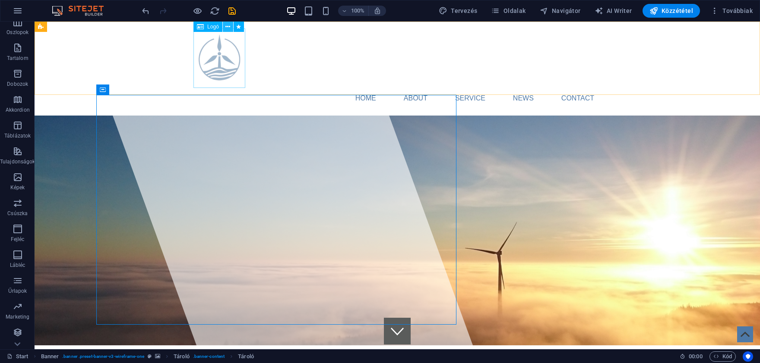
click at [226, 24] on icon at bounding box center [227, 26] width 5 height 9
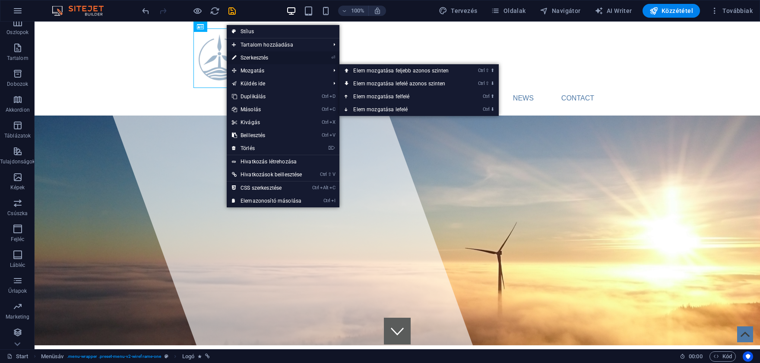
click at [262, 60] on link "⏎ Szerkesztés" at bounding box center [267, 57] width 80 height 13
select select "move-left-to-right"
select select "s"
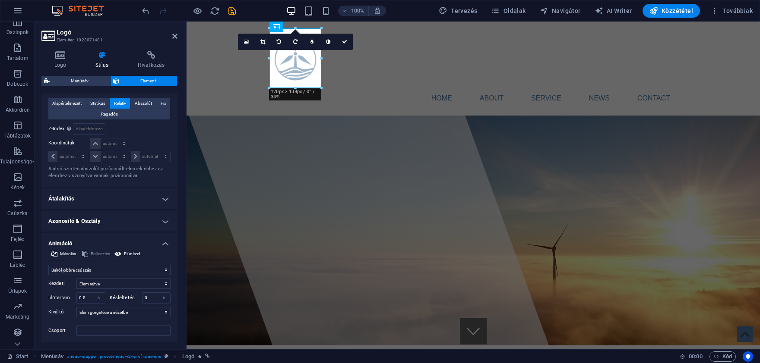
scroll to position [335, 0]
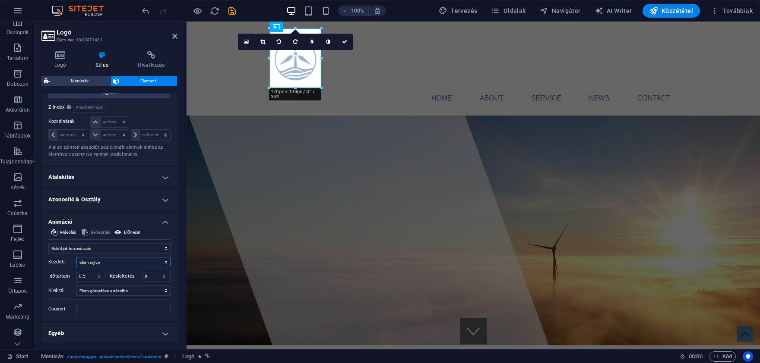
click at [76, 257] on select "Elem rejtve Elem megjelenítve" at bounding box center [123, 262] width 94 height 10
click at [113, 260] on select "Elem rejtve Elem megjelenítve" at bounding box center [123, 262] width 94 height 10
click at [76, 286] on select "Nincs automatikus trigger Oldal betöltésekor Elem görgetése a nézetbe" at bounding box center [123, 291] width 94 height 10
select select "onload"
click option "Oldal betöltésekor" at bounding box center [0, 0] width 0 height 0
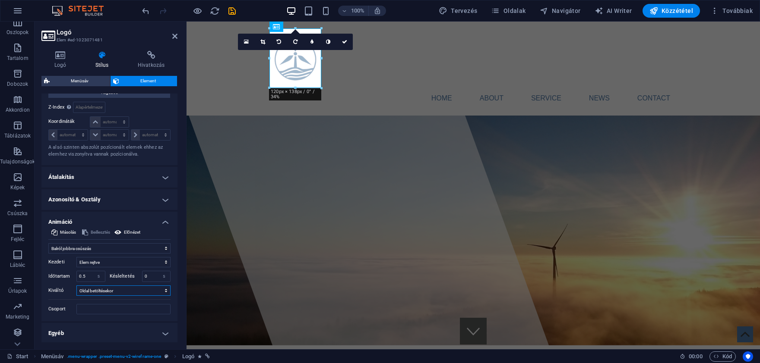
type input "0.5"
click at [168, 218] on h4 "Animáció" at bounding box center [109, 220] width 136 height 16
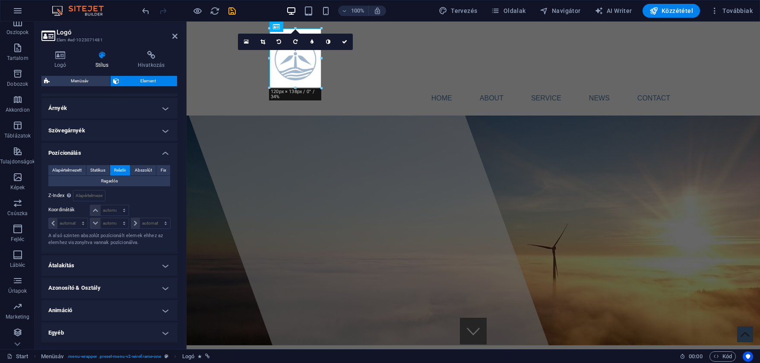
click at [189, 12] on div at bounding box center [188, 11] width 97 height 14
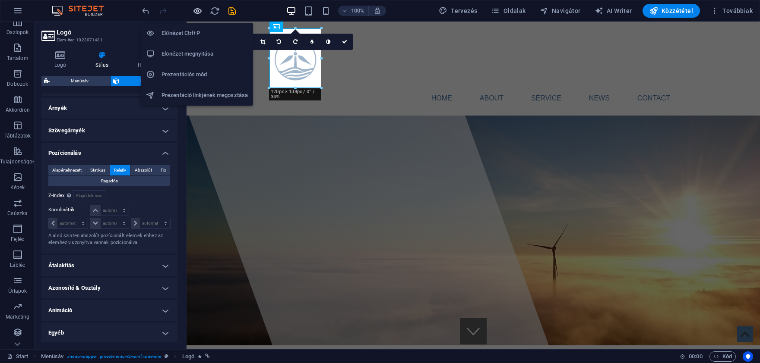
click at [193, 13] on icon "button" at bounding box center [197, 11] width 10 height 10
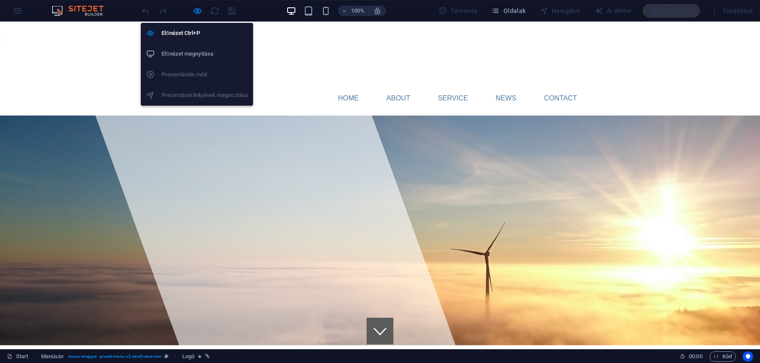
drag, startPoint x: 195, startPoint y: 14, endPoint x: 203, endPoint y: 16, distance: 8.4
click at [195, 14] on icon "button" at bounding box center [197, 11] width 10 height 10
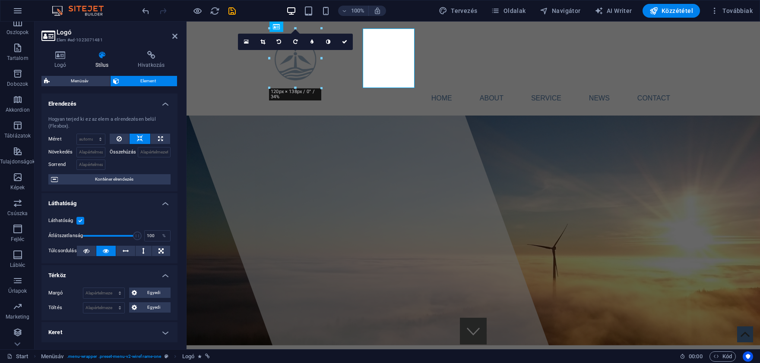
scroll to position [224, 0]
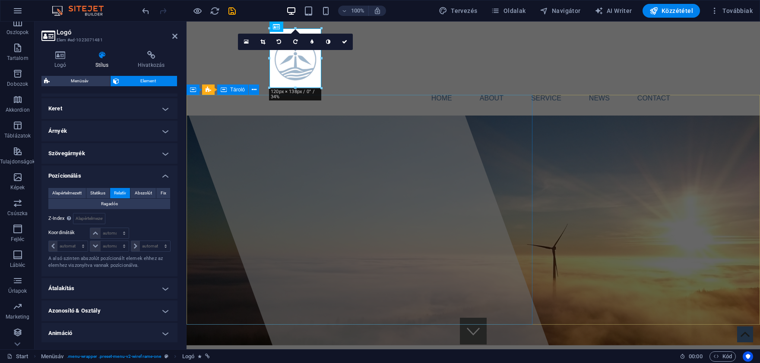
click at [244, 128] on div at bounding box center [353, 186] width 396 height 328
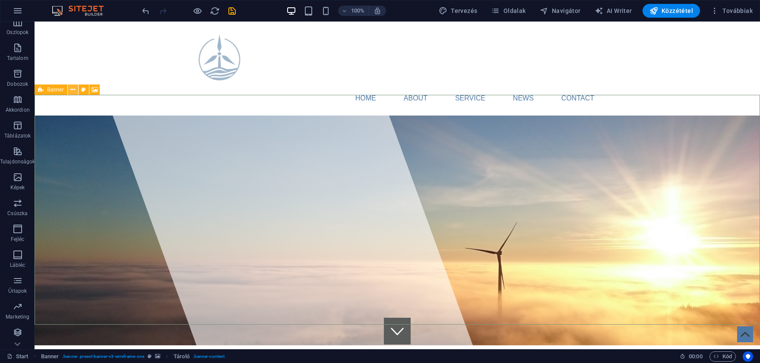
click at [69, 91] on button at bounding box center [73, 90] width 10 height 10
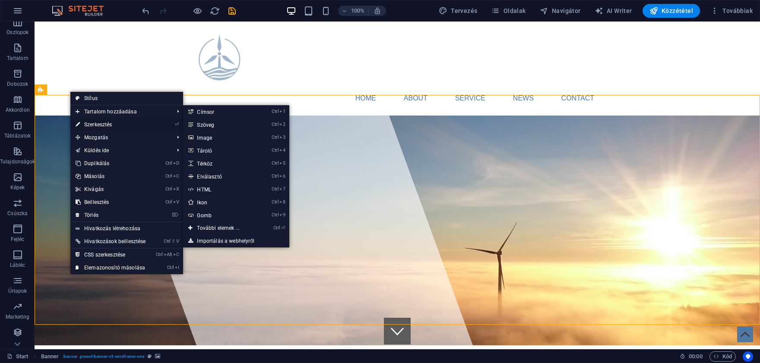
click at [112, 122] on link "⏎ Szerkesztés" at bounding box center [110, 124] width 80 height 13
select select "rem"
select select "px"
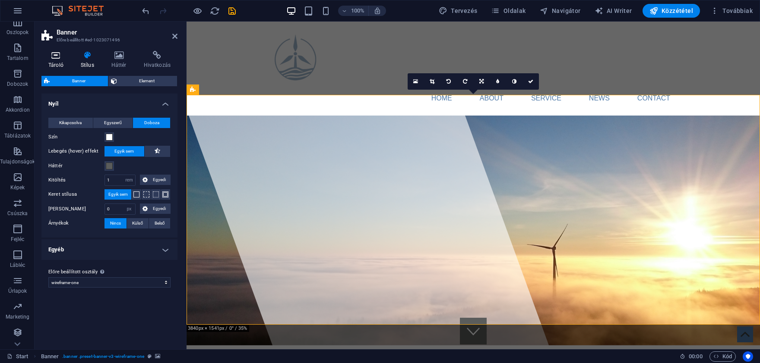
click at [58, 55] on icon at bounding box center [55, 55] width 29 height 9
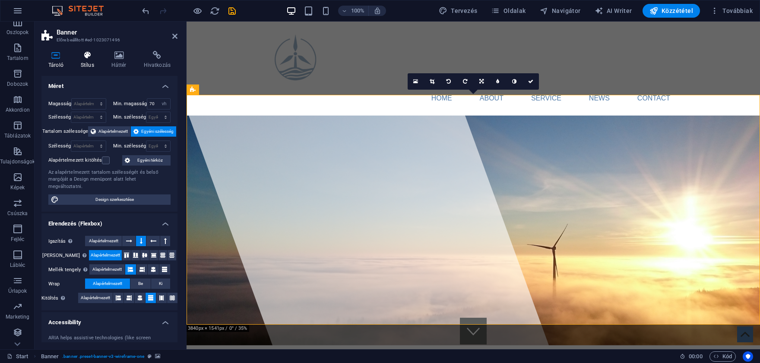
click at [85, 56] on icon at bounding box center [87, 55] width 27 height 9
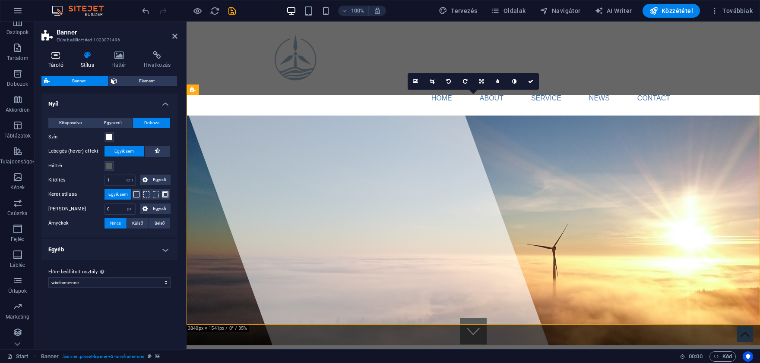
click at [53, 58] on icon at bounding box center [55, 55] width 29 height 9
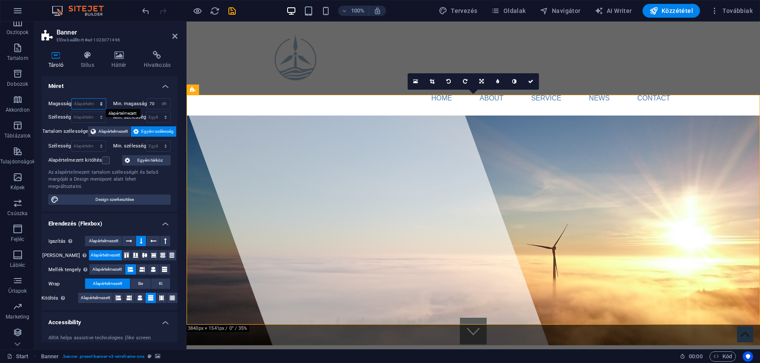
click at [72, 99] on select "Alapértelmezett px rem % vh vw" at bounding box center [89, 104] width 34 height 10
select select "px"
click option "px" at bounding box center [0, 0] width 0 height 0
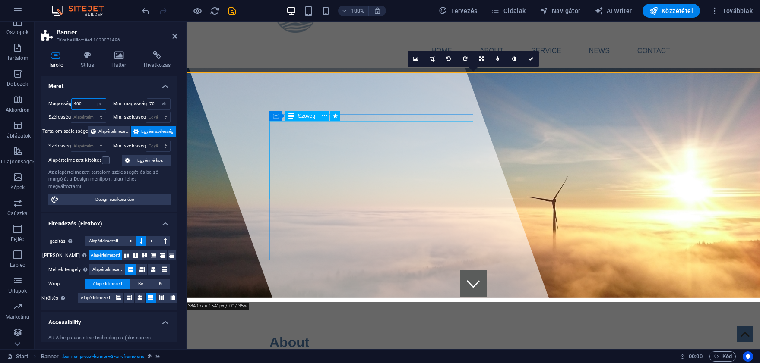
scroll to position [0, 0]
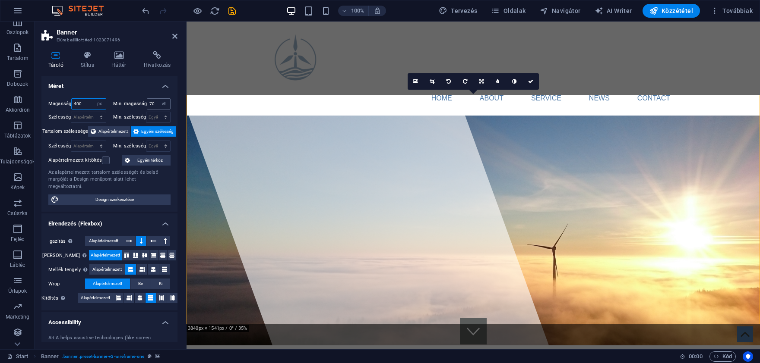
type input "400"
click at [157, 107] on input "70" at bounding box center [158, 104] width 23 height 10
click at [158, 99] on select "Egyik sem px rem % vh vw" at bounding box center [164, 104] width 12 height 10
select select "81paglbt8m8"
click option "Egyik sem" at bounding box center [0, 0] width 0 height 0
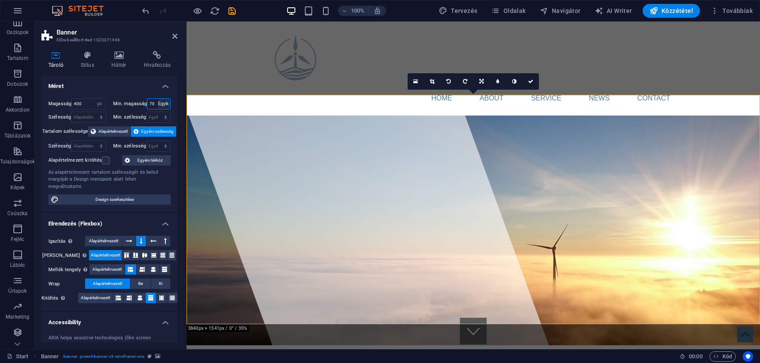
select select "DISABLED_OPTION_VALUE"
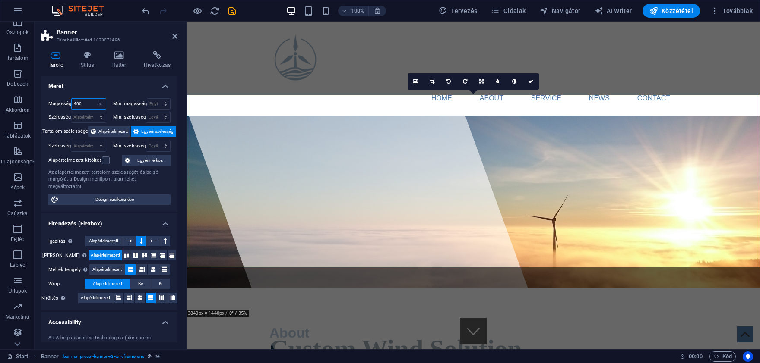
click at [87, 103] on input "400" at bounding box center [89, 104] width 34 height 10
type input "4"
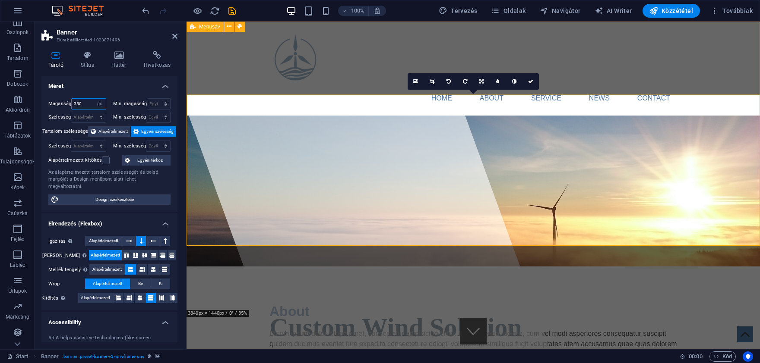
type input "350"
click at [218, 69] on div "Home About Service News Contact Menu" at bounding box center [472, 69] width 573 height 94
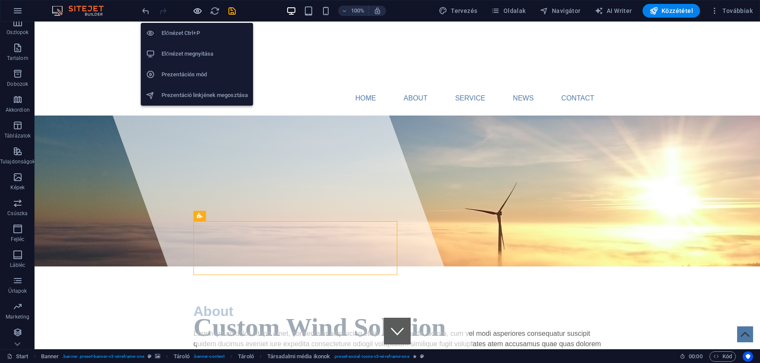
click at [194, 10] on icon "button" at bounding box center [197, 11] width 10 height 10
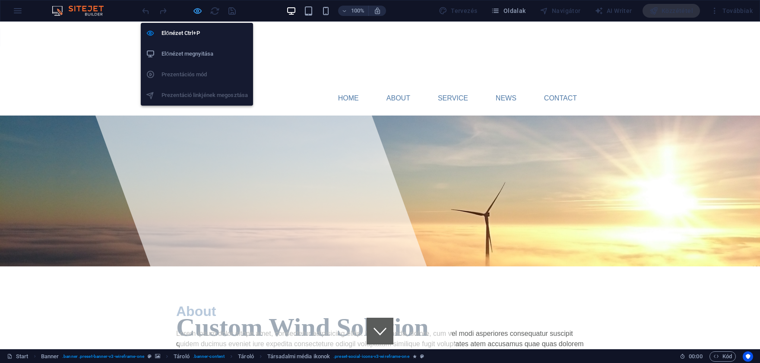
click at [199, 10] on icon "button" at bounding box center [197, 11] width 10 height 10
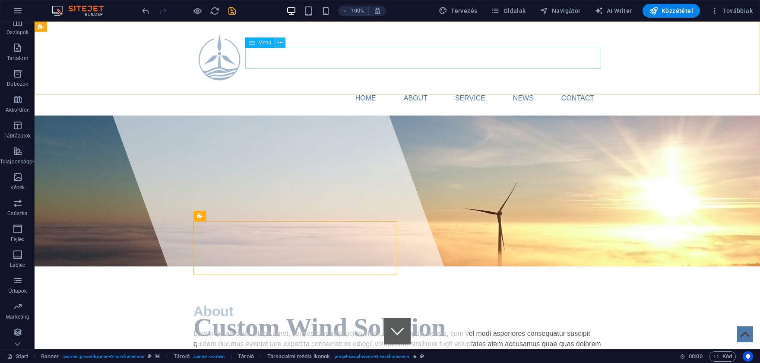
click at [279, 41] on icon at bounding box center [280, 42] width 5 height 9
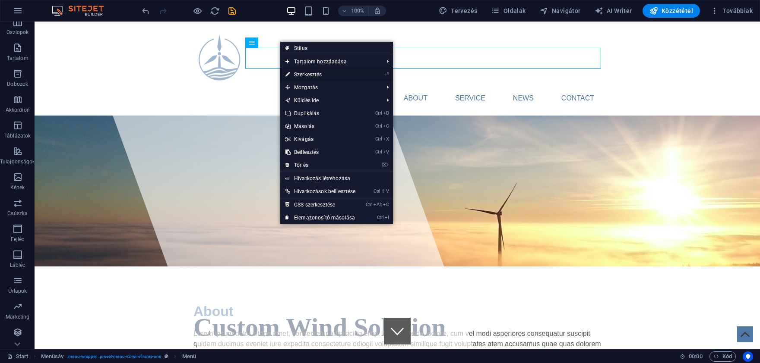
click at [320, 73] on link "⏎ Szerkesztés" at bounding box center [320, 74] width 80 height 13
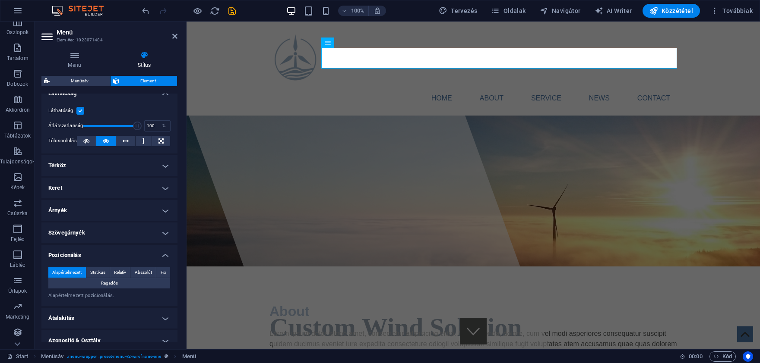
scroll to position [121, 0]
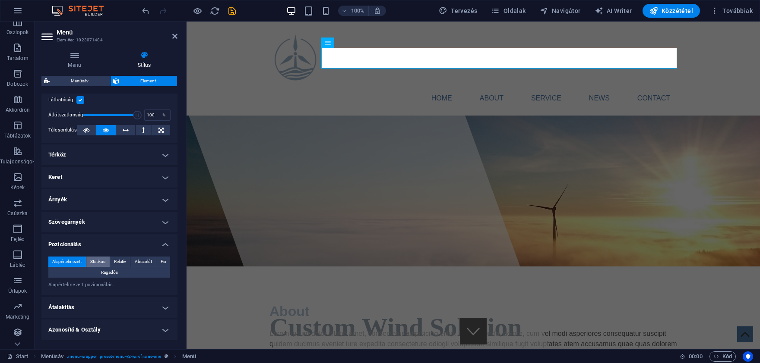
click at [103, 261] on span "Statikus" at bounding box center [97, 262] width 15 height 10
click at [117, 260] on span "Relatív" at bounding box center [120, 262] width 12 height 10
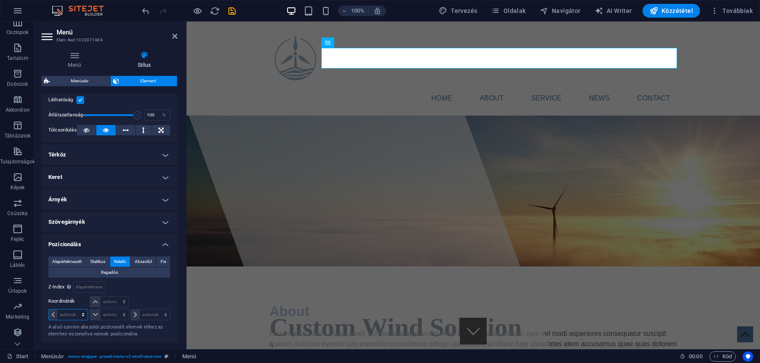
click at [49, 310] on select "automatikus px rem % em" at bounding box center [68, 315] width 39 height 10
select select "px"
click option "px" at bounding box center [0, 0] width 0 height 0
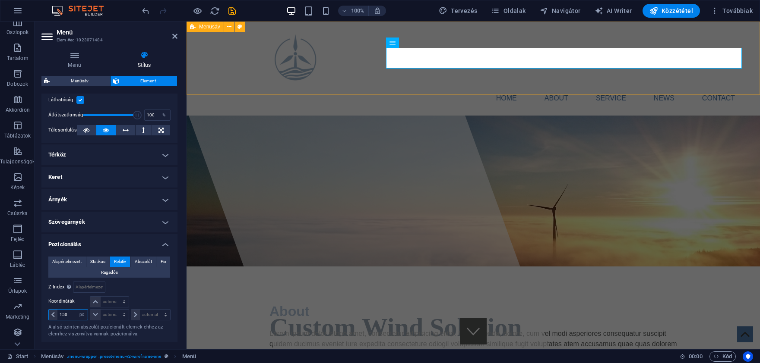
type input "150"
click at [239, 68] on div "Home About Service News Contact Menu" at bounding box center [472, 69] width 573 height 94
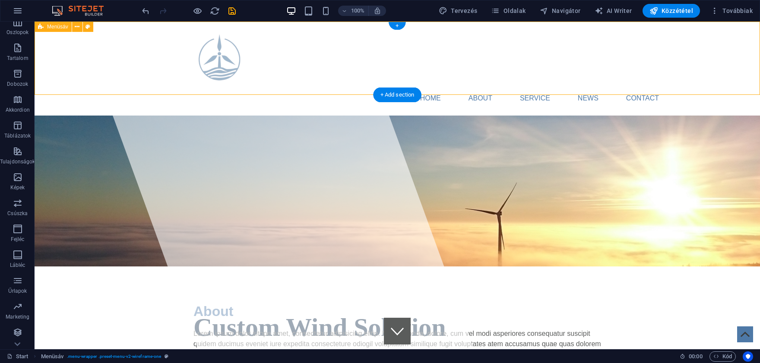
click at [293, 56] on div "Home About Service News Contact Menu" at bounding box center [397, 69] width 725 height 94
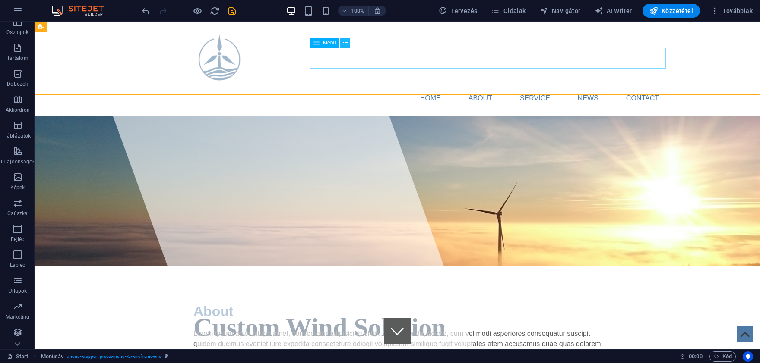
click at [343, 45] on icon at bounding box center [345, 42] width 5 height 9
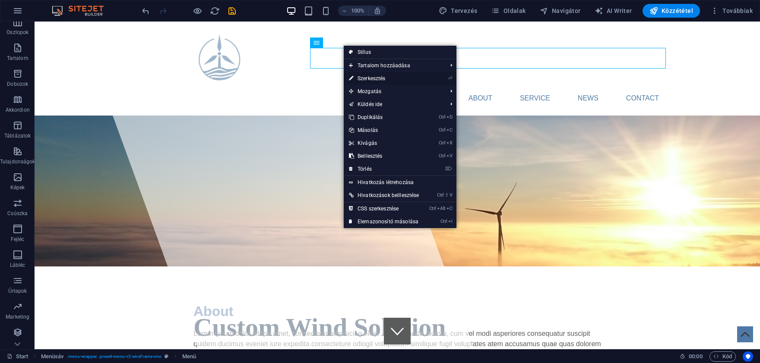
click at [382, 80] on link "⏎ Szerkesztés" at bounding box center [384, 78] width 80 height 13
select select "px"
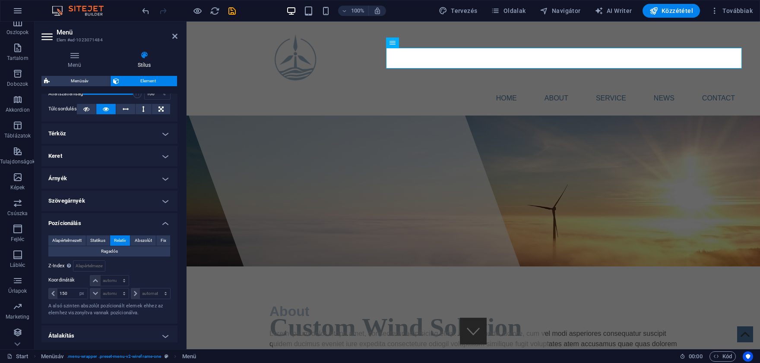
scroll to position [161, 0]
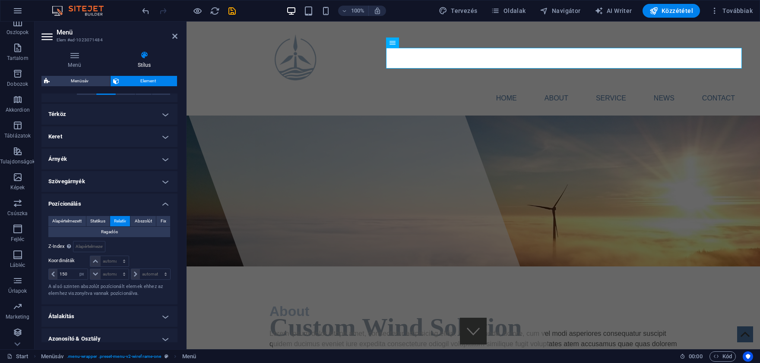
click at [121, 112] on h4 "Térköz" at bounding box center [109, 114] width 136 height 21
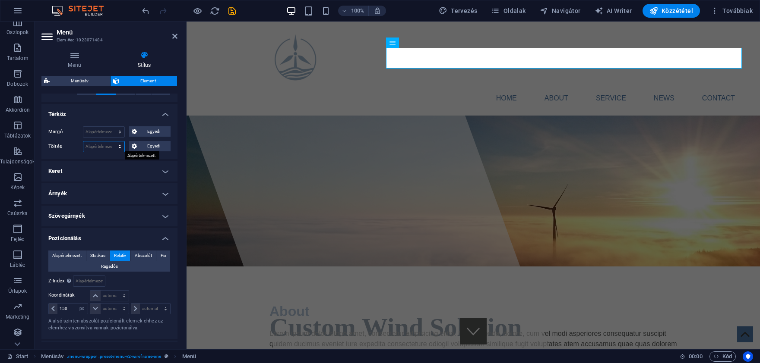
select select "px"
click option "px" at bounding box center [0, 0] width 0 height 0
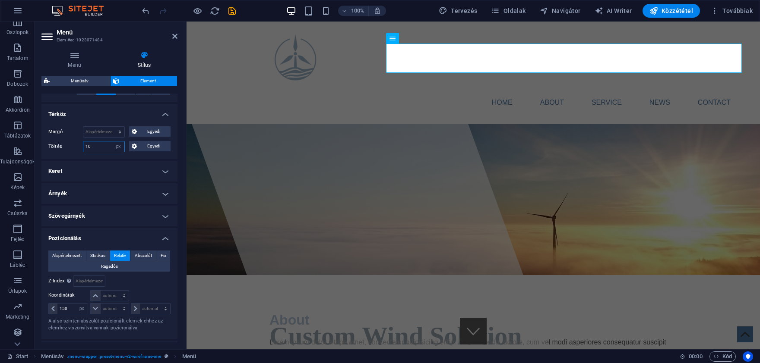
type input "1"
click option "Alapértelmezett" at bounding box center [0, 0] width 0 height 0
select select "DISABLED_OPTION_VALUE"
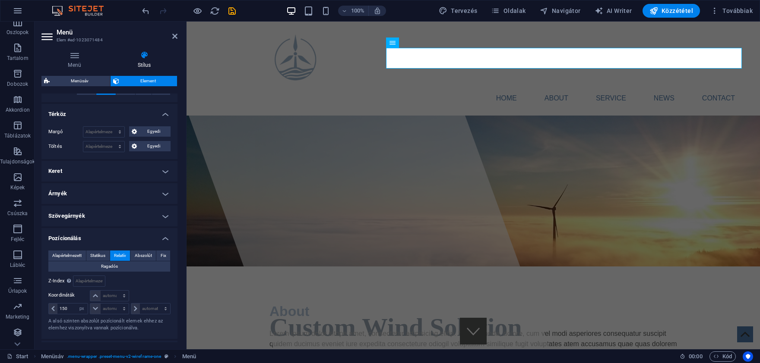
click at [133, 167] on h4 "Keret" at bounding box center [109, 171] width 136 height 21
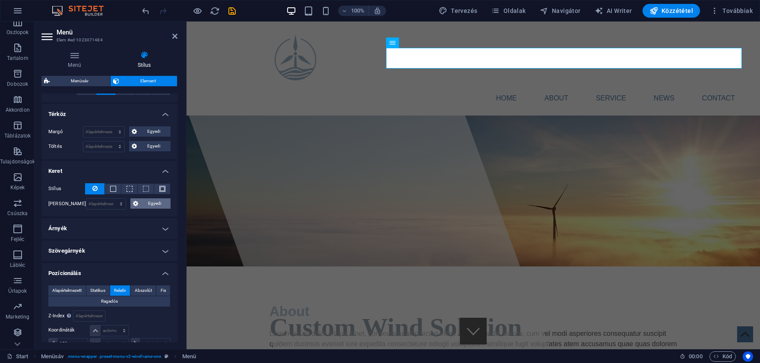
click at [138, 202] on icon at bounding box center [135, 204] width 5 height 10
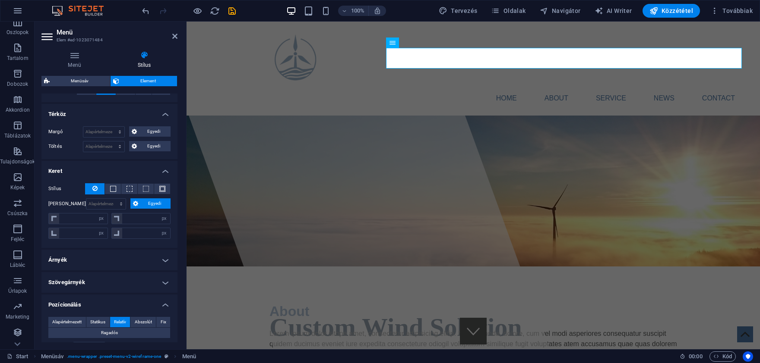
click at [138, 202] on icon at bounding box center [135, 204] width 5 height 10
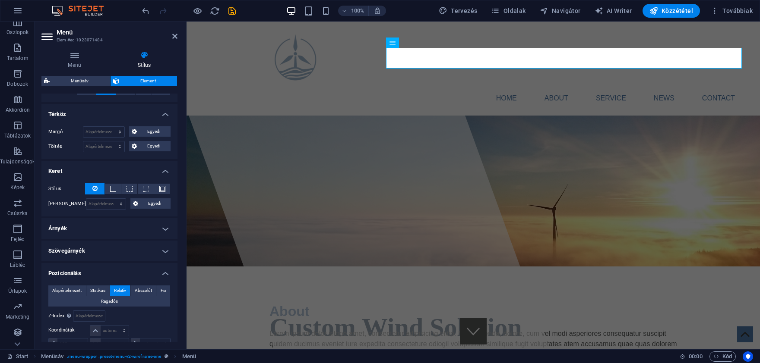
click at [123, 223] on h4 "Árnyék" at bounding box center [109, 228] width 136 height 21
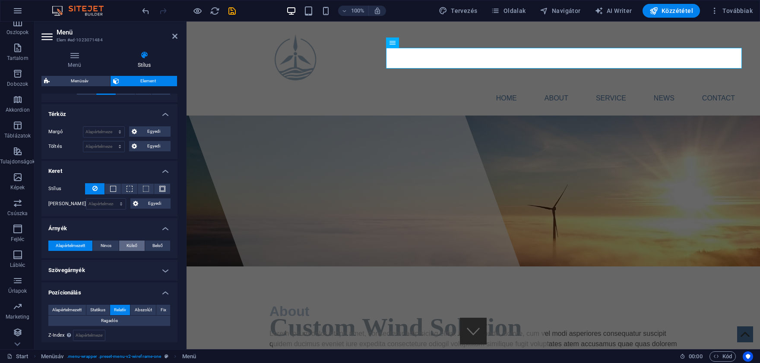
click at [132, 249] on span "Külső" at bounding box center [131, 246] width 11 height 10
type input "2"
type input "4"
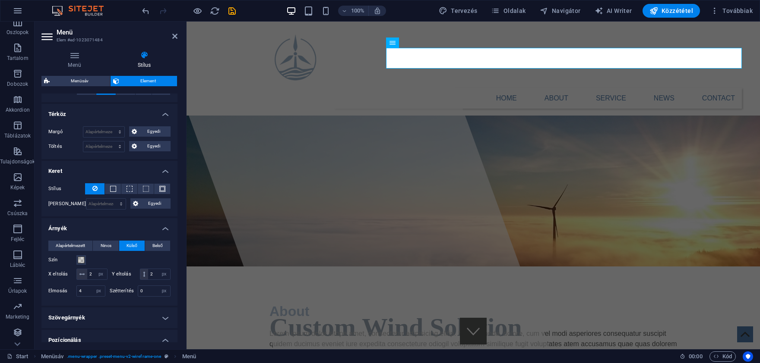
click at [163, 228] on h4 "Árnyék" at bounding box center [109, 226] width 136 height 16
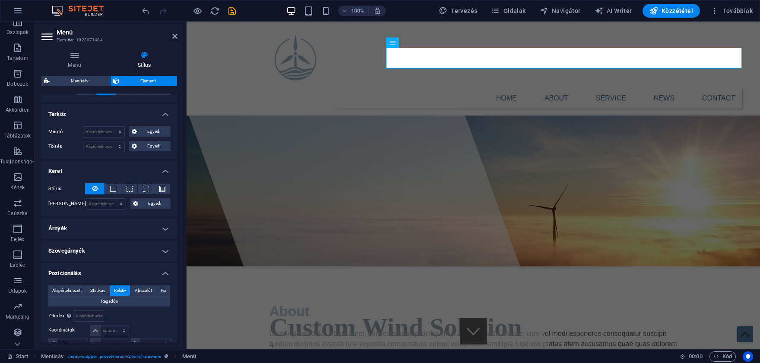
click at [141, 253] on h4 "Szövegárnyék" at bounding box center [109, 251] width 136 height 21
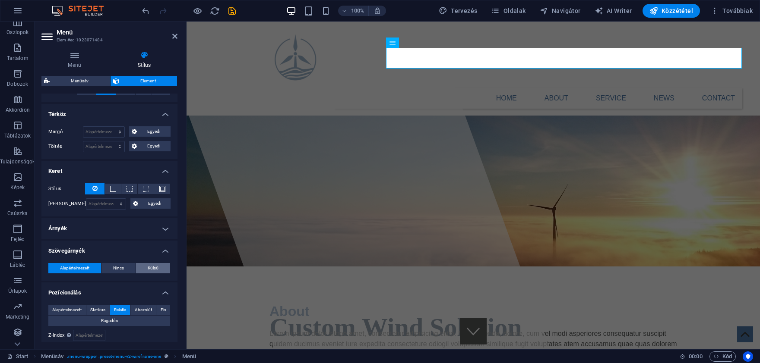
click at [150, 271] on span "Külső" at bounding box center [153, 268] width 11 height 10
type input "2"
type input "4"
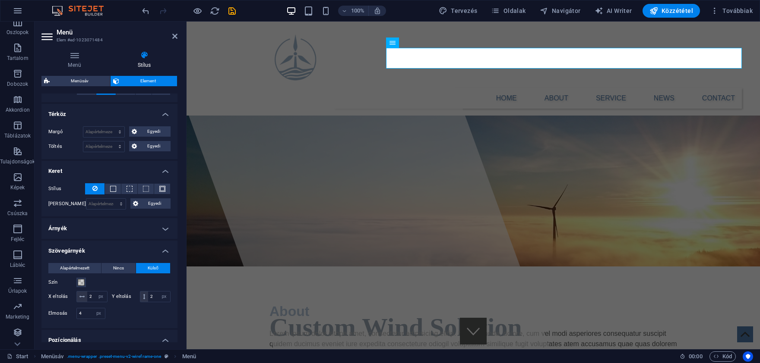
click at [161, 252] on h4 "Szövegárnyék" at bounding box center [109, 249] width 136 height 16
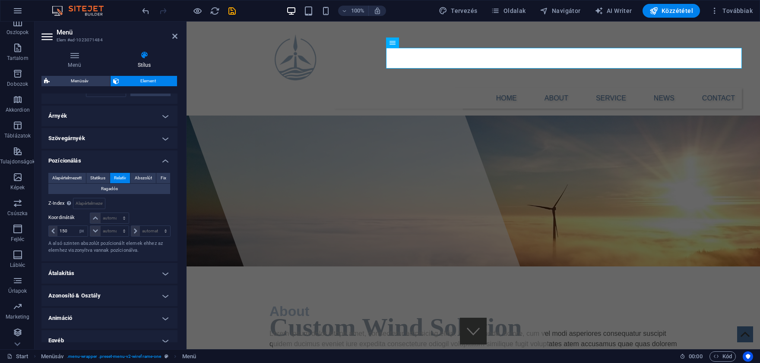
scroll to position [281, 0]
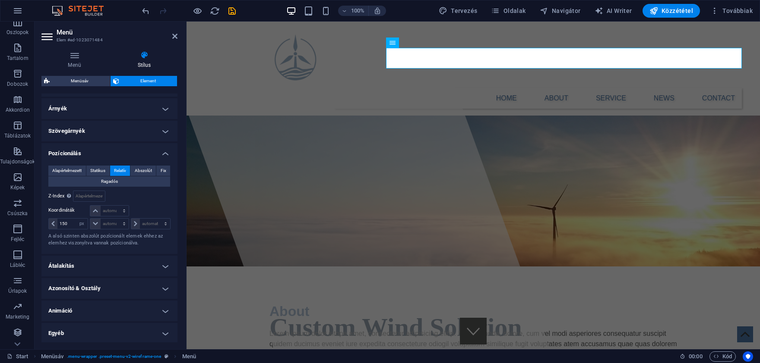
click at [142, 124] on h4 "Szövegárnyék" at bounding box center [109, 131] width 136 height 21
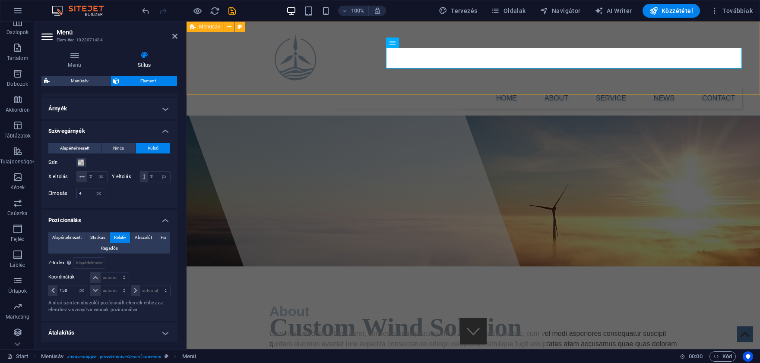
click at [248, 41] on div "Home About Service News Contact Menu" at bounding box center [472, 69] width 573 height 94
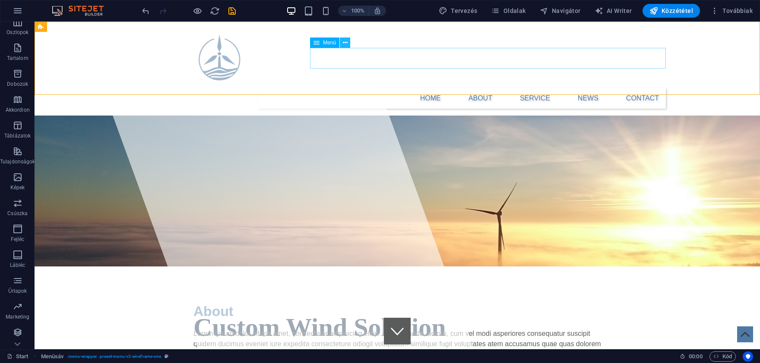
click at [344, 42] on icon at bounding box center [345, 42] width 5 height 9
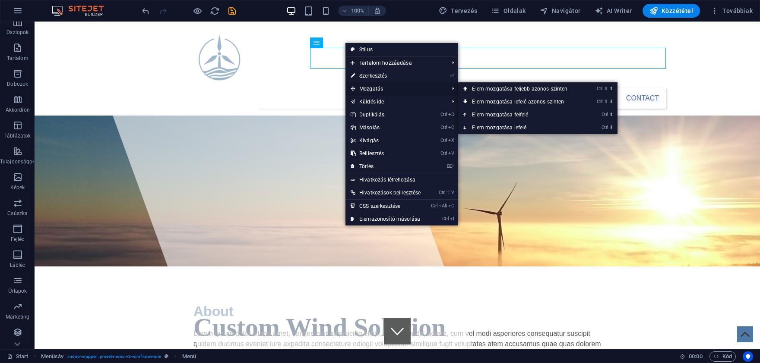
click at [385, 88] on span "Mozgatás" at bounding box center [395, 88] width 100 height 13
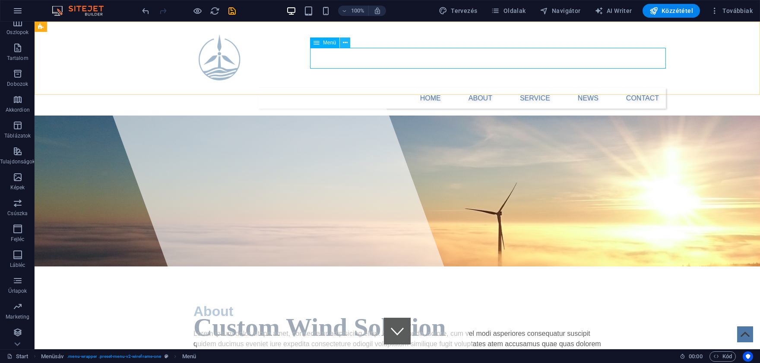
click at [343, 44] on icon at bounding box center [345, 42] width 5 height 9
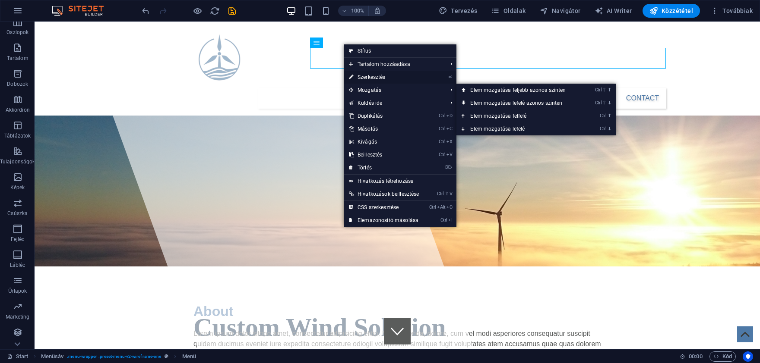
drag, startPoint x: 367, startPoint y: 79, endPoint x: 180, endPoint y: 57, distance: 188.2
click at [367, 79] on link "⏎ Szerkesztés" at bounding box center [384, 77] width 80 height 13
select select "px"
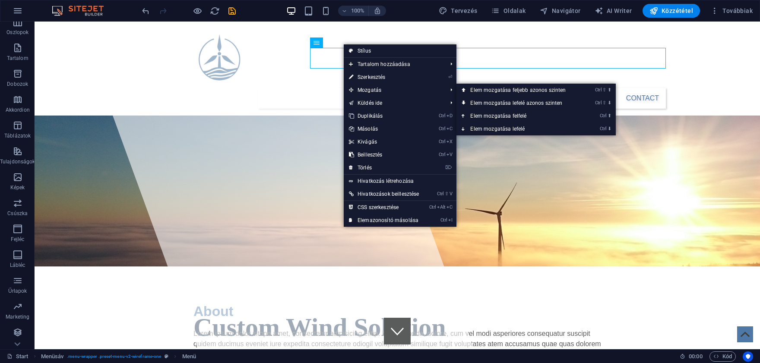
select select "px"
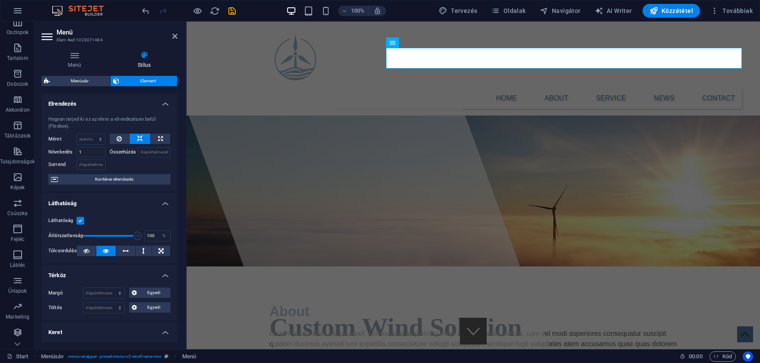
click at [105, 195] on h4 "Láthatóság" at bounding box center [109, 201] width 136 height 16
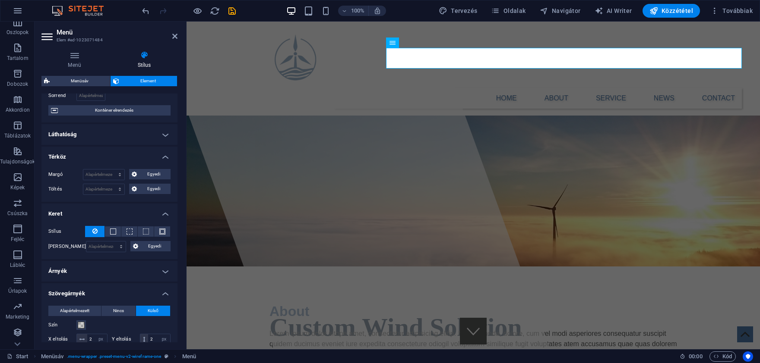
scroll to position [81, 0]
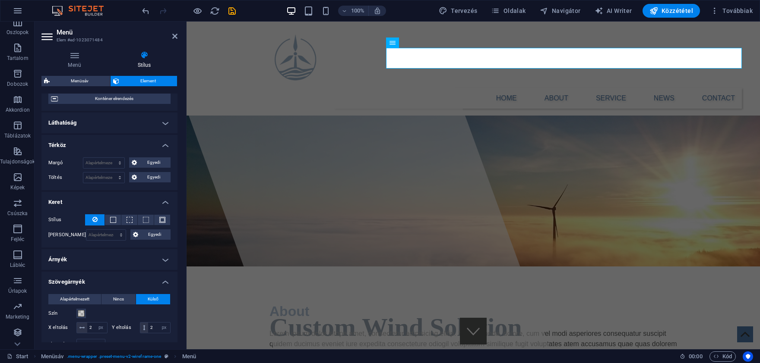
click at [83, 143] on h4 "Térköz" at bounding box center [109, 143] width 136 height 16
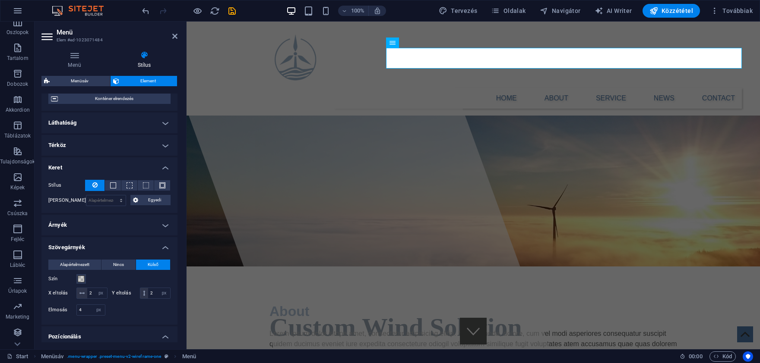
click at [78, 226] on h4 "Árnyék" at bounding box center [109, 225] width 136 height 21
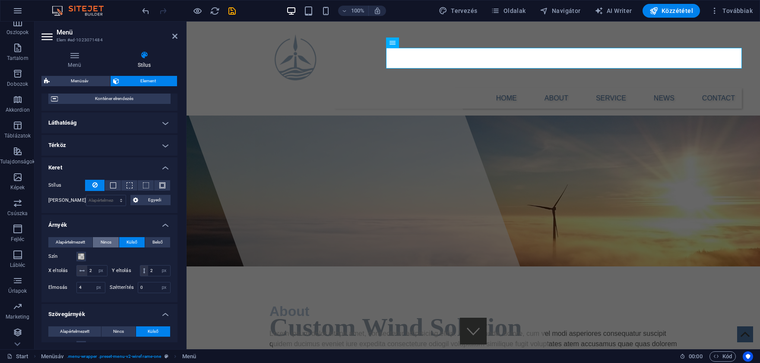
click at [104, 245] on span "Nincs" at bounding box center [106, 242] width 11 height 10
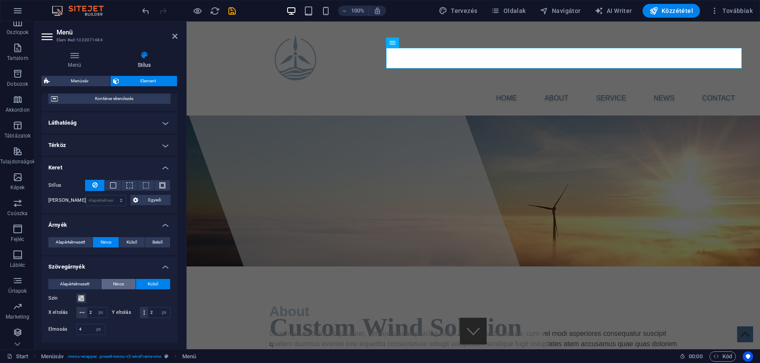
click at [110, 282] on button "Nincs" at bounding box center [118, 284] width 34 height 10
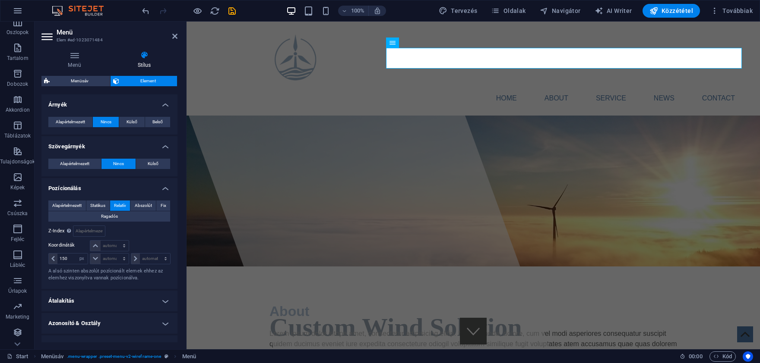
scroll to position [237, 0]
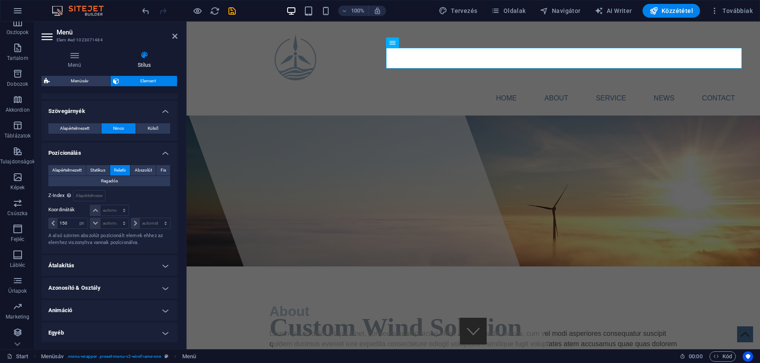
click at [114, 259] on h4 "Átalakítás" at bounding box center [109, 266] width 136 height 21
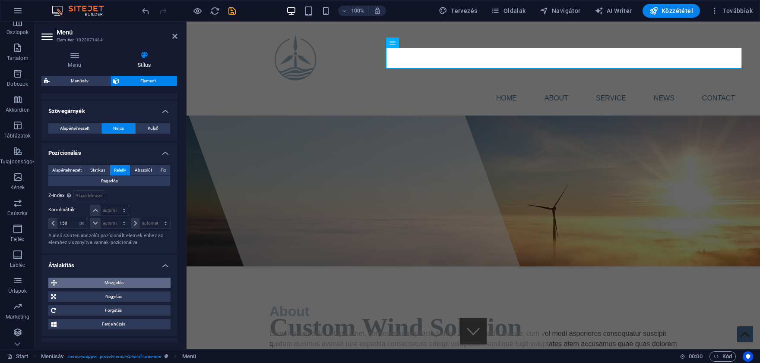
click at [107, 280] on span "Mozgatás" at bounding box center [114, 283] width 108 height 10
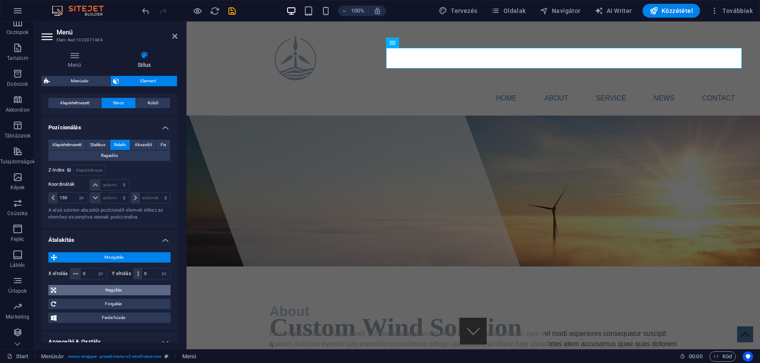
scroll to position [277, 0]
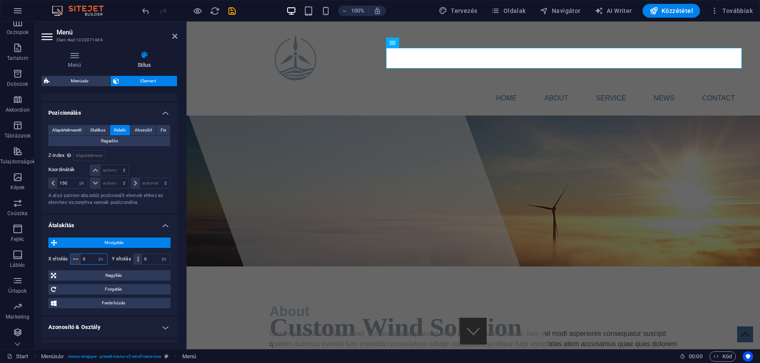
click at [88, 257] on input "0" at bounding box center [94, 259] width 26 height 10
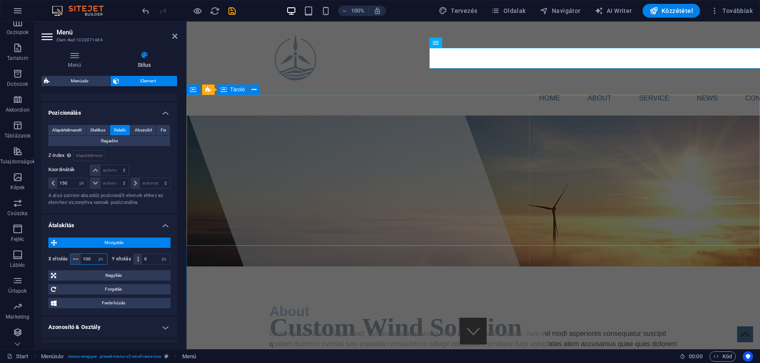
type input "100"
click at [250, 192] on div at bounding box center [353, 186] width 396 height 328
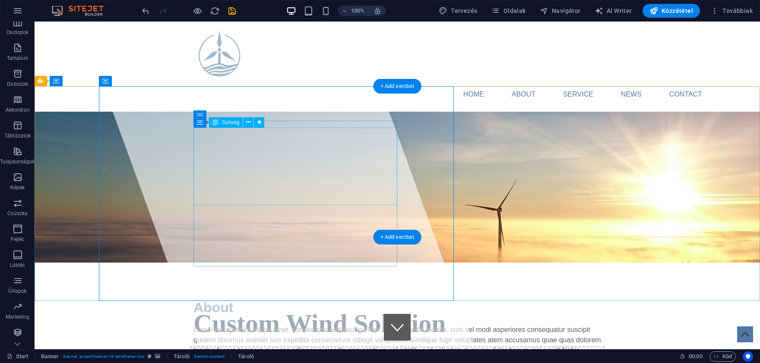
scroll to position [0, 0]
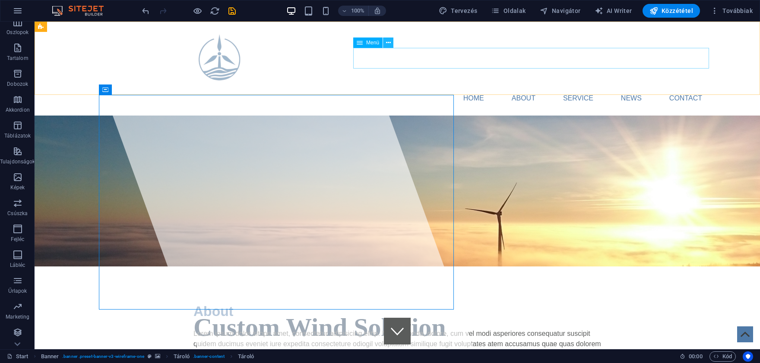
click at [390, 42] on icon at bounding box center [388, 42] width 5 height 9
click at [386, 41] on icon at bounding box center [388, 42] width 5 height 9
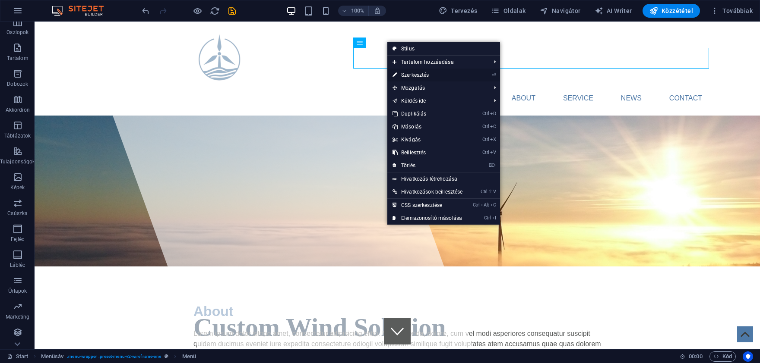
select select "px"
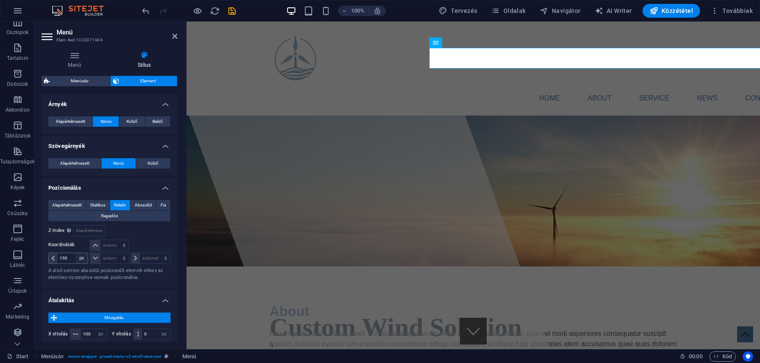
scroll to position [282, 0]
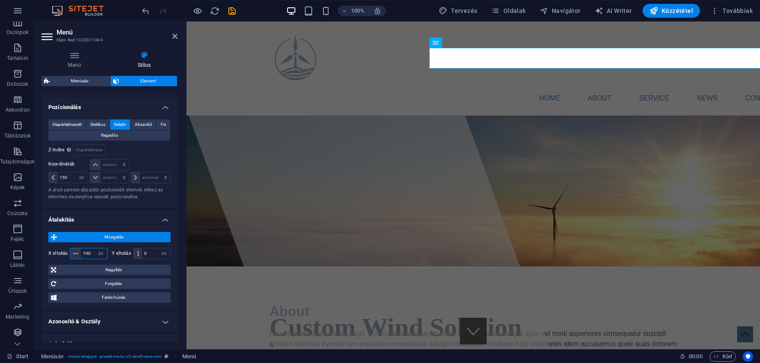
click at [90, 253] on input "100" at bounding box center [94, 254] width 26 height 10
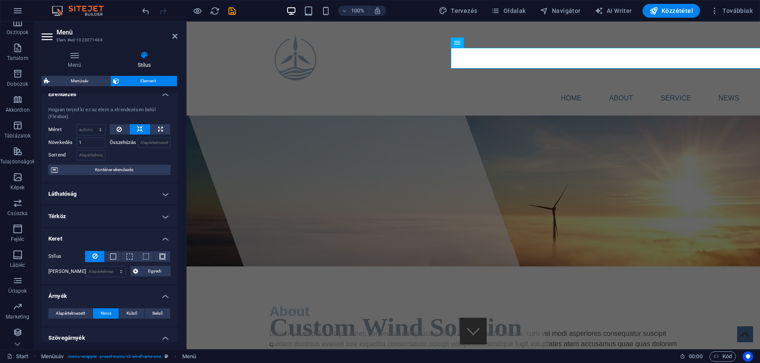
scroll to position [0, 0]
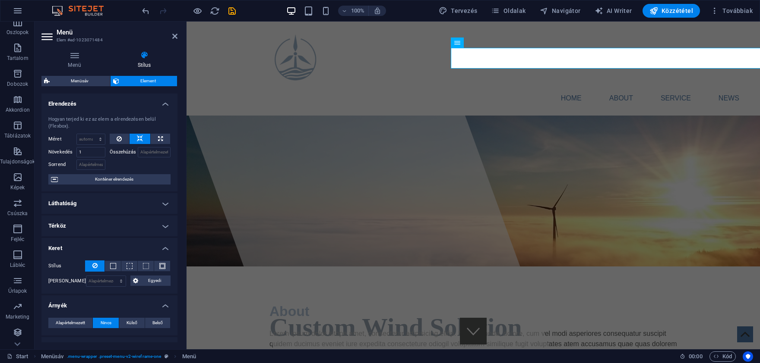
type input "150"
click at [157, 102] on h4 "Elrendezés" at bounding box center [109, 102] width 136 height 16
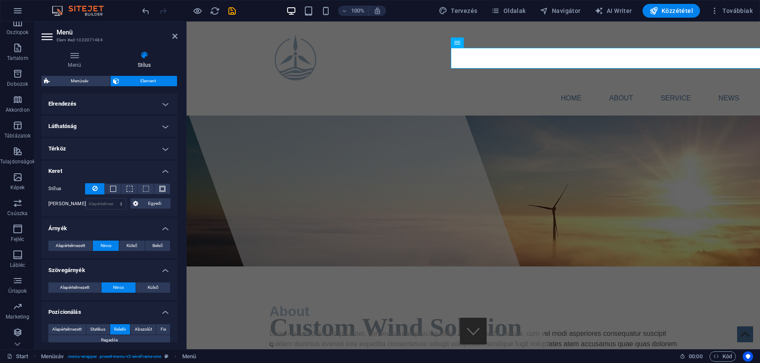
click at [161, 146] on h4 "Térköz" at bounding box center [109, 149] width 136 height 21
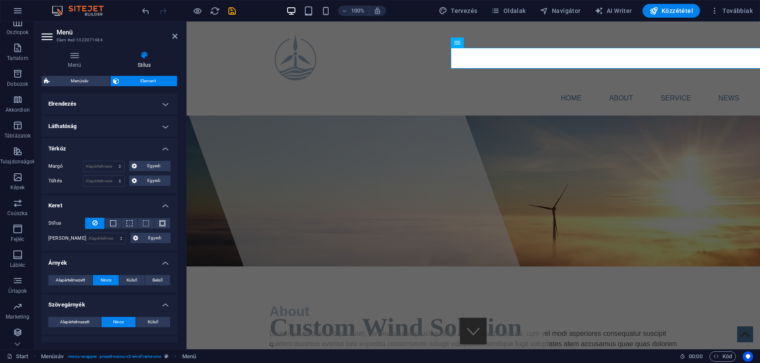
click at [161, 146] on h4 "Térköz" at bounding box center [109, 147] width 136 height 16
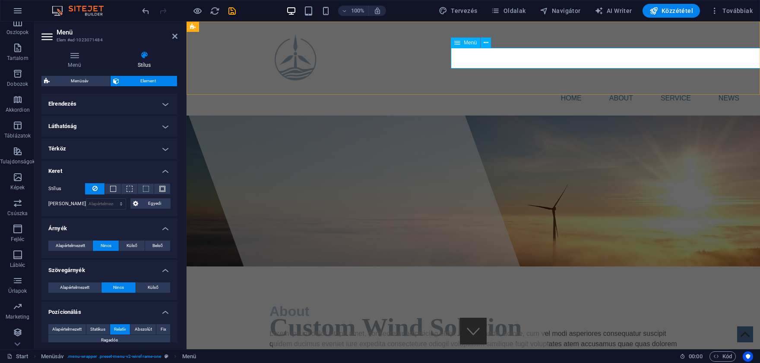
click at [574, 88] on nav "Home About Service News Contact" at bounding box center [602, 98] width 407 height 21
click at [74, 60] on h4 "Menü" at bounding box center [75, 60] width 69 height 18
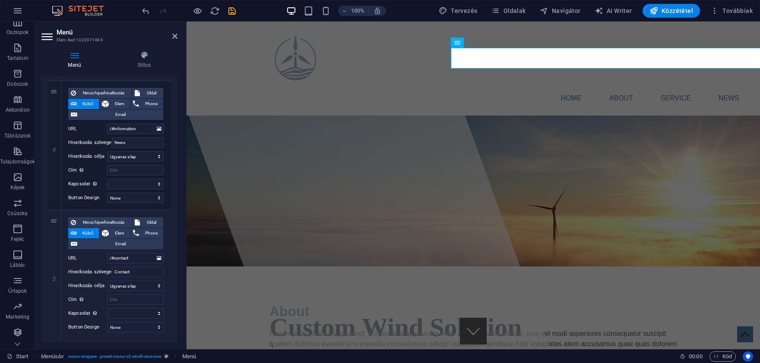
scroll to position [479, 0]
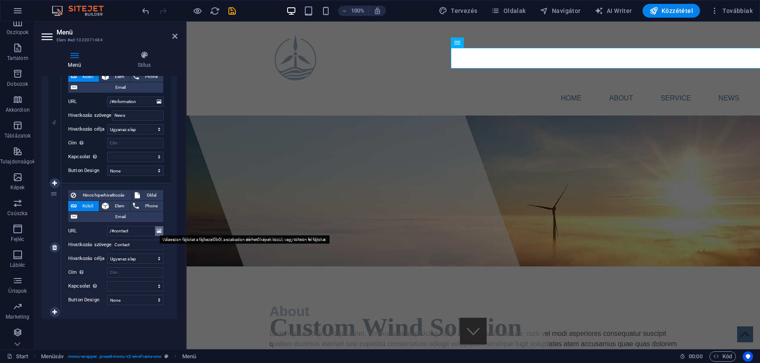
click at [159, 231] on icon at bounding box center [159, 231] width 5 height 9
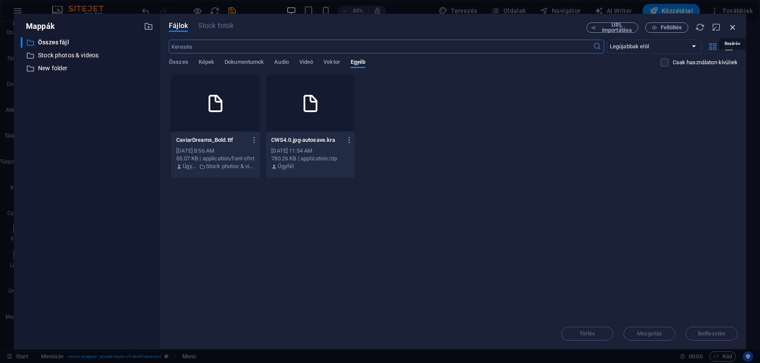
click at [729, 27] on icon "button" at bounding box center [732, 26] width 9 height 9
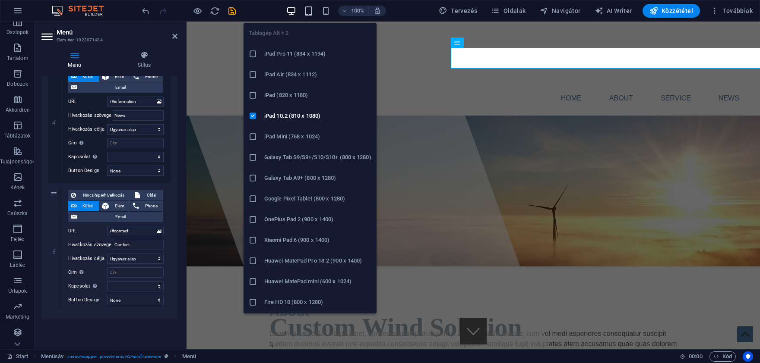
click at [313, 9] on icon "button" at bounding box center [308, 11] width 10 height 10
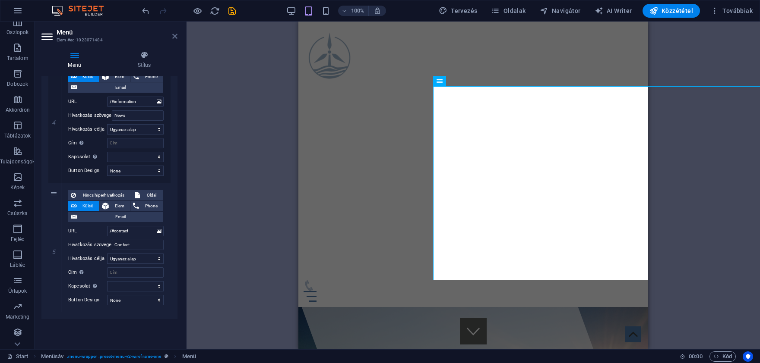
click at [177, 36] on icon at bounding box center [174, 36] width 5 height 7
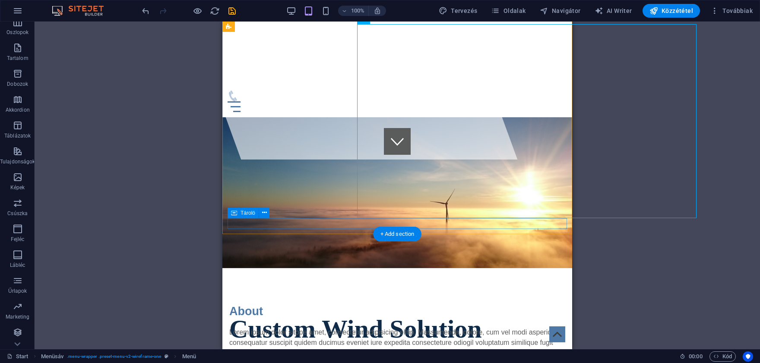
scroll to position [0, 0]
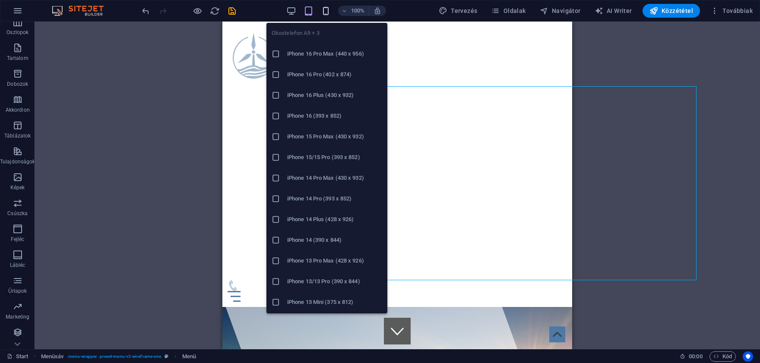
click at [330, 14] on icon "button" at bounding box center [326, 11] width 10 height 10
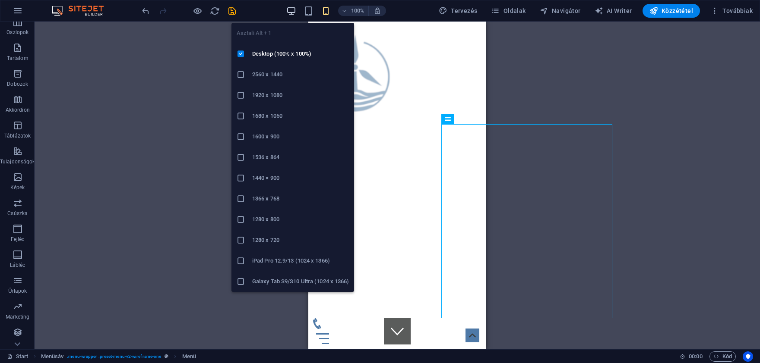
click at [293, 9] on icon "button" at bounding box center [291, 11] width 10 height 10
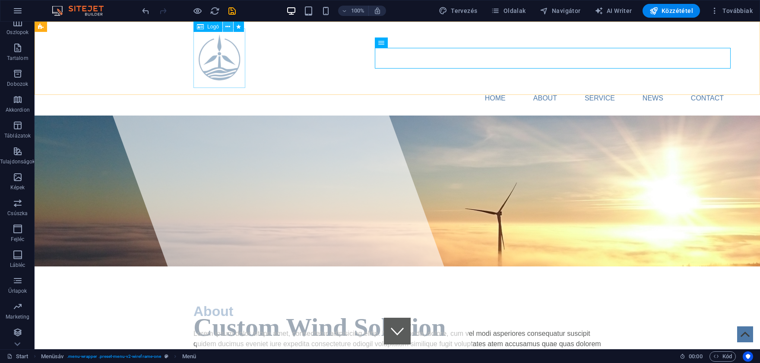
click at [226, 26] on icon at bounding box center [227, 26] width 5 height 9
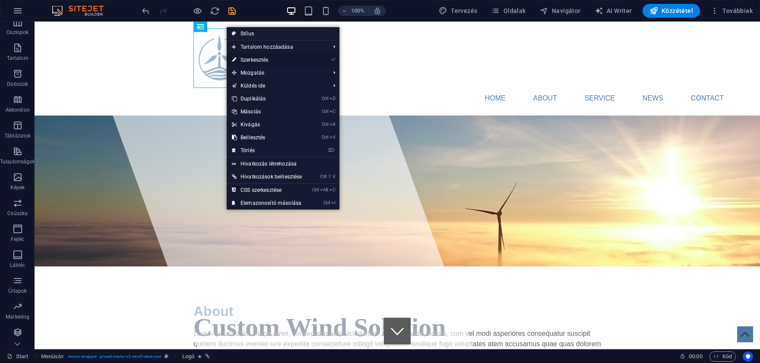
click at [246, 58] on link "⏎ Szerkesztés" at bounding box center [267, 60] width 80 height 13
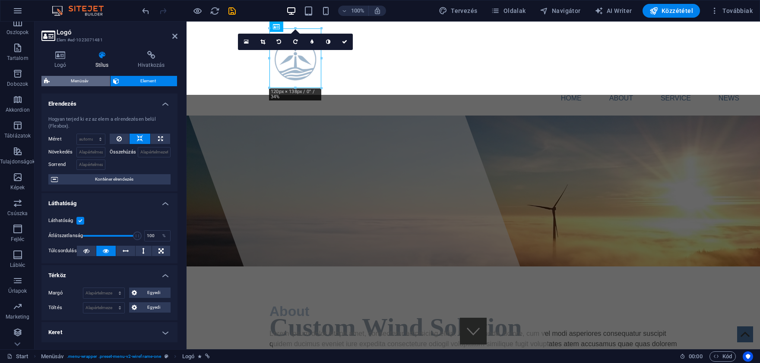
click at [90, 82] on span "Menüsáv" at bounding box center [79, 81] width 55 height 10
select select "rem"
select select "px"
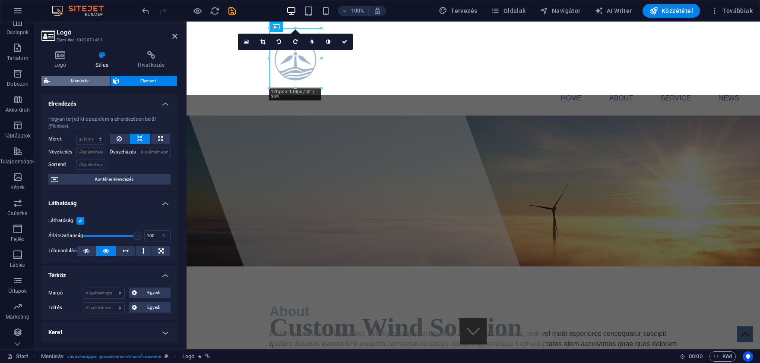
select select "px"
select select "steps"
select select "flip_horizontal-vertical"
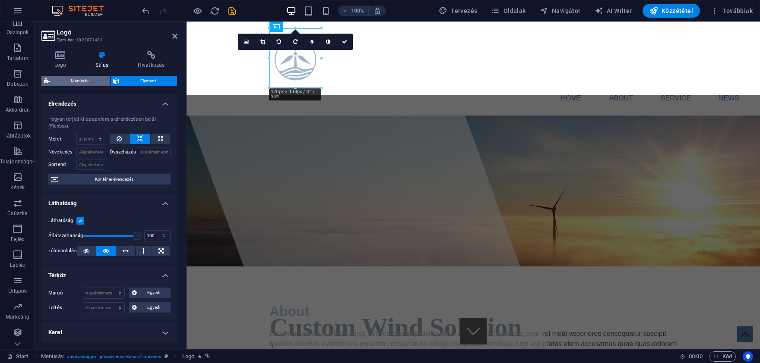
select select "rotate"
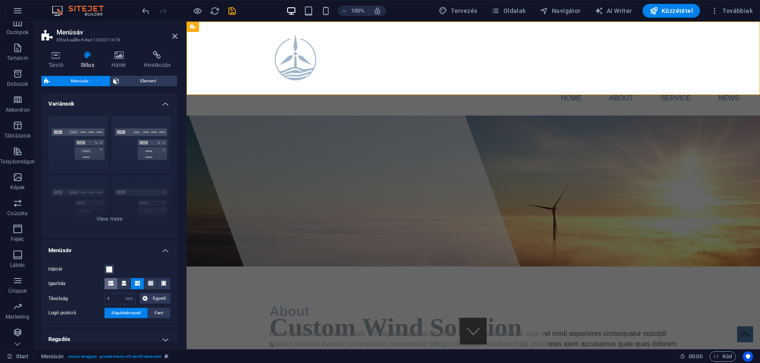
click at [112, 284] on icon at bounding box center [110, 283] width 5 height 5
click at [124, 283] on icon at bounding box center [123, 283] width 5 height 5
click at [139, 281] on icon at bounding box center [137, 283] width 5 height 5
click at [121, 283] on button at bounding box center [124, 283] width 13 height 11
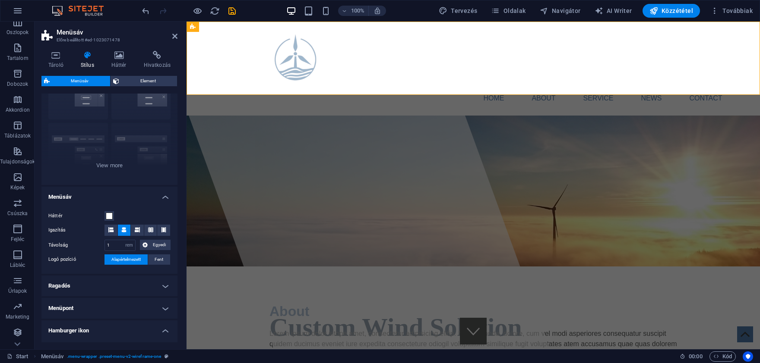
scroll to position [121, 0]
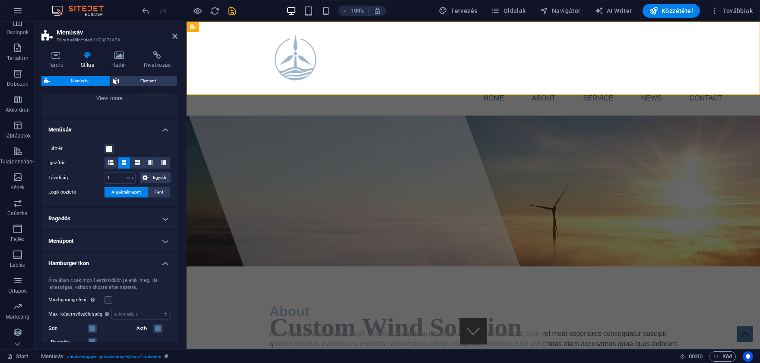
click at [131, 235] on h4 "Menüpont" at bounding box center [109, 241] width 136 height 21
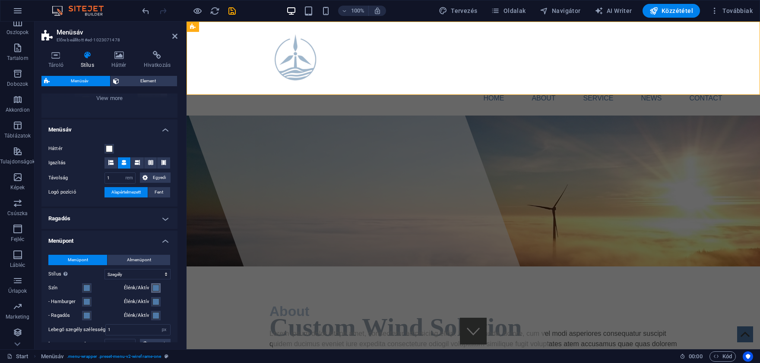
click at [153, 290] on span at bounding box center [155, 288] width 7 height 7
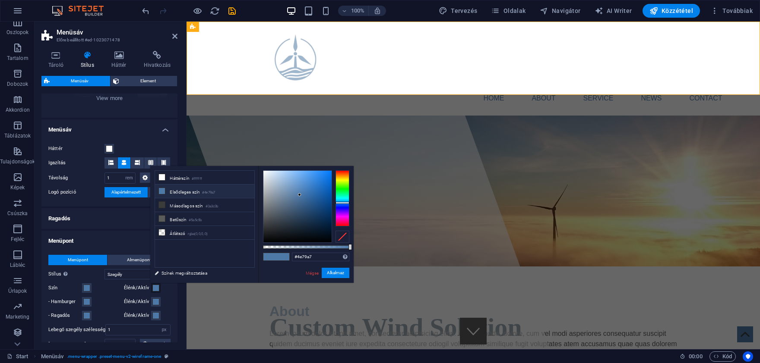
click at [153, 290] on span at bounding box center [155, 288] width 7 height 7
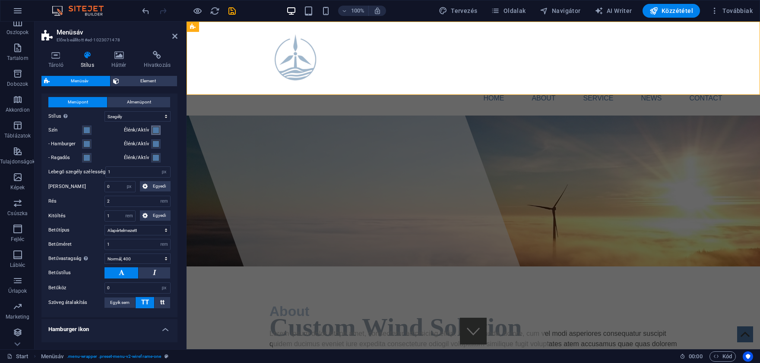
scroll to position [282, 0]
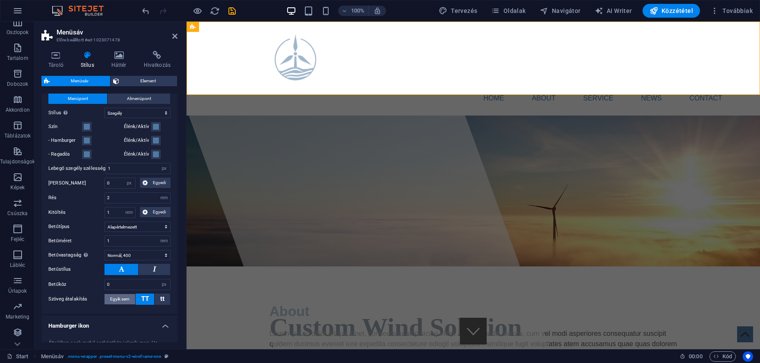
click at [124, 302] on span "Egyik sem" at bounding box center [119, 299] width 19 height 10
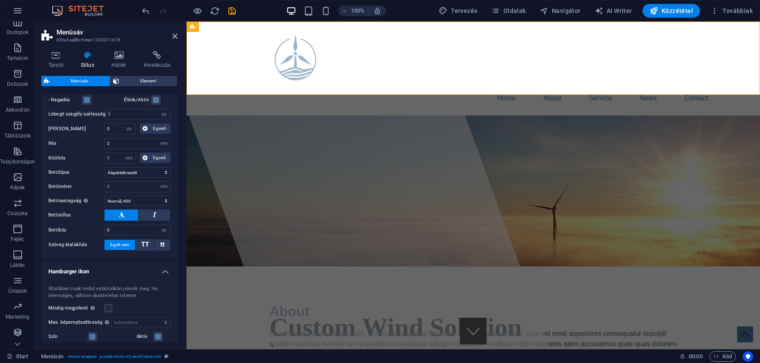
scroll to position [323, 0]
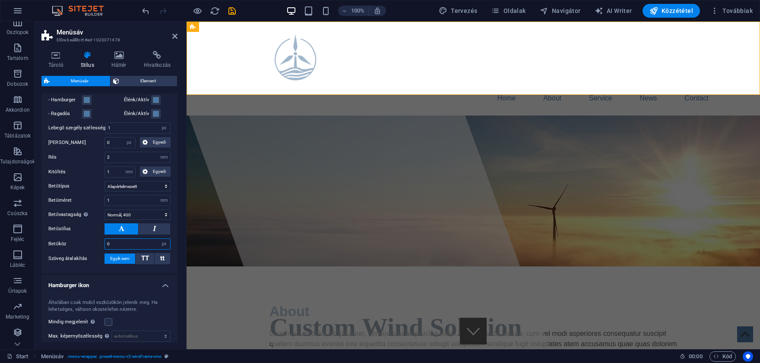
click at [135, 244] on input "0" at bounding box center [137, 244] width 65 height 10
click at [104, 210] on select "Vékony, 100 Extra könnyű, 200 Könnyű, 300 Normál, 400 Közepes, 500 Félkövér, 60…" at bounding box center [137, 215] width 66 height 10
select select "600"
click option "Félkövér, 600" at bounding box center [0, 0] width 0 height 0
click at [116, 158] on input "2" at bounding box center [137, 157] width 65 height 10
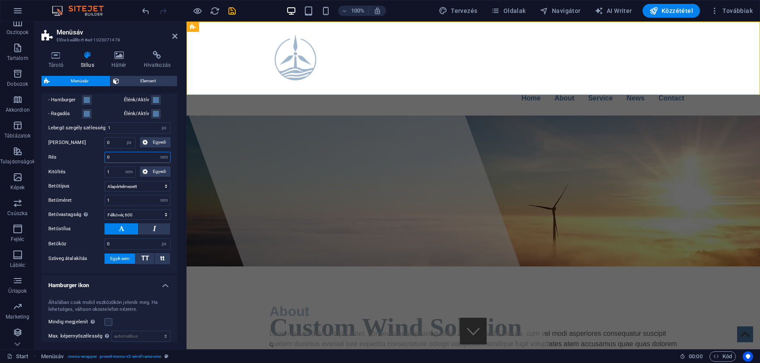
type input "0"
click at [88, 173] on label "Kitöltés" at bounding box center [76, 172] width 56 height 10
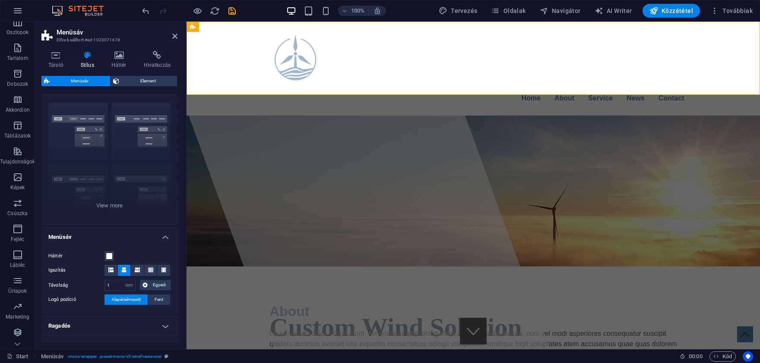
scroll to position [0, 0]
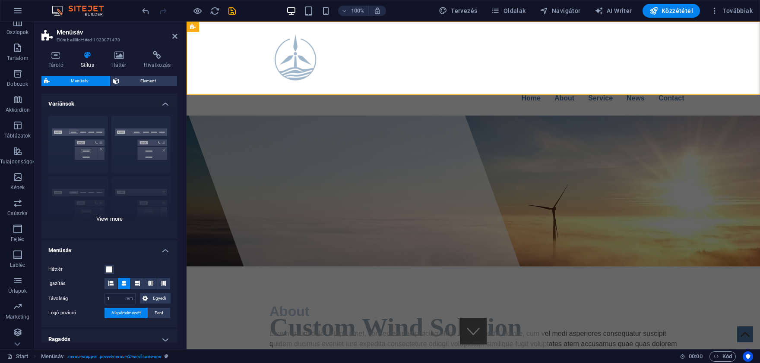
click at [102, 214] on div "Keret Középre igazított Alapértelmezett Rögzített [PERSON_NAME] Trigger Széles …" at bounding box center [109, 173] width 136 height 129
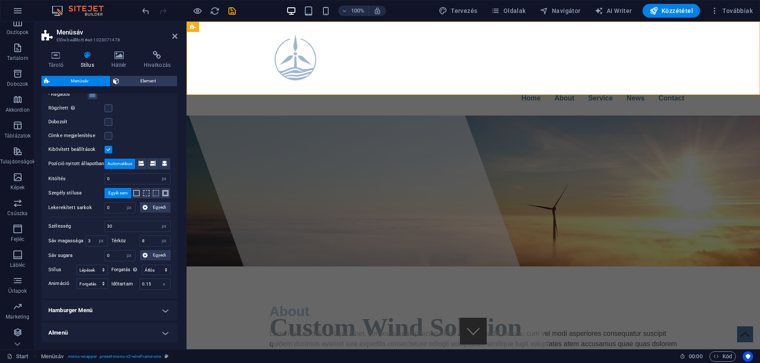
scroll to position [749, 0]
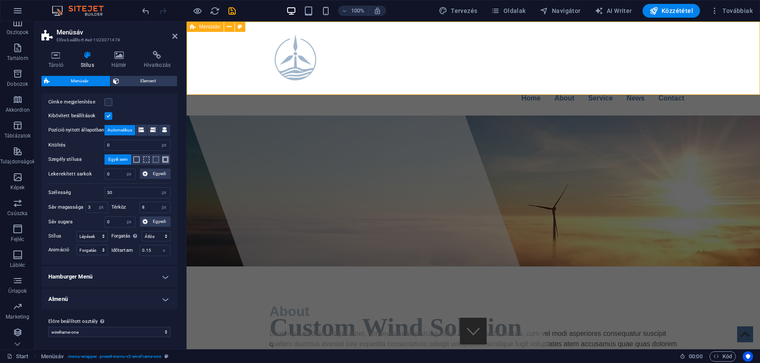
click at [216, 60] on div "Home About Service News Contact Menu" at bounding box center [472, 69] width 573 height 94
click at [174, 38] on icon at bounding box center [174, 36] width 5 height 7
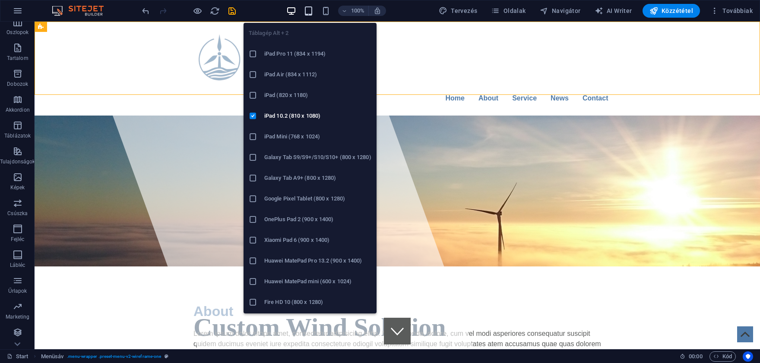
click at [312, 14] on icon "button" at bounding box center [308, 11] width 10 height 10
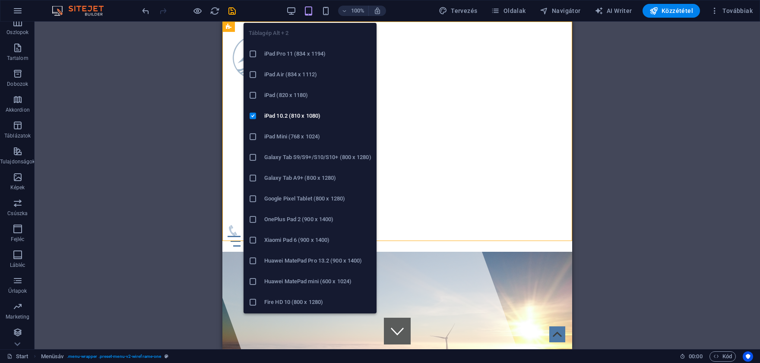
click at [311, 13] on icon "button" at bounding box center [308, 11] width 10 height 10
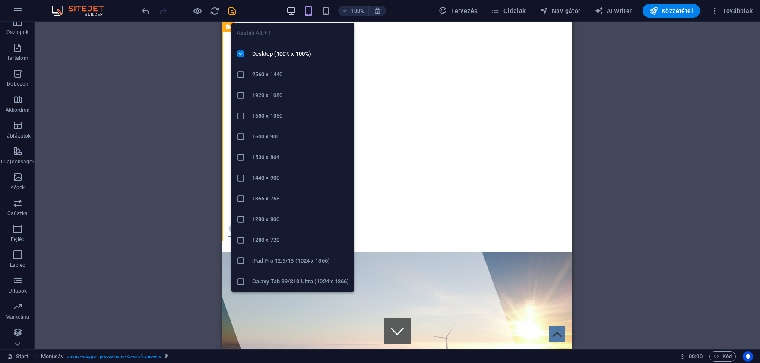
click at [292, 11] on icon "button" at bounding box center [291, 11] width 10 height 10
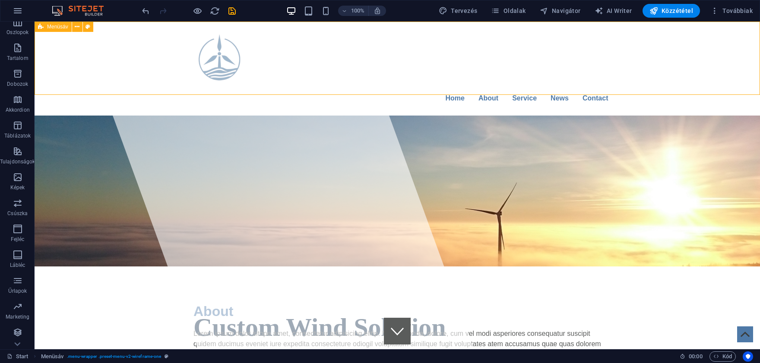
click at [64, 25] on span "Menüsáv" at bounding box center [57, 26] width 21 height 5
select select "rem"
select select "hover_border"
select select "px"
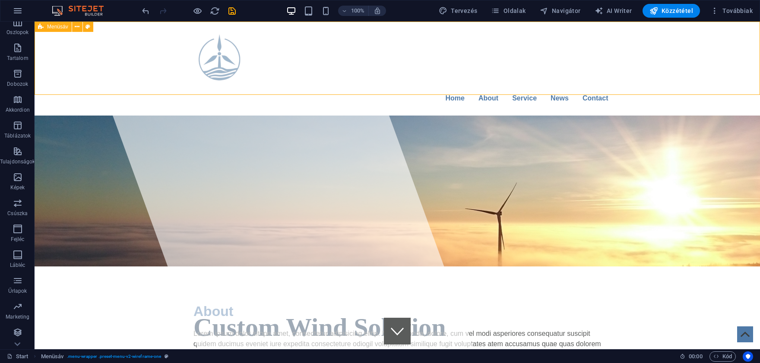
select select "px"
select select "rem"
select select "600"
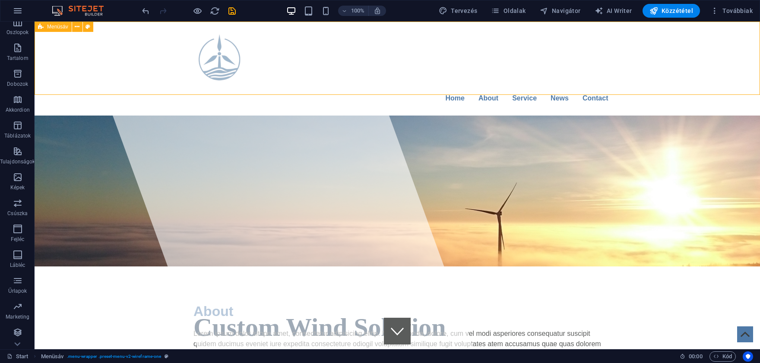
select select "px"
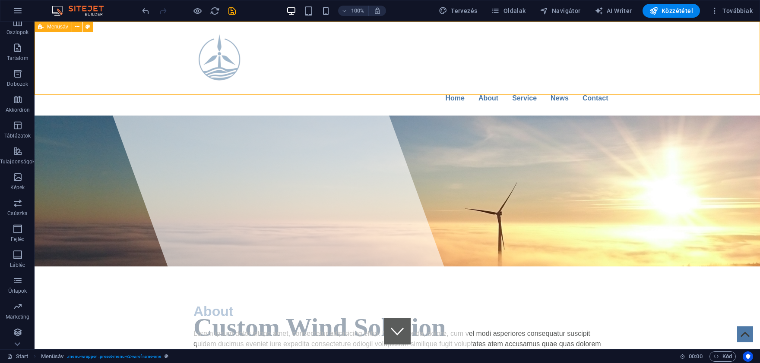
select select "px"
select select "steps"
select select "flip_horizontal-vertical"
select select "rotate"
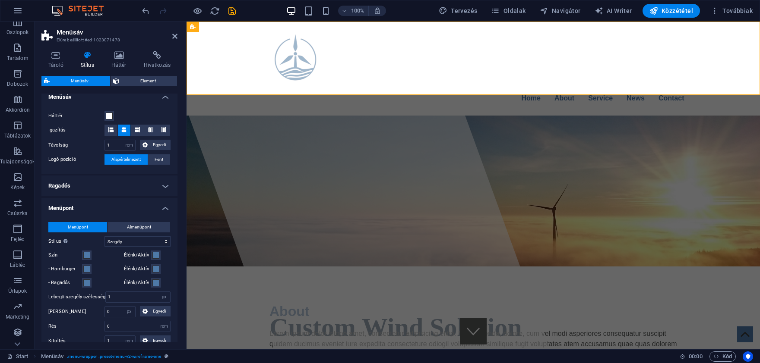
scroll to position [323, 0]
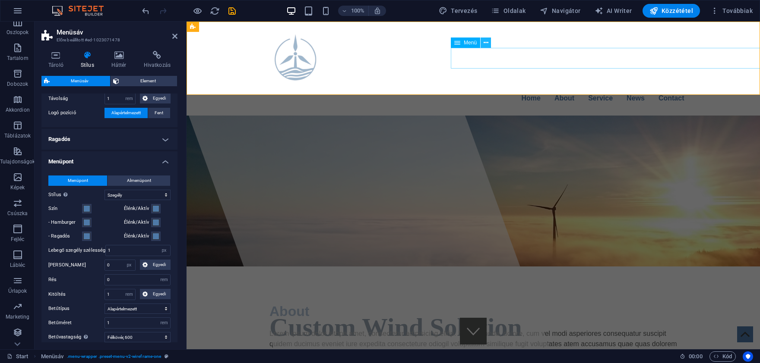
click at [486, 44] on icon at bounding box center [485, 42] width 5 height 9
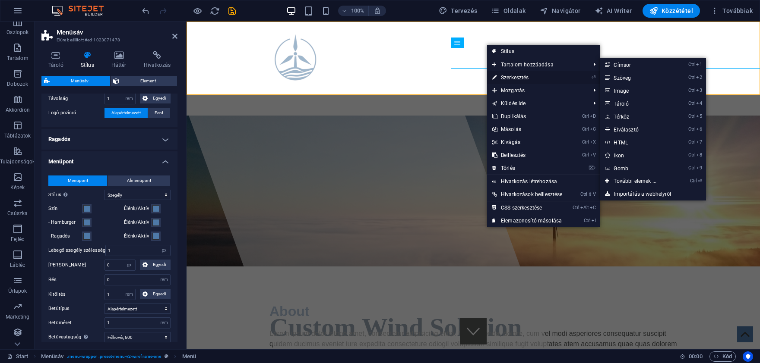
click at [498, 73] on link "⏎ Szerkesztés" at bounding box center [527, 77] width 80 height 13
select select
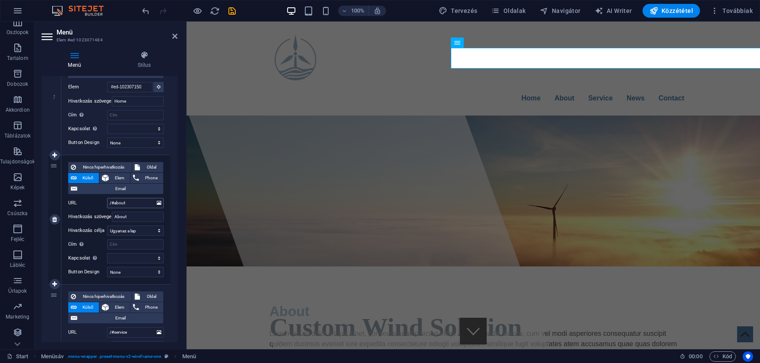
scroll to position [121, 0]
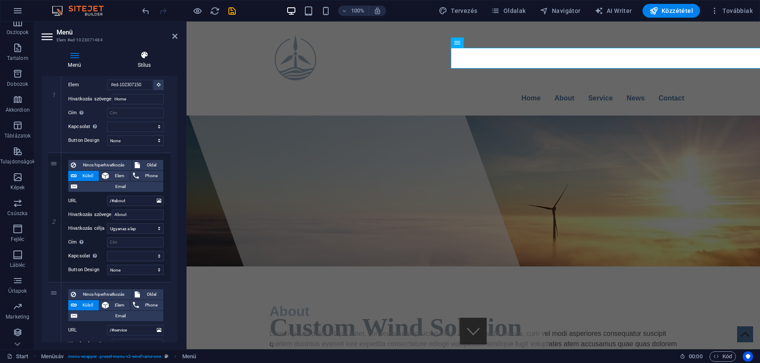
drag, startPoint x: 152, startPoint y: 55, endPoint x: 146, endPoint y: 57, distance: 6.3
click at [147, 57] on icon at bounding box center [144, 55] width 66 height 9
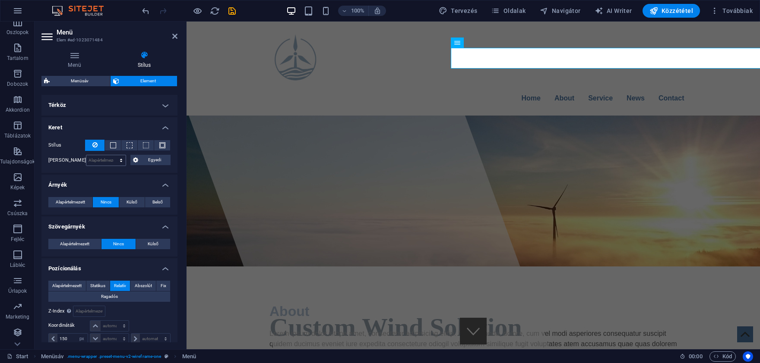
scroll to position [238, 0]
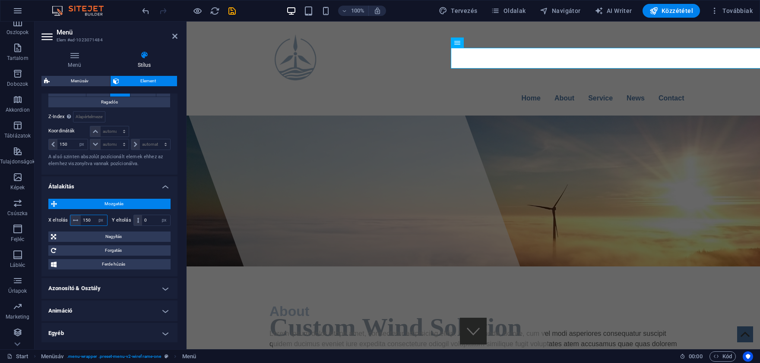
click at [94, 221] on input "150" at bounding box center [94, 220] width 26 height 10
type input "1"
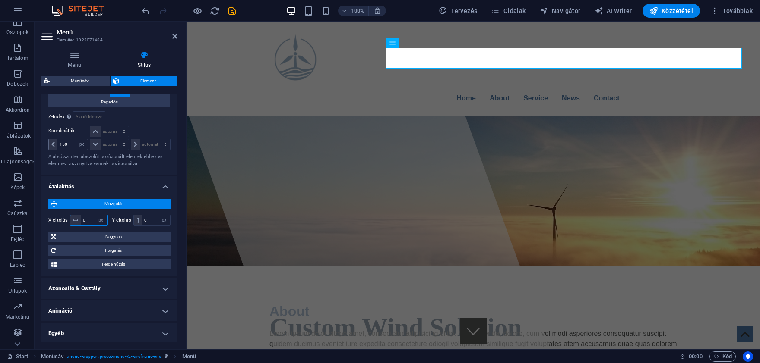
type input "0"
click at [75, 144] on input "150" at bounding box center [72, 144] width 30 height 10
type input "1"
click at [192, 75] on div "Home About Service News Contact Menu" at bounding box center [472, 69] width 573 height 94
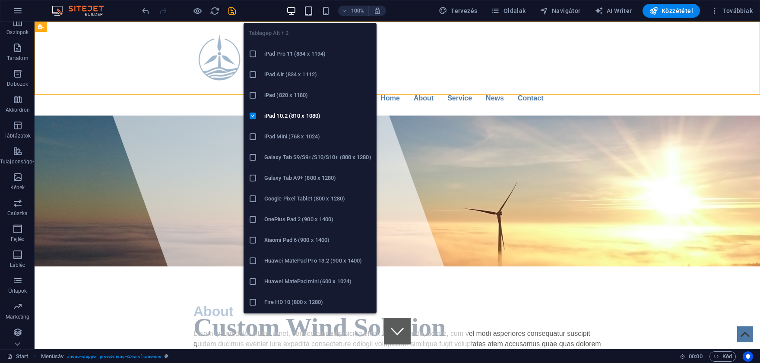
click at [313, 12] on icon "button" at bounding box center [308, 11] width 10 height 10
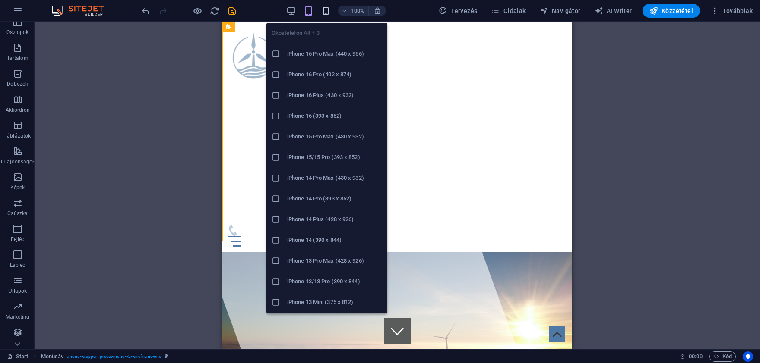
click at [325, 14] on icon "button" at bounding box center [326, 11] width 10 height 10
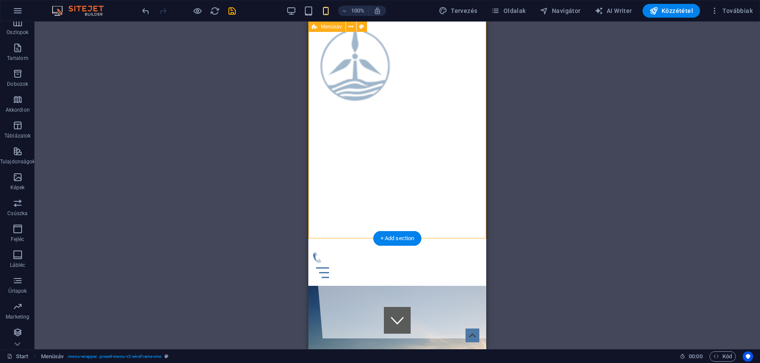
scroll to position [0, 0]
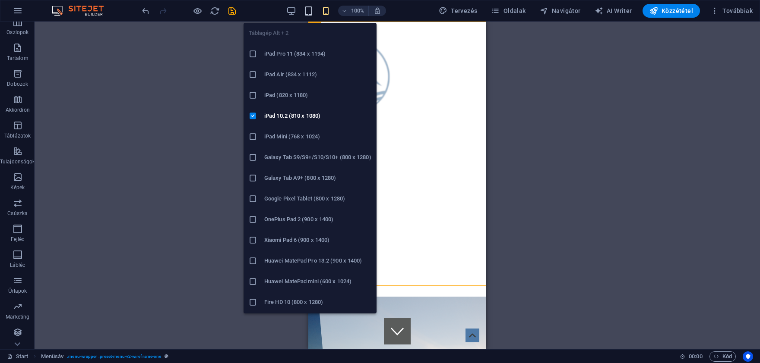
click at [310, 9] on icon "button" at bounding box center [308, 11] width 10 height 10
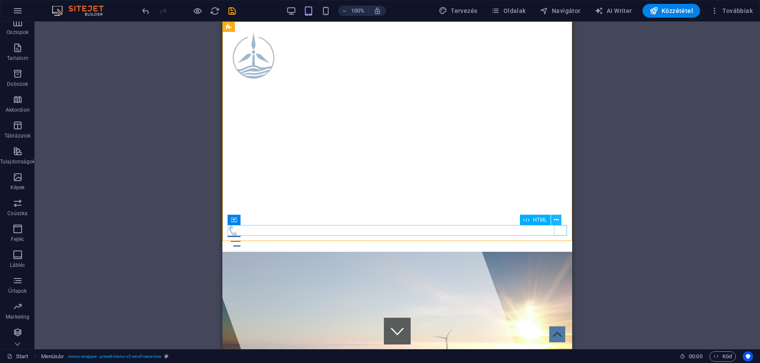
click at [559, 218] on button at bounding box center [556, 220] width 10 height 10
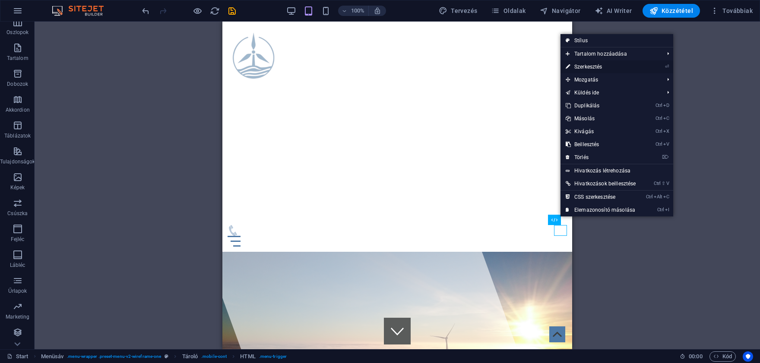
click at [587, 66] on link "⏎ Szerkesztés" at bounding box center [600, 66] width 80 height 13
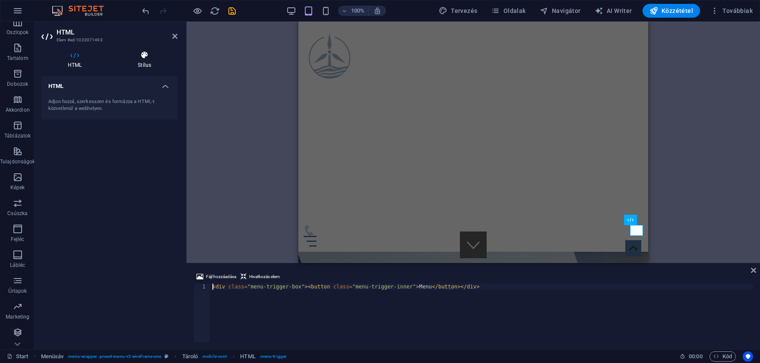
click at [147, 66] on h4 "Stílus" at bounding box center [144, 60] width 66 height 18
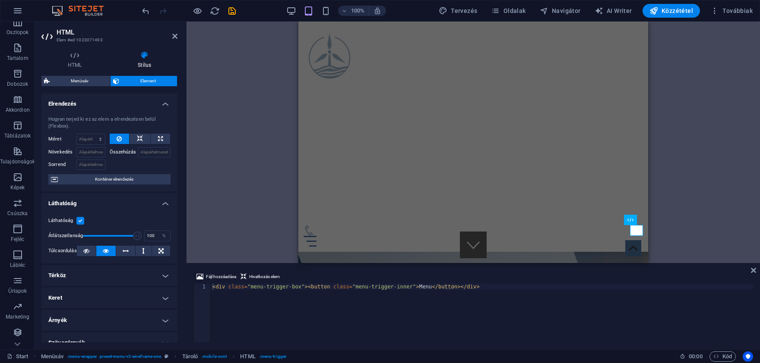
click at [242, 115] on div "H1 Banner Banner Tároló Tároló Társadalmi média ikonok Tároló Banner Tároló Tár…" at bounding box center [472, 143] width 573 height 242
click at [303, 10] on div "100%" at bounding box center [336, 11] width 100 height 14
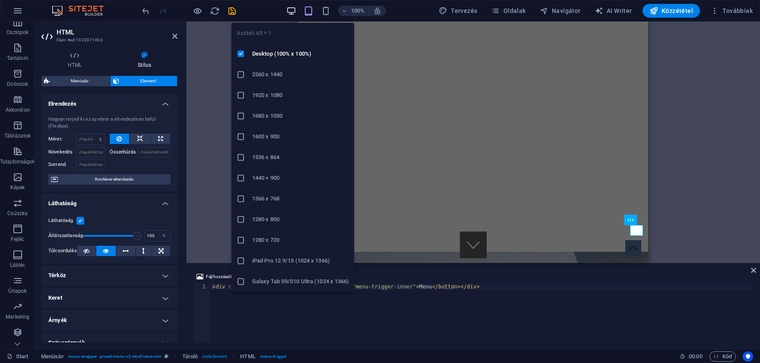
click at [295, 12] on icon "button" at bounding box center [291, 11] width 10 height 10
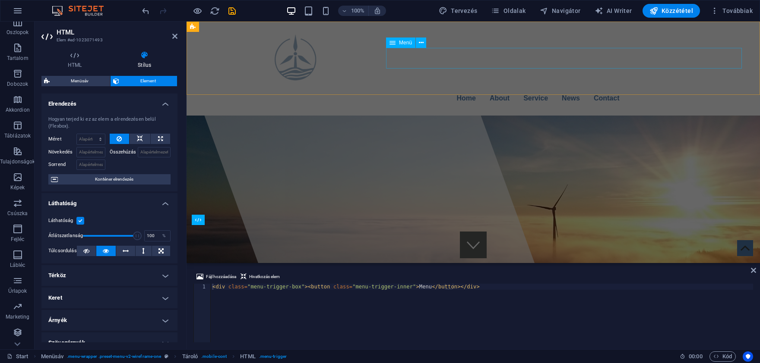
click at [399, 88] on nav "Home About Service News Contact" at bounding box center [537, 98] width 407 height 21
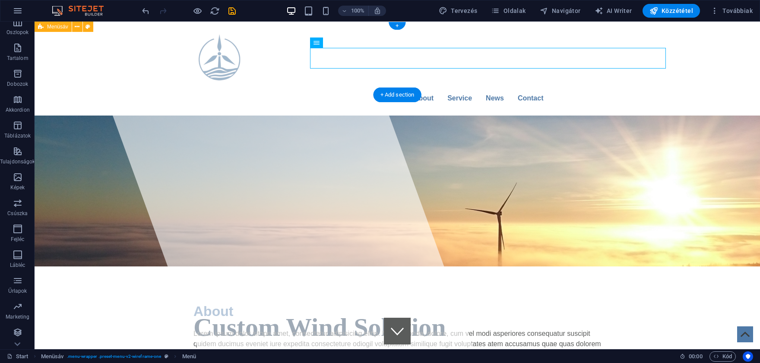
click at [694, 63] on div "Home About Service News Contact Menu" at bounding box center [397, 69] width 725 height 94
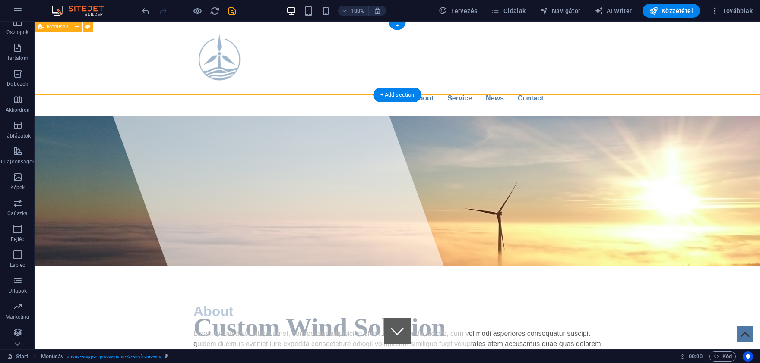
click at [701, 59] on div "Home About Service News Contact Menu" at bounding box center [397, 69] width 725 height 94
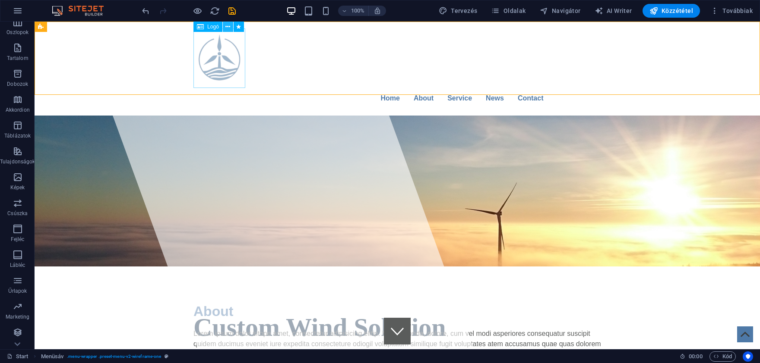
click at [226, 28] on icon at bounding box center [227, 26] width 5 height 9
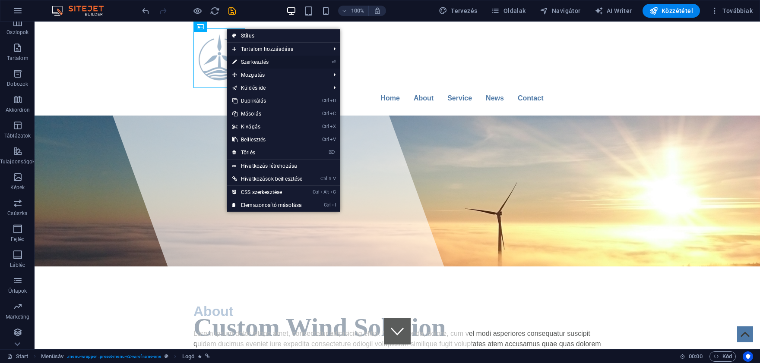
click at [263, 66] on link "⏎ Szerkesztés" at bounding box center [267, 62] width 80 height 13
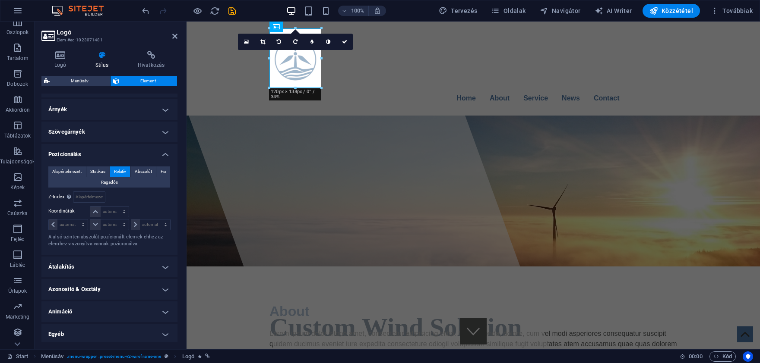
scroll to position [247, 0]
click at [99, 165] on span "Statikus" at bounding box center [97, 170] width 15 height 10
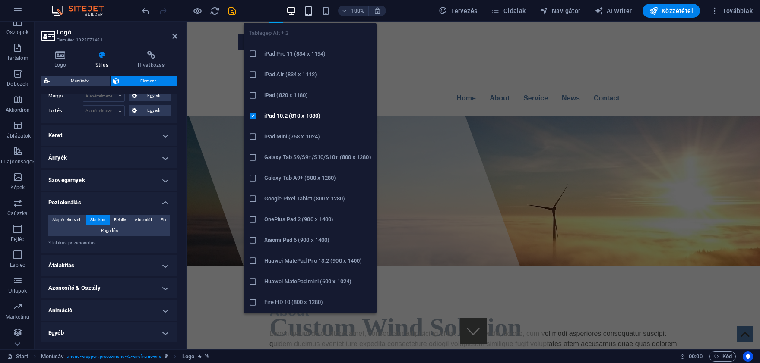
click at [311, 15] on icon "button" at bounding box center [308, 11] width 10 height 10
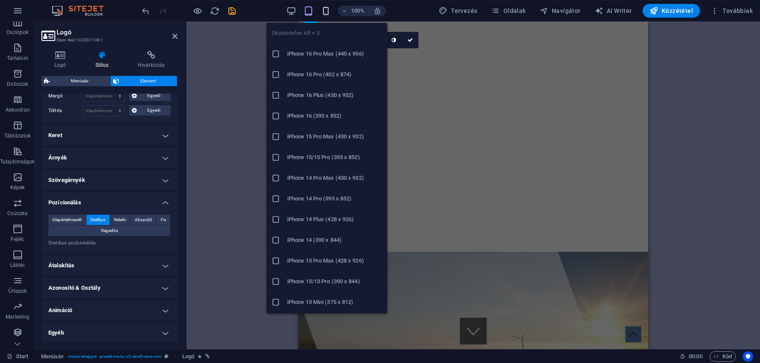
click at [330, 10] on icon "button" at bounding box center [326, 11] width 10 height 10
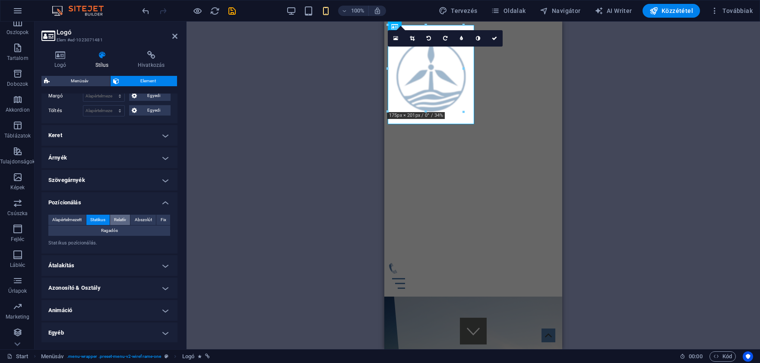
click at [122, 218] on span "Relatív" at bounding box center [120, 220] width 12 height 10
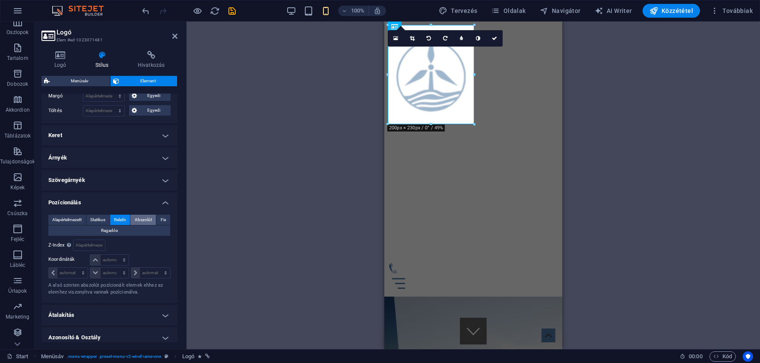
click at [140, 218] on span "Abszolút" at bounding box center [143, 220] width 17 height 10
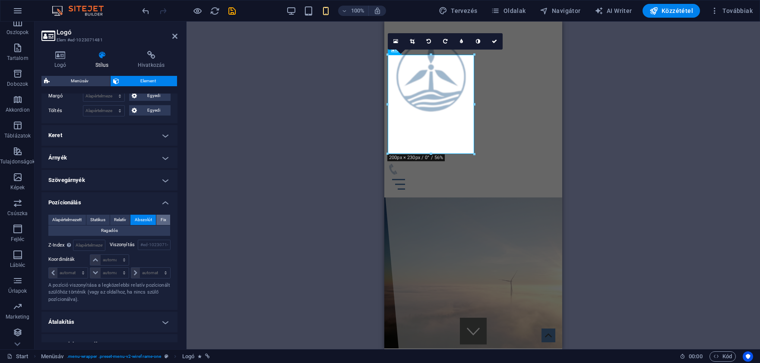
click at [158, 220] on button "Fix" at bounding box center [163, 220] width 14 height 10
click at [149, 216] on span "Abszolút" at bounding box center [143, 220] width 17 height 10
click at [135, 228] on button "Ragadós" at bounding box center [109, 231] width 122 height 10
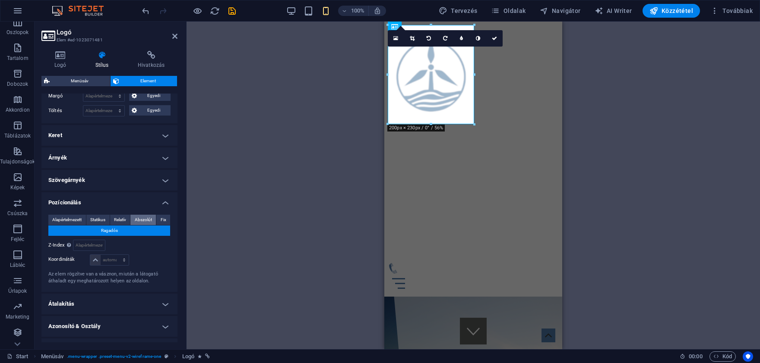
click at [146, 218] on span "Abszolút" at bounding box center [143, 220] width 17 height 10
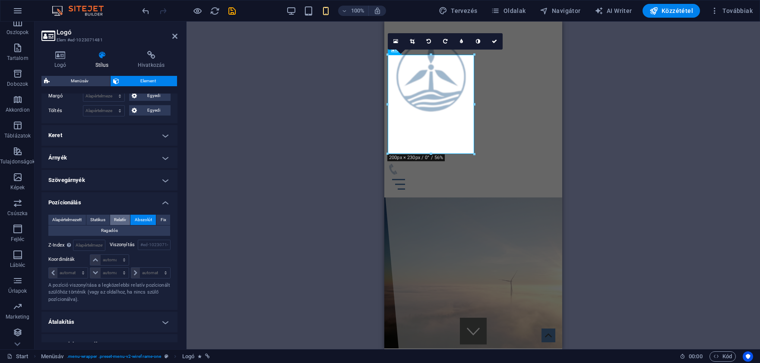
click at [118, 220] on span "Relatív" at bounding box center [120, 220] width 12 height 10
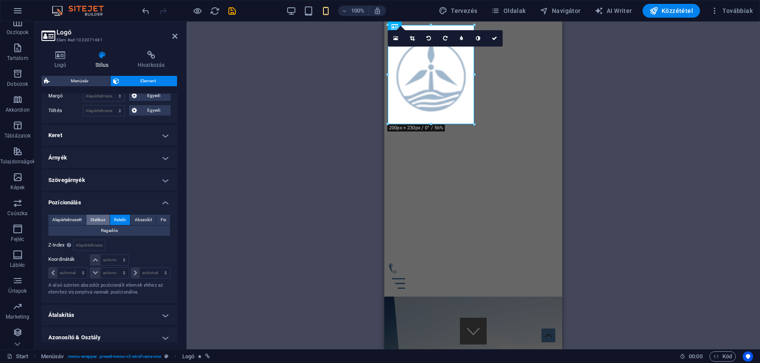
click at [99, 221] on span "Statikus" at bounding box center [97, 220] width 15 height 10
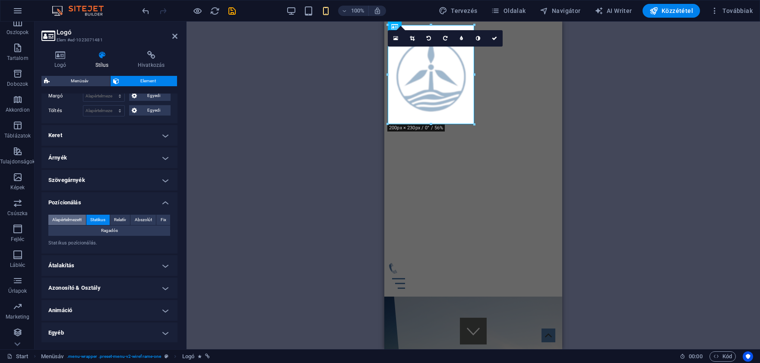
click at [68, 221] on span "Alapértelmezett" at bounding box center [66, 220] width 29 height 10
click at [82, 228] on button "Ragadós" at bounding box center [109, 231] width 122 height 10
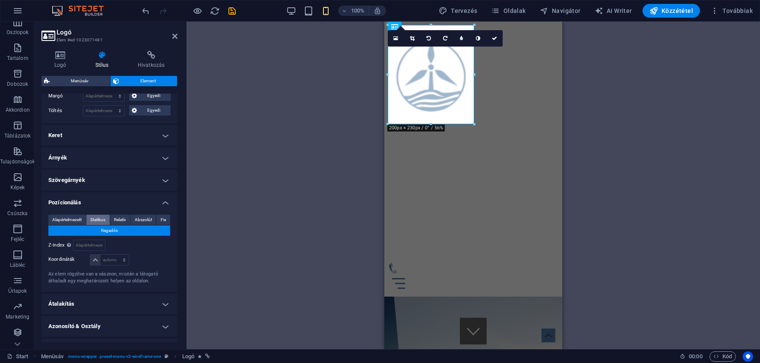
click at [104, 216] on span "Statikus" at bounding box center [97, 220] width 15 height 10
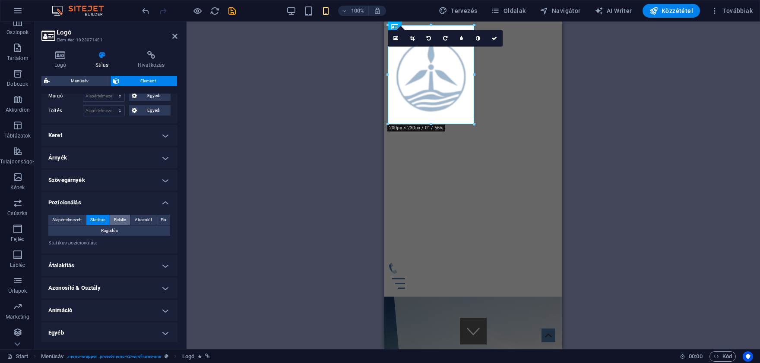
click at [117, 219] on span "Relatív" at bounding box center [120, 220] width 12 height 10
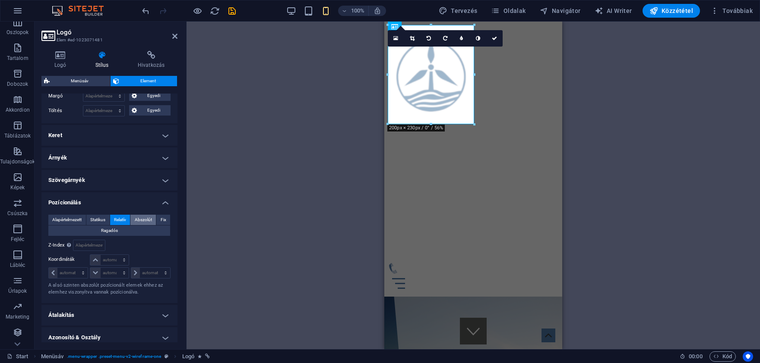
click at [142, 216] on span "Abszolút" at bounding box center [143, 220] width 17 height 10
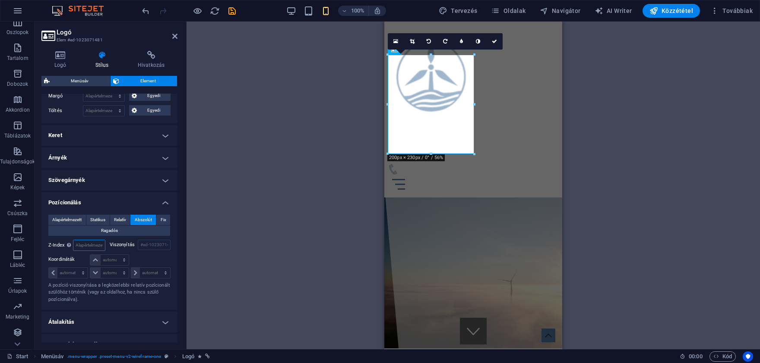
click at [85, 245] on input "number" at bounding box center [88, 245] width 31 height 10
click at [89, 245] on input "number" at bounding box center [88, 245] width 31 height 10
type input "1"
click at [131, 268] on select "automatikus px rem % em" at bounding box center [150, 273] width 39 height 10
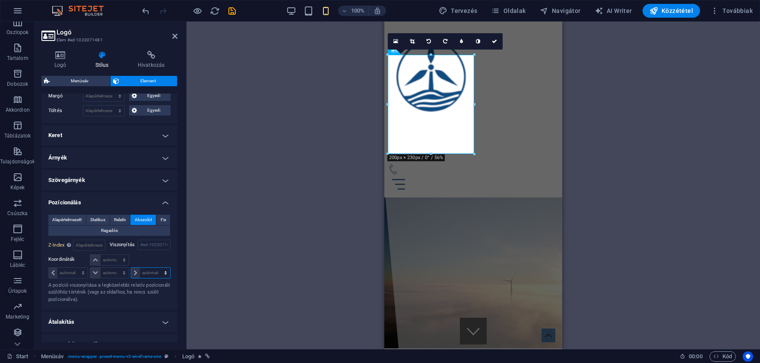
select select "px"
click option "px" at bounding box center [0, 0] width 0 height 0
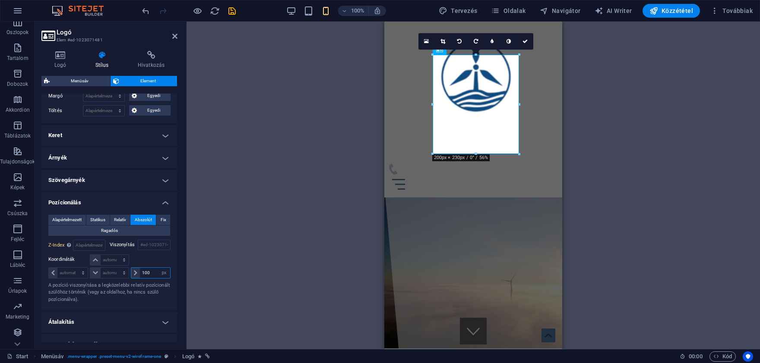
type input "100"
click at [241, 148] on div "H1 Banner Banner Tároló Tároló Társadalmi média ikonok Tároló Banner Tároló Tár…" at bounding box center [472, 186] width 573 height 328
click at [631, 122] on div "H1 Banner Banner Tároló Tároló Társadalmi média ikonok Tároló Banner Tároló Tár…" at bounding box center [472, 186] width 573 height 328
click at [523, 43] on icon at bounding box center [524, 41] width 5 height 5
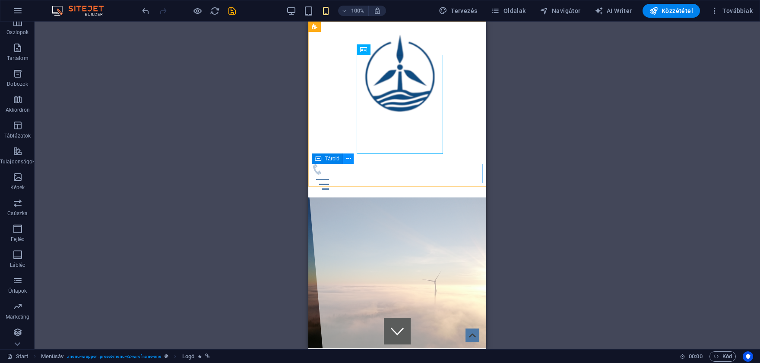
click at [345, 158] on button at bounding box center [348, 159] width 10 height 10
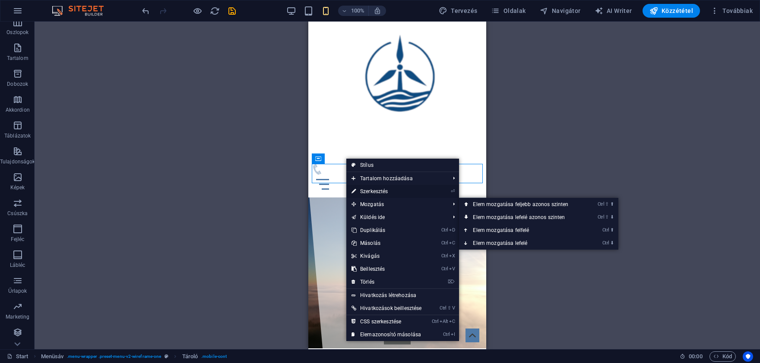
click at [379, 189] on link "⏎ Szerkesztés" at bounding box center [386, 191] width 80 height 13
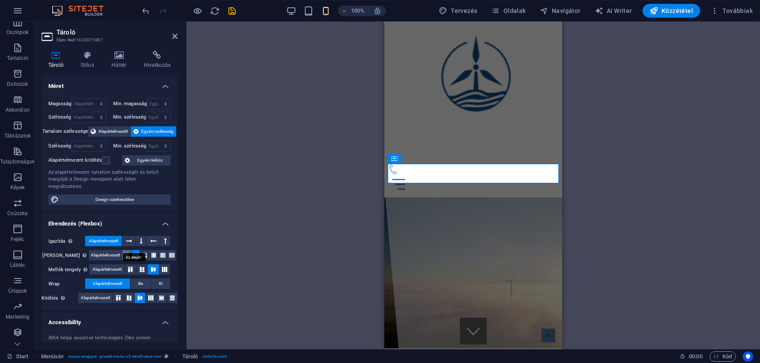
click at [124, 250] on icon at bounding box center [126, 255] width 5 height 10
click at [133, 250] on icon at bounding box center [135, 255] width 5 height 10
click at [142, 250] on icon at bounding box center [144, 255] width 5 height 10
click at [72, 99] on select "Alapértelmezett px rem % vh vw" at bounding box center [89, 104] width 34 height 10
select select "px"
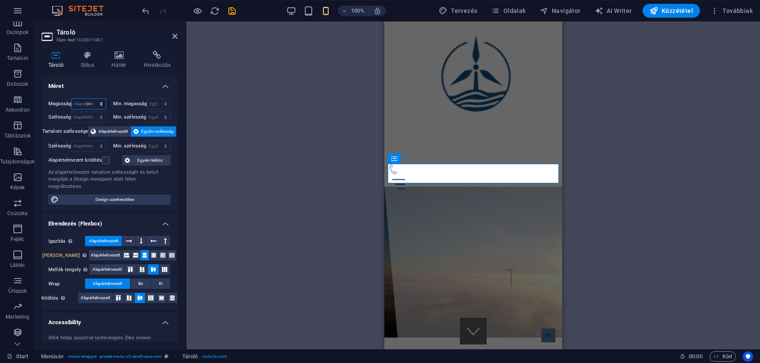
click option "px" at bounding box center [0, 0] width 0 height 0
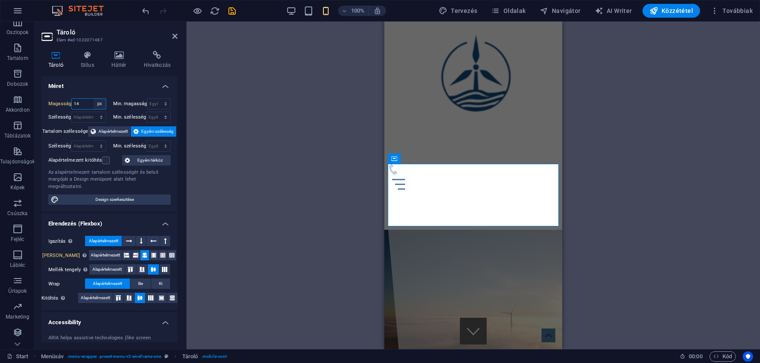
type input "1"
type input "45"
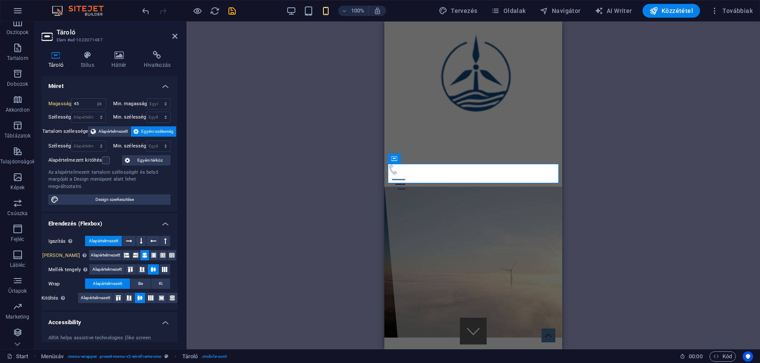
click at [106, 87] on h4 "Méret" at bounding box center [109, 84] width 136 height 16
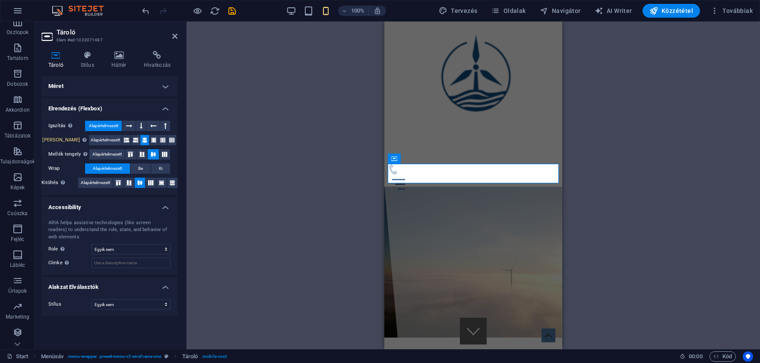
click at [104, 86] on h4 "Méret" at bounding box center [109, 86] width 136 height 21
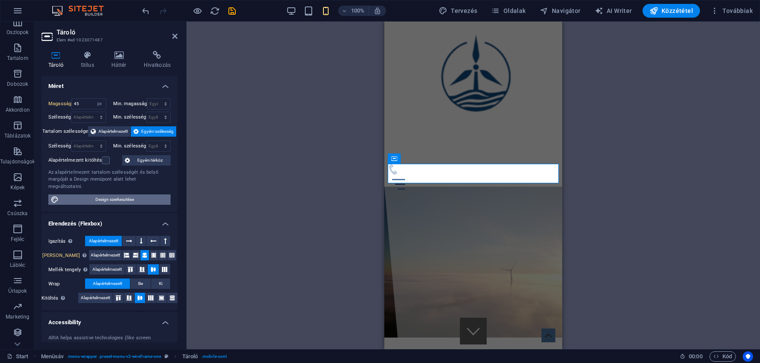
click at [91, 195] on span "Design szerkesztése" at bounding box center [114, 200] width 107 height 10
select select "px"
select select "400"
select select "px"
select select "rem"
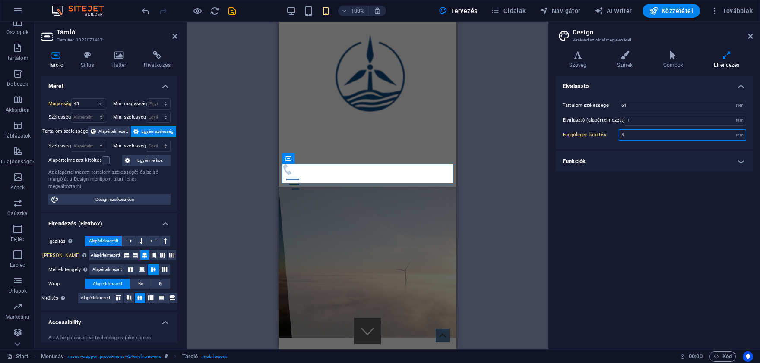
click at [681, 136] on input "4" at bounding box center [682, 135] width 126 height 10
type input "4"
click at [671, 55] on icon at bounding box center [672, 55] width 47 height 9
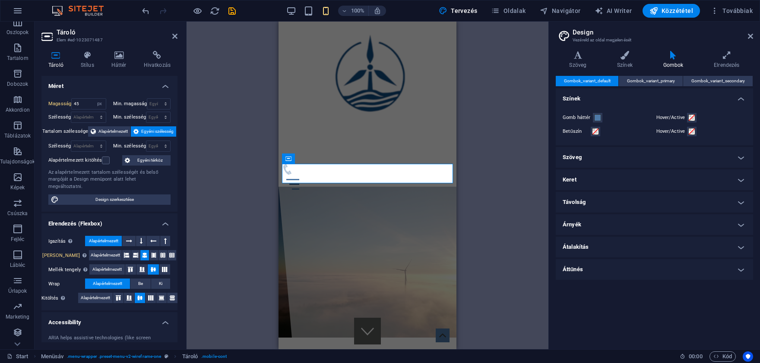
click at [300, 8] on div "100%" at bounding box center [336, 11] width 100 height 14
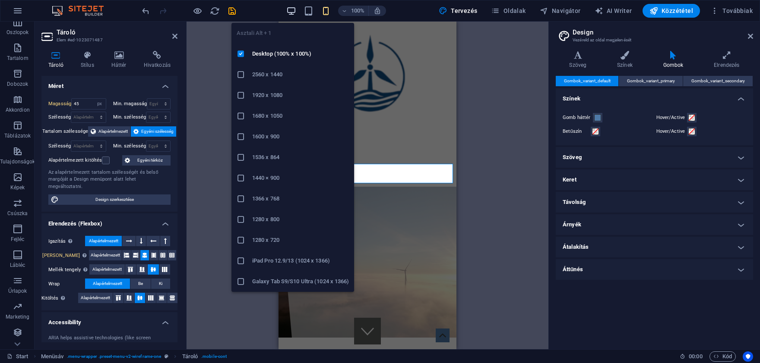
click at [296, 10] on icon "button" at bounding box center [291, 11] width 10 height 10
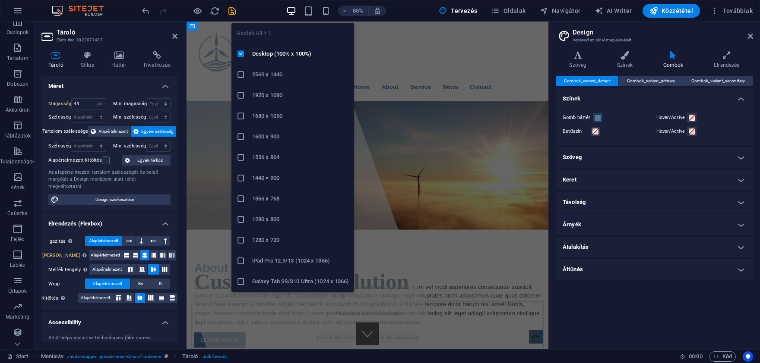
select select "DISABLED_OPTION_VALUE"
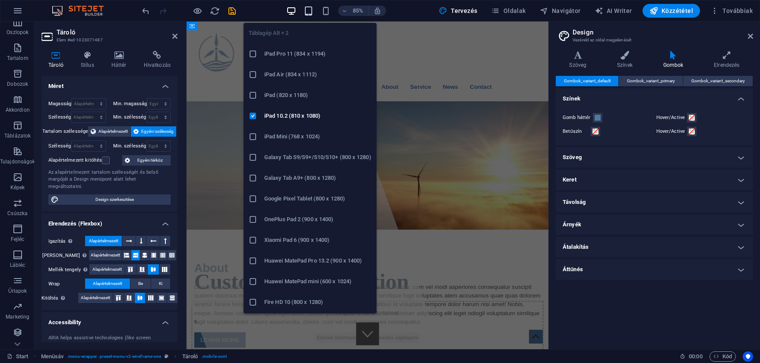
click at [313, 12] on icon "button" at bounding box center [308, 11] width 10 height 10
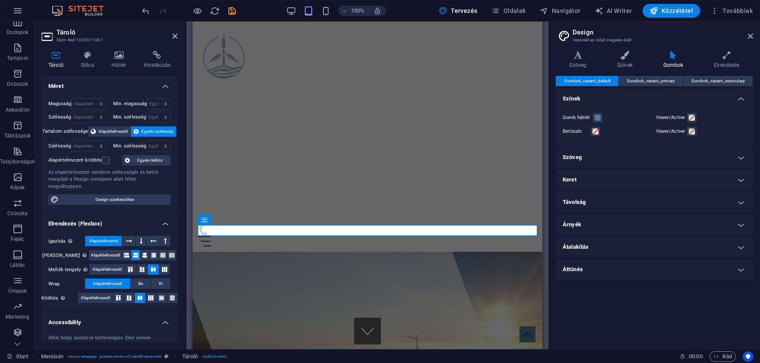
click at [329, 5] on div "100%" at bounding box center [336, 11] width 100 height 14
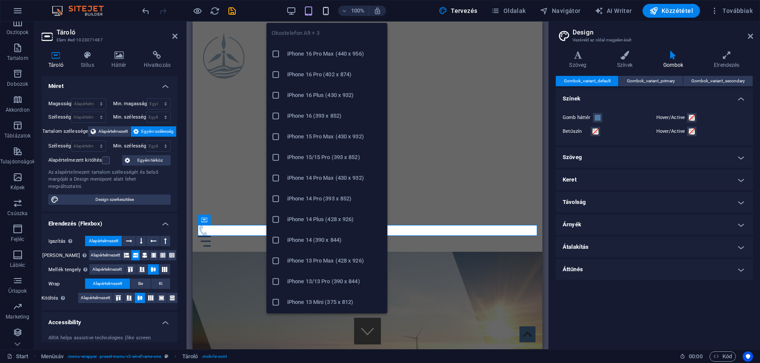
click at [330, 9] on icon "button" at bounding box center [326, 11] width 10 height 10
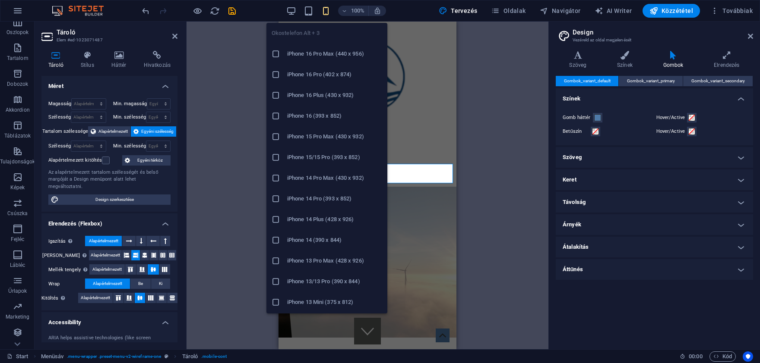
type input "45"
select select "px"
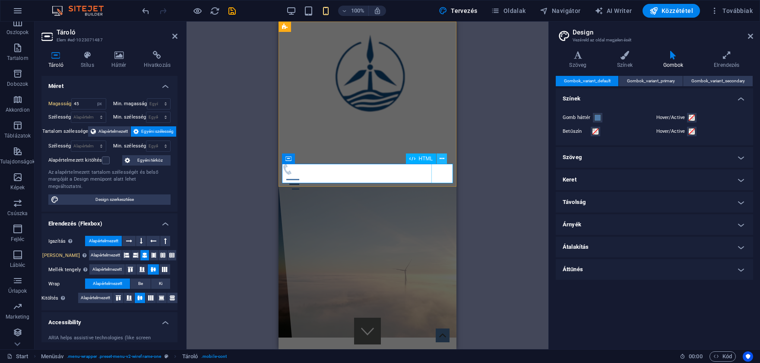
click at [445, 158] on button at bounding box center [441, 159] width 10 height 10
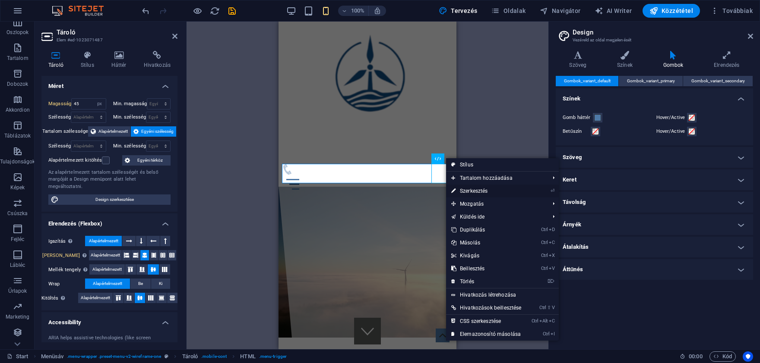
click at [459, 192] on link "⏎ Szerkesztés" at bounding box center [486, 191] width 80 height 13
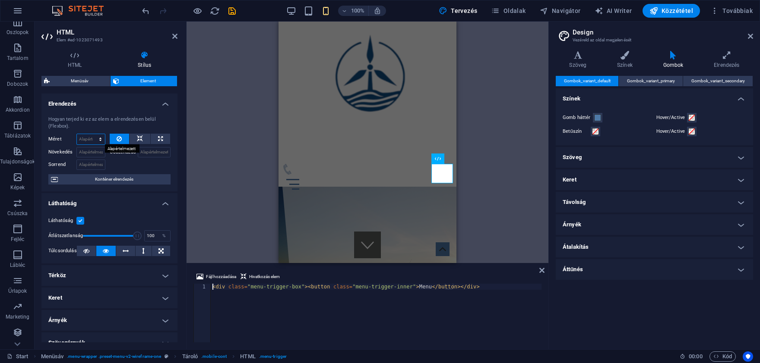
click at [77, 134] on select "Alapértelmezett automatikus px % 1/1 1/2 1/3 1/4 1/5 1/6 1/7 1/8 1/9 1/10" at bounding box center [91, 139] width 28 height 10
select select "1/1"
click option "1/1" at bounding box center [0, 0] width 0 height 0
type input "100"
select select "%"
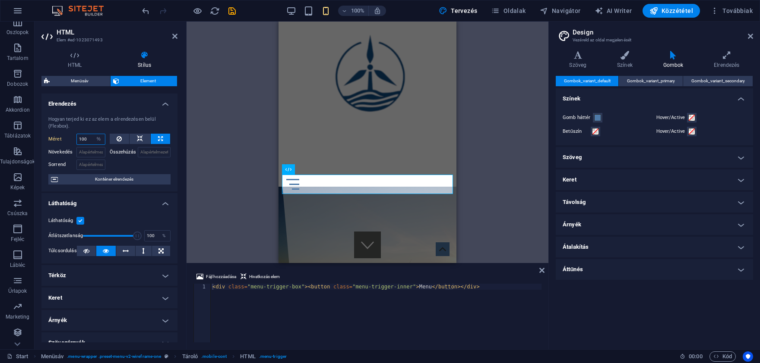
type input "0"
type input "2"
click option "automatikus" at bounding box center [0, 0] width 0 height 0
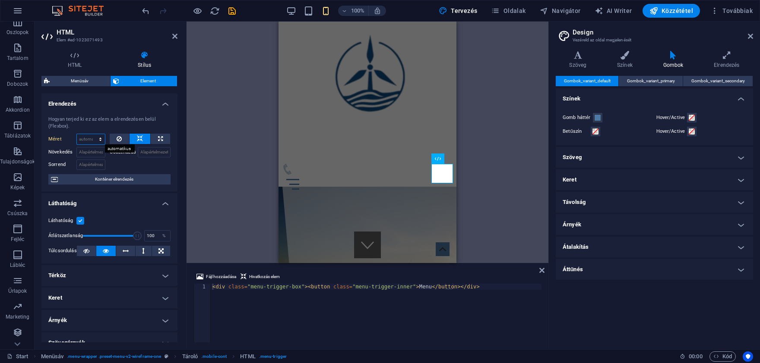
click at [77, 134] on select "Alapértelmezett automatikus px % 1/1 1/2 1/3 1/4 1/5 1/6 1/7 1/8 1/9 1/10" at bounding box center [91, 139] width 28 height 10
click option "Alapértelmezett" at bounding box center [0, 0] width 0 height 0
click option "automatikus" at bounding box center [0, 0] width 0 height 0
click at [275, 186] on div "H1 Banner Banner Tároló Tároló Társadalmi média ikonok Tároló Banner Tároló Tár…" at bounding box center [367, 143] width 362 height 242
